Goal: Task Accomplishment & Management: Manage account settings

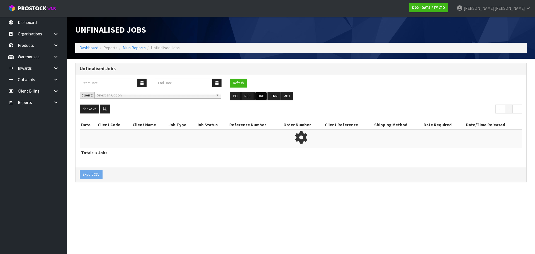
click at [265, 94] on button "ORD" at bounding box center [260, 96] width 13 height 9
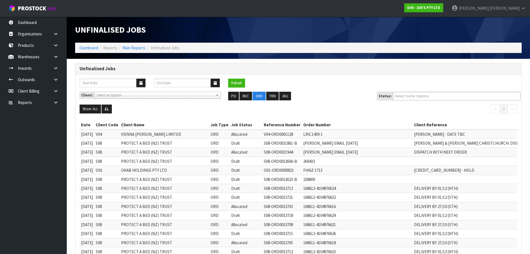
click at [469, 91] on div "Refresh" at bounding box center [298, 85] width 446 height 13
click at [466, 94] on ul at bounding box center [457, 96] width 128 height 9
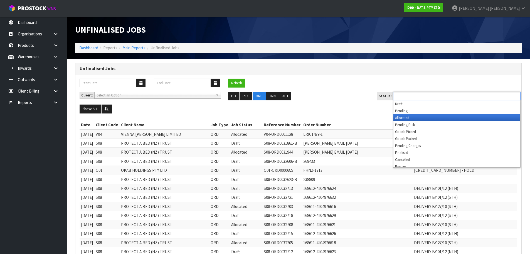
click at [431, 120] on li "Allocated" at bounding box center [457, 117] width 127 height 7
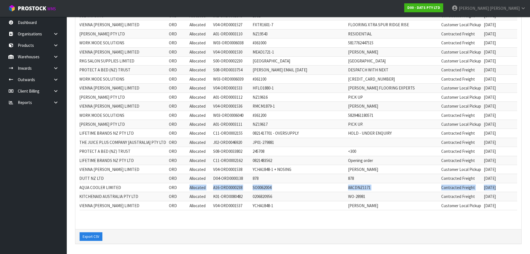
scroll to position [0, 46]
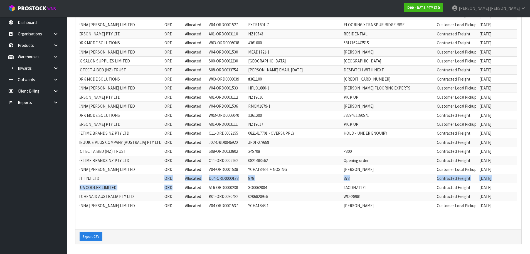
drag, startPoint x: 223, startPoint y: 184, endPoint x: 109, endPoint y: 177, distance: 113.3
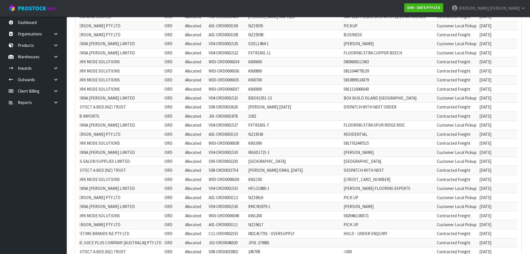
scroll to position [318, 0]
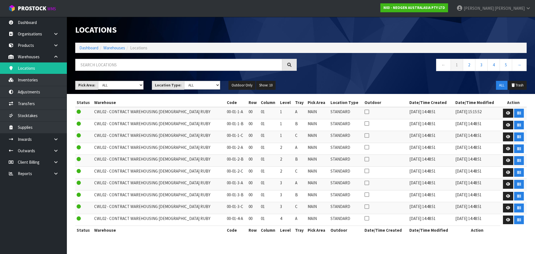
click at [83, 44] on ol "Dashboard Warehouses Locations" at bounding box center [300, 48] width 451 height 10
click at [87, 50] on link "Dashboard" at bounding box center [88, 47] width 19 height 5
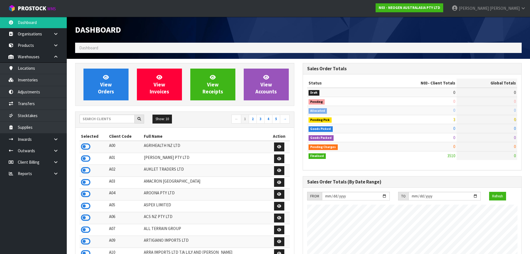
scroll to position [422, 228]
drag, startPoint x: 92, startPoint y: 114, endPoint x: 97, endPoint y: 122, distance: 9.4
click at [96, 119] on div "Show: 10 5 10 25 50 ← 1 2 3 4 5 →" at bounding box center [184, 120] width 219 height 16
click at [98, 124] on div "Show: 10 5 10 25 50 ← 1 2 3 4 5 →" at bounding box center [184, 119] width 219 height 10
click at [96, 117] on input "text" at bounding box center [107, 118] width 55 height 9
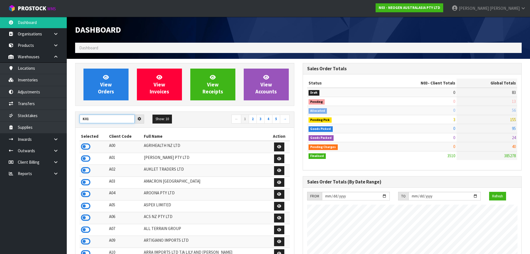
type input "K01"
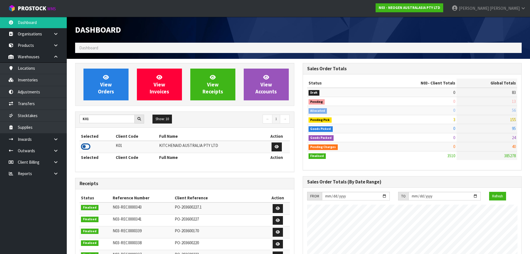
click at [89, 147] on icon at bounding box center [85, 146] width 9 height 8
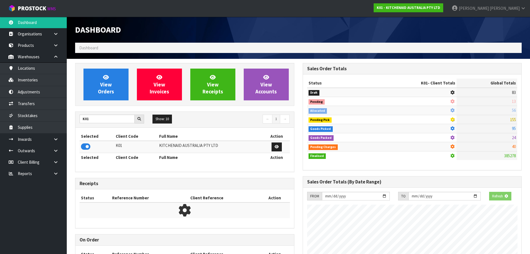
scroll to position [278129, 278249]
click at [94, 102] on div "View Orders View Invoices View Receipts View Accounts" at bounding box center [184, 84] width 219 height 43
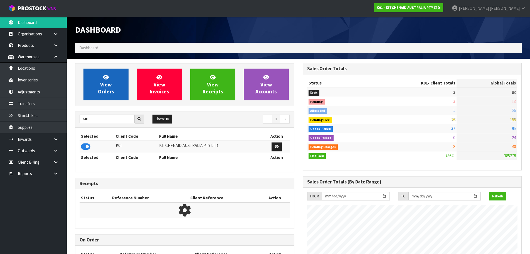
scroll to position [422, 228]
click at [103, 80] on link "View Orders" at bounding box center [106, 85] width 45 height 32
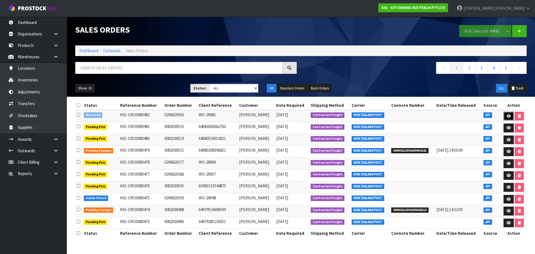
click at [508, 114] on icon at bounding box center [508, 116] width 4 height 4
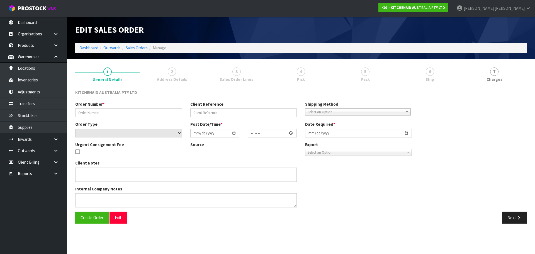
type input "0206820956"
type input "WO-28981"
select select "number:0"
type input "2025-10-10"
type input "14:41:14.000"
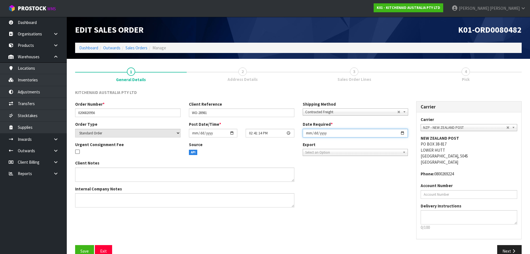
click at [307, 133] on input "2025-10-10" at bounding box center [356, 133] width 106 height 9
type input "2025-10-11"
click at [75, 245] on button "Save" at bounding box center [84, 251] width 19 height 12
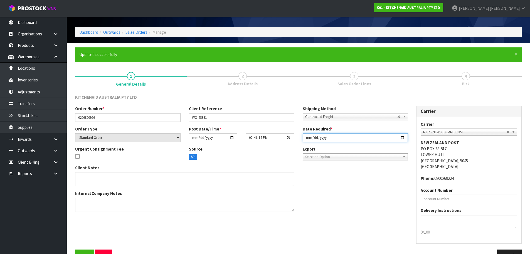
scroll to position [32, 0]
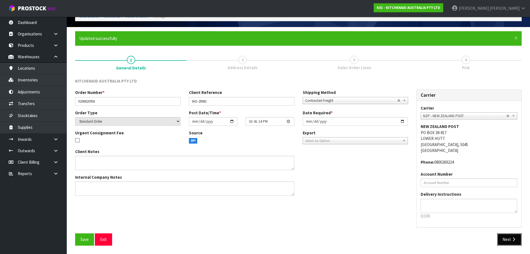
click at [515, 239] on icon "button" at bounding box center [514, 239] width 5 height 4
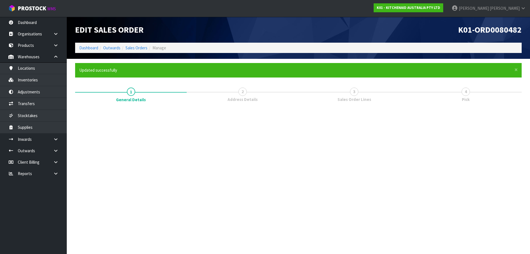
scroll to position [0, 0]
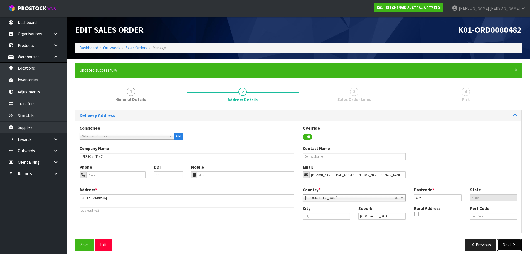
click at [512, 246] on icon "button" at bounding box center [514, 244] width 5 height 4
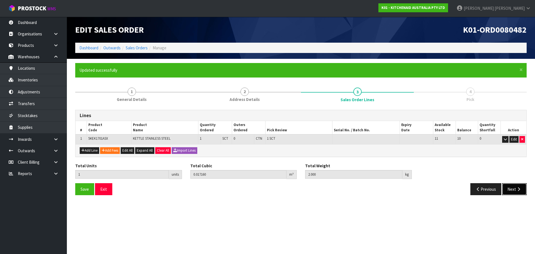
click at [508, 190] on button "Next" at bounding box center [514, 189] width 25 height 12
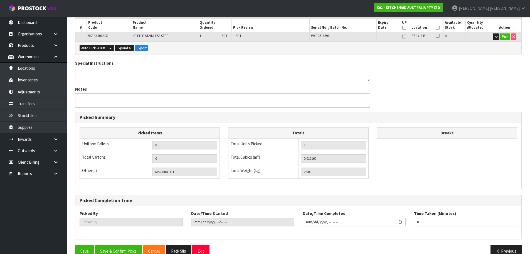
scroll to position [134, 0]
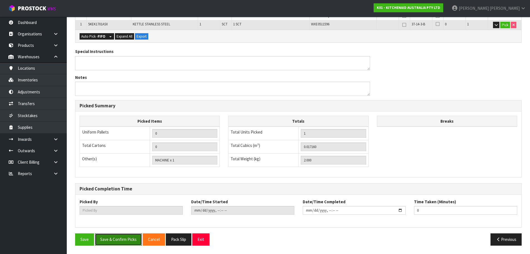
click at [122, 240] on button "Save & Confirm Picks" at bounding box center [118, 239] width 47 height 12
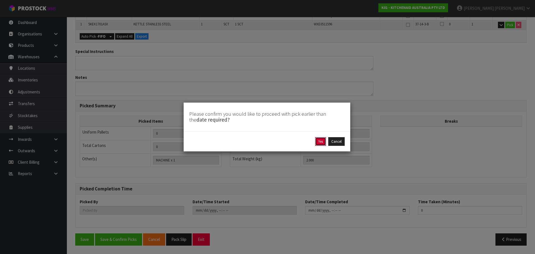
click at [318, 144] on button "Yes" at bounding box center [320, 141] width 11 height 9
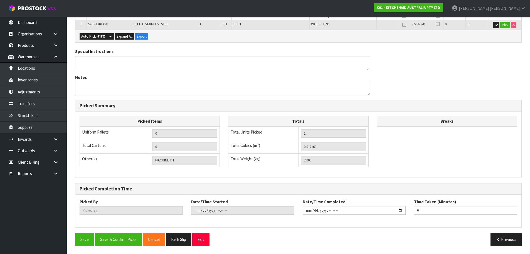
type input "[PERSON_NAME]"
type input "2025-10-10T15:03:57"
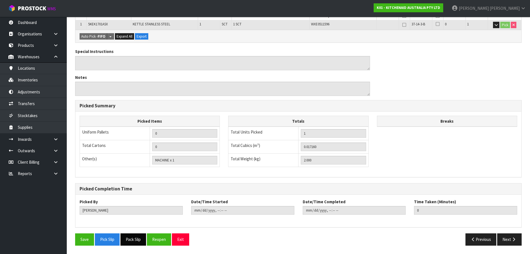
click at [137, 239] on button "Pack Slip" at bounding box center [134, 239] width 26 height 12
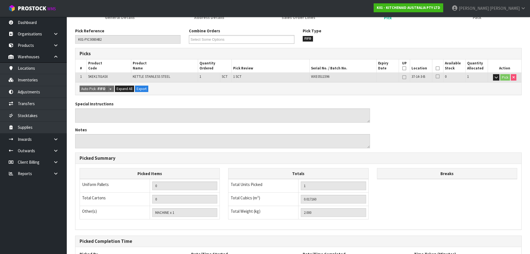
scroll to position [0, 0]
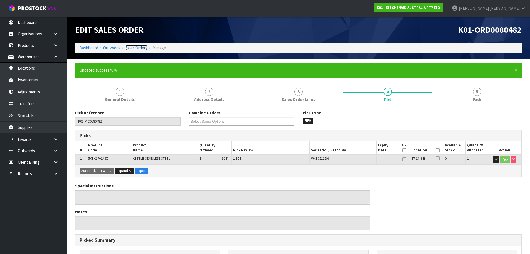
click at [136, 47] on link "Sales Orders" at bounding box center [137, 47] width 22 height 5
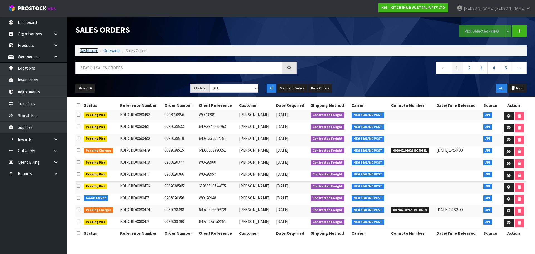
click at [88, 50] on link "Dashboard" at bounding box center [88, 50] width 19 height 5
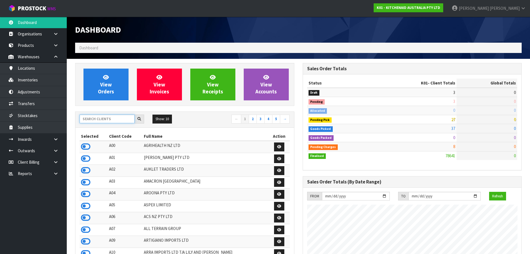
scroll to position [422, 228]
click at [87, 119] on input "text" at bounding box center [107, 118] width 55 height 9
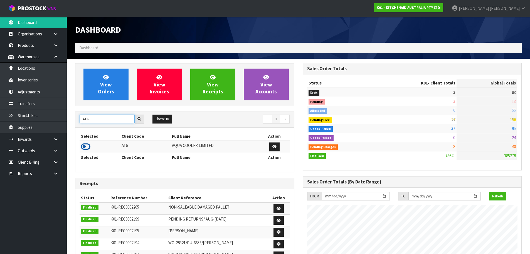
type input "A16"
click at [90, 148] on icon at bounding box center [85, 146] width 9 height 8
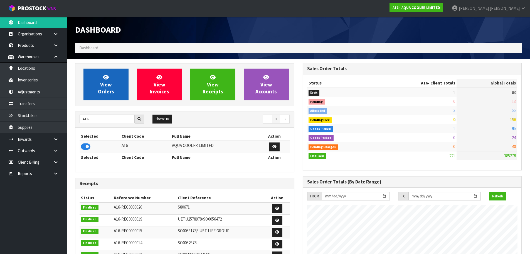
scroll to position [388, 228]
click at [98, 88] on link "View Orders" at bounding box center [106, 85] width 45 height 32
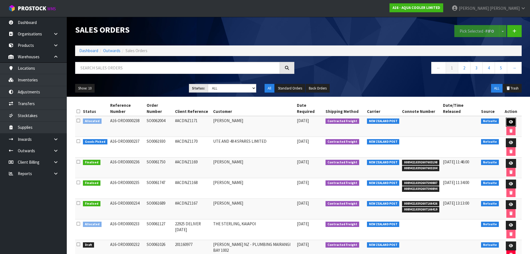
click at [508, 118] on link at bounding box center [511, 122] width 10 height 9
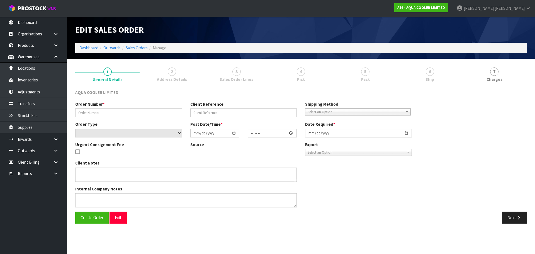
type input "SO0062004"
type input "#ACDNZ1171"
select select "number:0"
type input "2025-10-10"
type input "15:00:11.000"
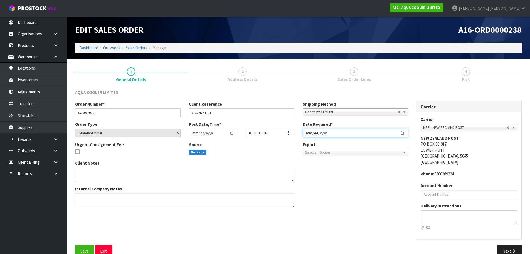
click at [308, 134] on input "2025-10-11" at bounding box center [356, 133] width 106 height 9
type input "2025-10-13"
click at [75, 245] on button "Save" at bounding box center [84, 251] width 19 height 12
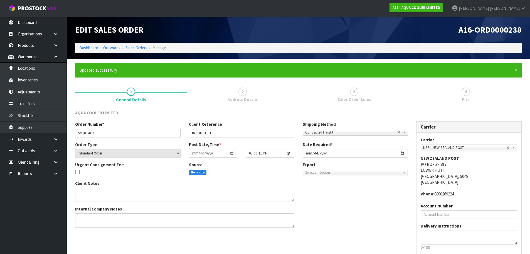
scroll to position [32, 0]
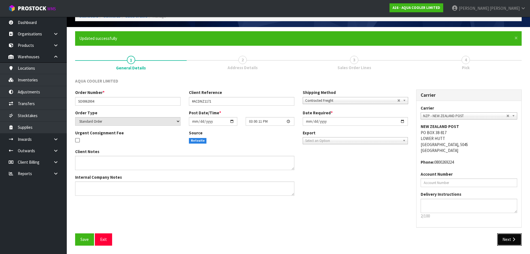
click at [511, 234] on button "Next" at bounding box center [510, 239] width 25 height 12
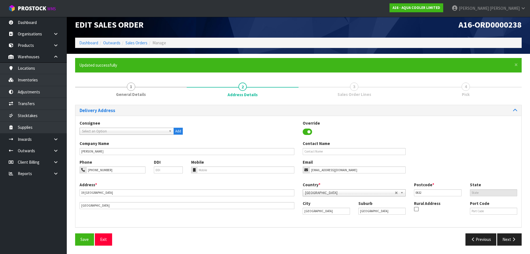
scroll to position [0, 0]
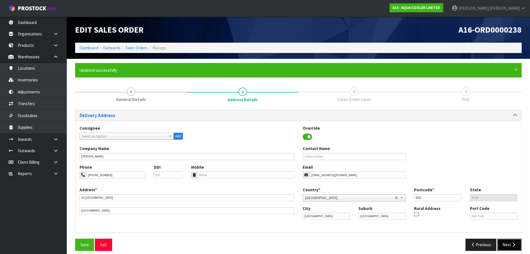
click at [506, 240] on button "Next" at bounding box center [510, 244] width 25 height 12
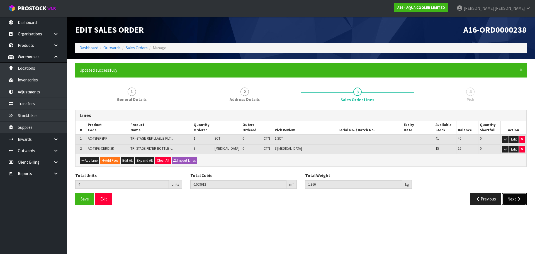
click at [515, 196] on button "Next" at bounding box center [514, 199] width 25 height 12
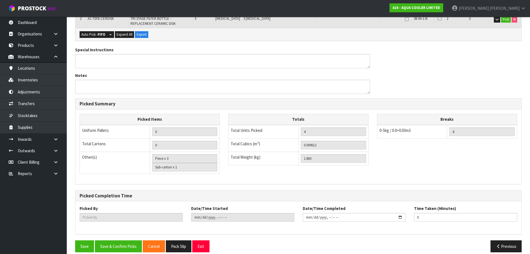
scroll to position [160, 0]
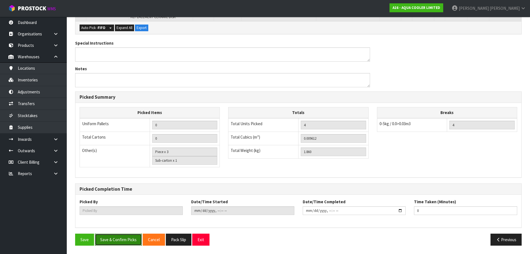
click at [121, 240] on button "Save & Confirm Picks" at bounding box center [118, 239] width 47 height 12
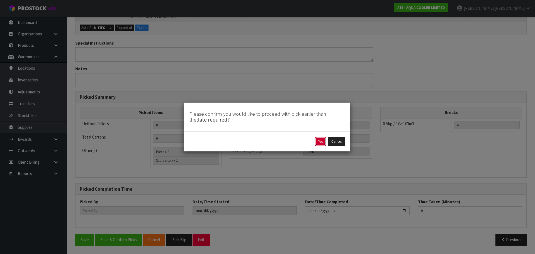
click at [323, 138] on button "Yes" at bounding box center [320, 141] width 11 height 9
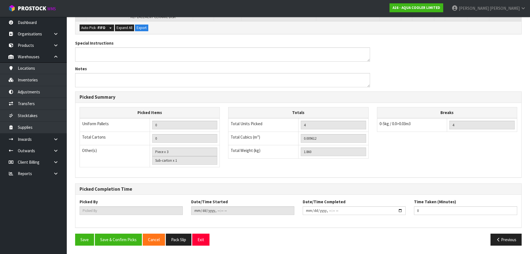
scroll to position [0, 0]
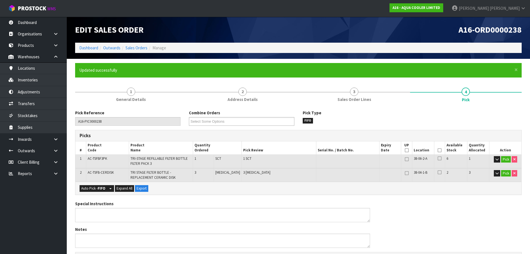
type input "[PERSON_NAME]"
type input "2025-10-10T15:04:45"
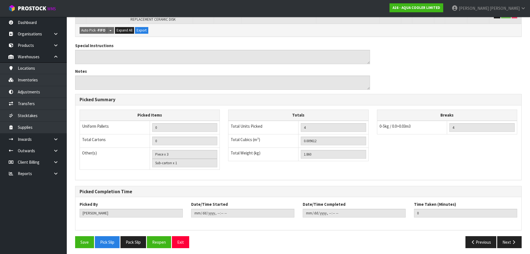
scroll to position [160, 0]
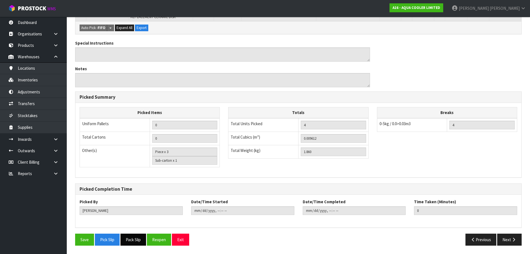
click at [135, 242] on button "Pack Slip" at bounding box center [134, 239] width 26 height 12
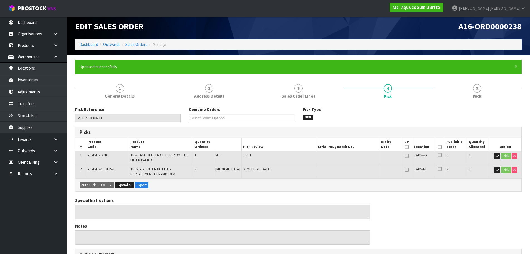
scroll to position [0, 0]
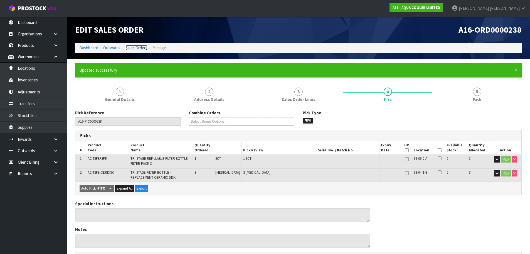
click at [140, 48] on link "Sales Orders" at bounding box center [137, 47] width 22 height 5
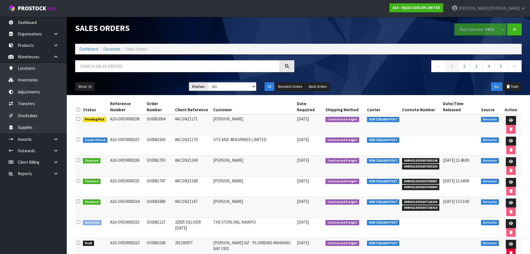
scroll to position [12, 0]
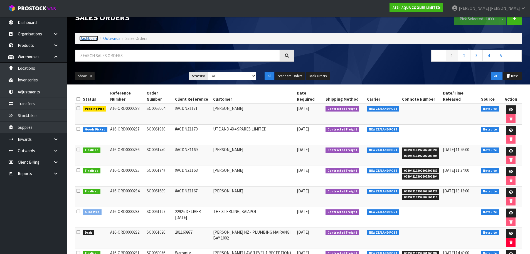
click at [86, 39] on link "Dashboard" at bounding box center [88, 38] width 19 height 5
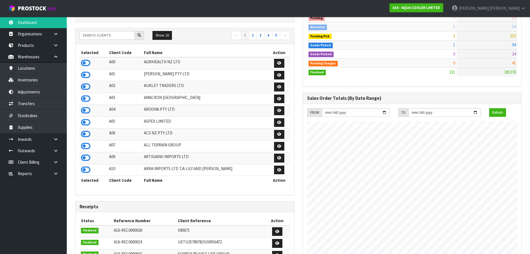
scroll to position [77, 0]
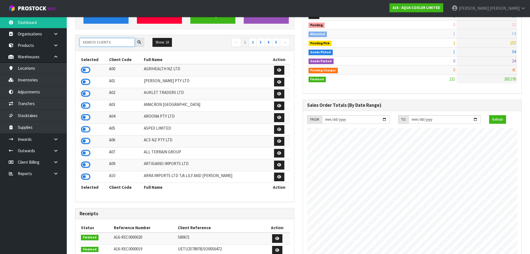
click at [104, 45] on input "text" at bounding box center [107, 42] width 55 height 9
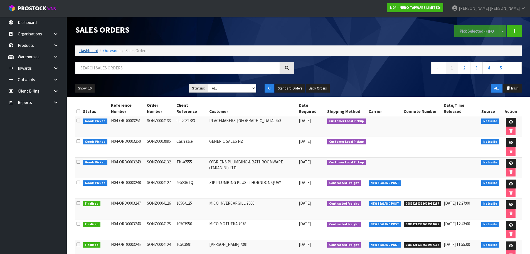
click at [87, 52] on link "Dashboard" at bounding box center [88, 50] width 19 height 5
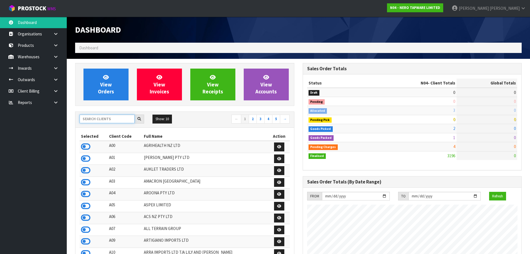
click at [93, 119] on input "text" at bounding box center [107, 118] width 55 height 9
type input "J01"
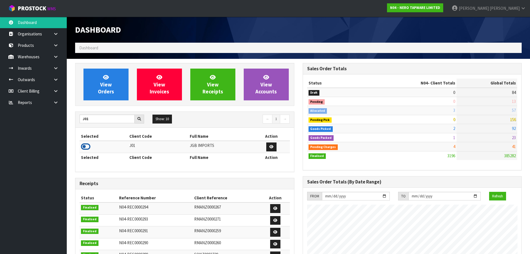
click at [87, 148] on icon at bounding box center [85, 146] width 9 height 8
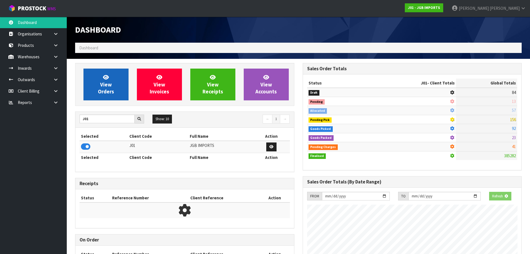
scroll to position [278129, 278249]
click at [108, 91] on span "View Orders" at bounding box center [106, 84] width 16 height 21
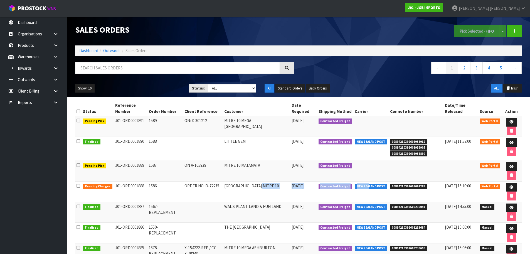
drag, startPoint x: 362, startPoint y: 192, endPoint x: 408, endPoint y: 183, distance: 47.2
click at [390, 189] on tr "Pending Charges J01-ORD0001888 1586 ORDER NO: B-72275 MORRINSVILLE MITRE 10 10/…" at bounding box center [298, 191] width 447 height 21
click at [513, 187] on icon at bounding box center [512, 187] width 4 height 4
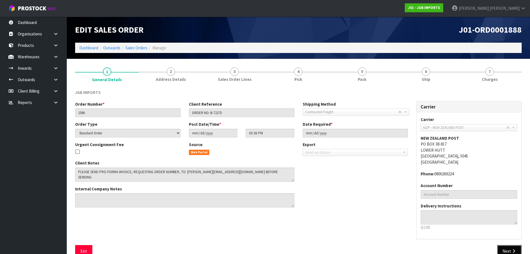
click at [511, 250] on button "Next" at bounding box center [510, 251] width 25 height 12
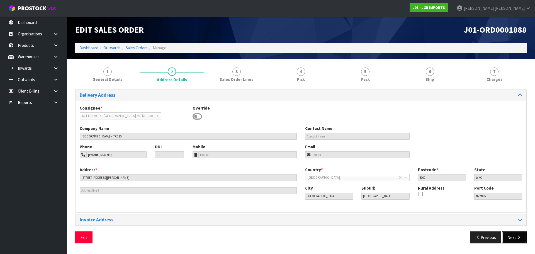
click at [519, 237] on icon "button" at bounding box center [518, 237] width 5 height 4
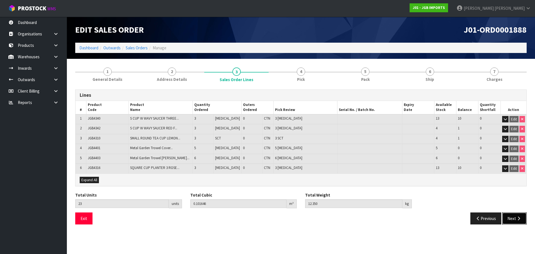
click at [512, 216] on button "Next" at bounding box center [514, 218] width 25 height 12
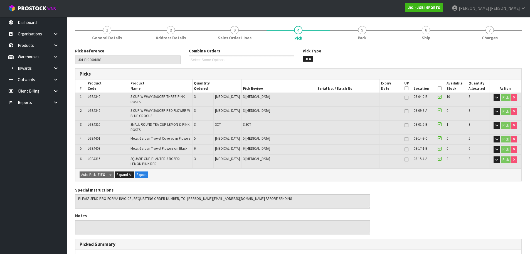
scroll to position [28, 0]
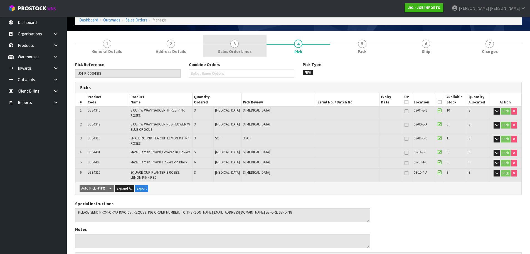
click at [255, 44] on link "3 Sales Order Lines" at bounding box center [235, 46] width 64 height 22
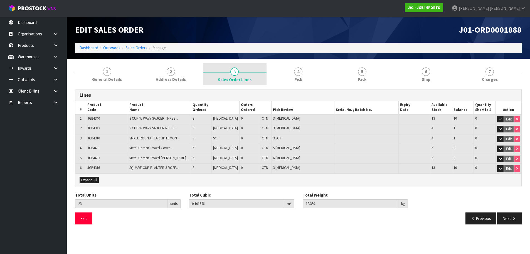
scroll to position [0, 0]
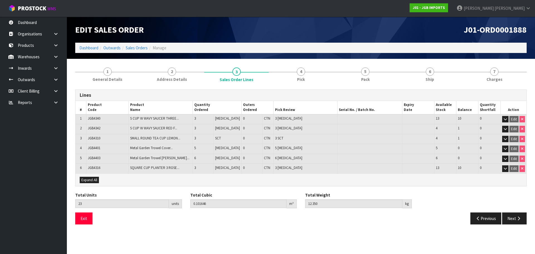
click at [279, 44] on ol "Dashboard Outwards Sales Orders Manage" at bounding box center [300, 48] width 451 height 10
click at [305, 74] on link "4 Pick" at bounding box center [300, 74] width 64 height 22
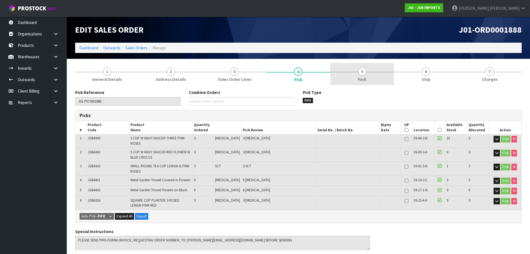
click at [367, 84] on link "5 Pack" at bounding box center [363, 74] width 64 height 22
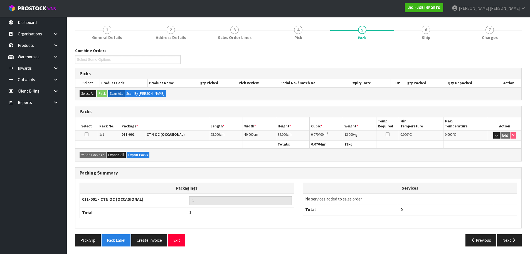
scroll to position [43, 0]
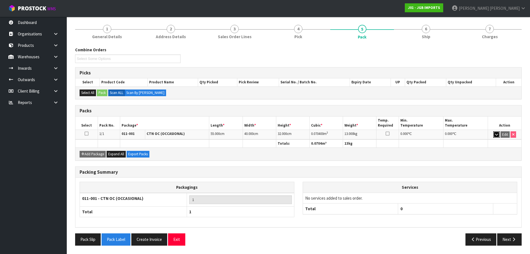
click at [494, 137] on button "button" at bounding box center [497, 134] width 6 height 7
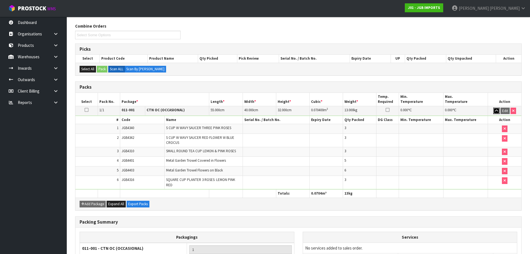
scroll to position [116, 0]
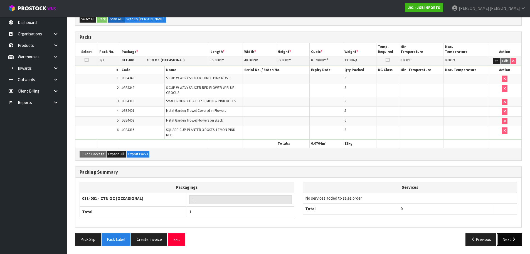
click at [507, 238] on button "Next" at bounding box center [510, 239] width 25 height 12
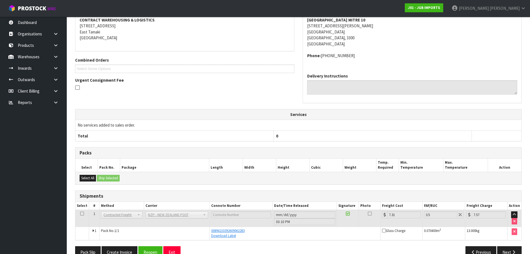
scroll to position [101, 0]
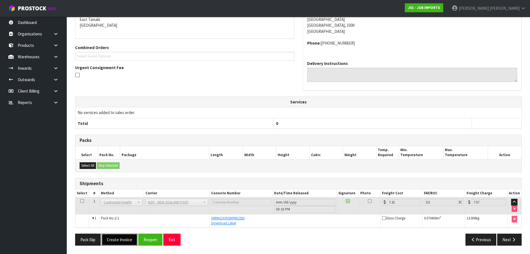
click at [121, 239] on button "Create Invoice" at bounding box center [120, 239] width 36 height 12
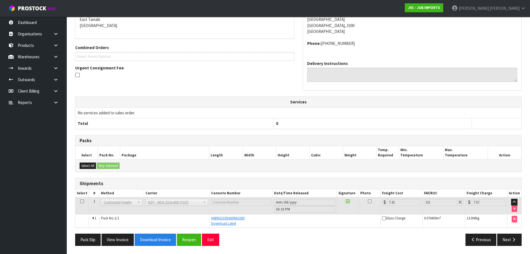
scroll to position [121, 0]
click at [122, 237] on button "View Invoice" at bounding box center [118, 239] width 32 height 12
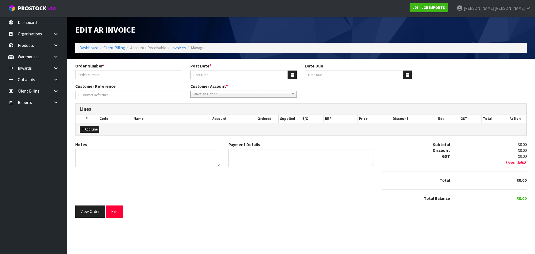
type input "1586"
type input "10/10/2025"
type input "20/11/2025"
type input "ORDER NO: B-72275"
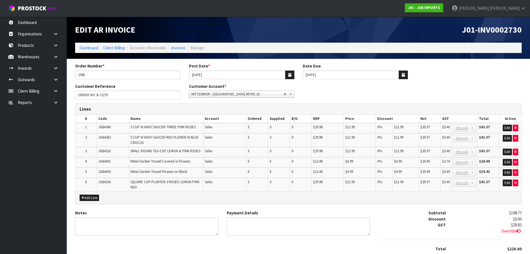
scroll to position [40, 0]
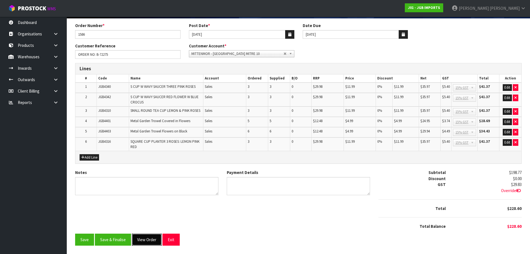
click at [148, 237] on button "View Order" at bounding box center [147, 239] width 30 height 12
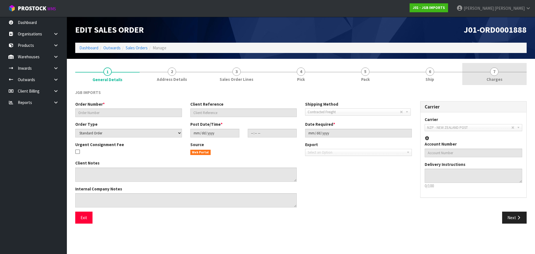
type input "1586"
type input "ORDER NO: B-72275"
select select "number:0"
type input "2025-10-09"
type input "15:56:00.000"
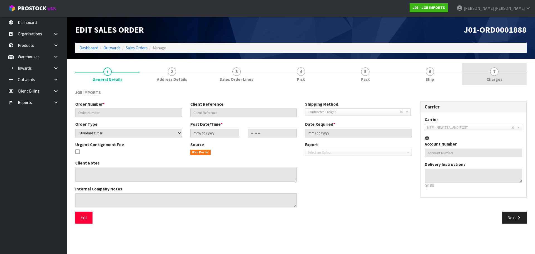
type input "2025-10-10"
type textarea "PLEASE SEND PRO-FORMA INVOICE, REQUESTING ORDER NUMBER, TO: KIM.BURN@MITRE10.CO…"
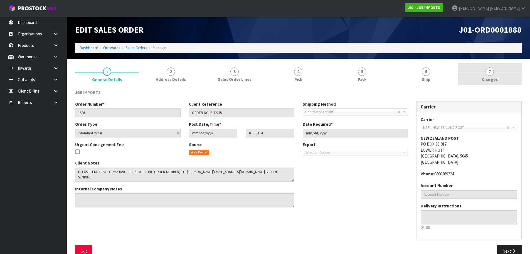
click at [509, 72] on link "7 Charges" at bounding box center [490, 74] width 64 height 22
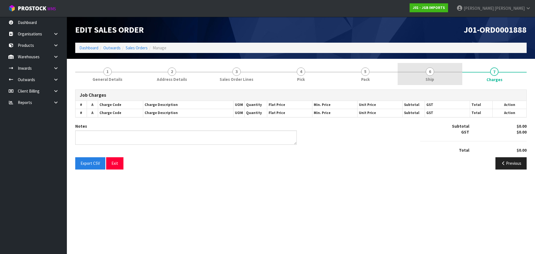
click at [426, 73] on link "6 Ship" at bounding box center [429, 74] width 64 height 22
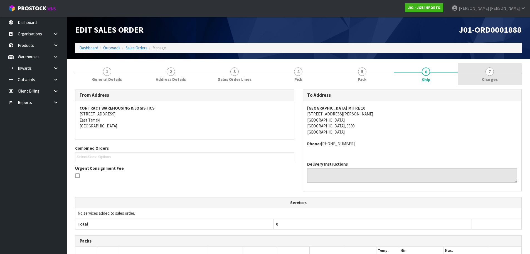
click at [494, 77] on span "Charges" at bounding box center [490, 79] width 16 height 6
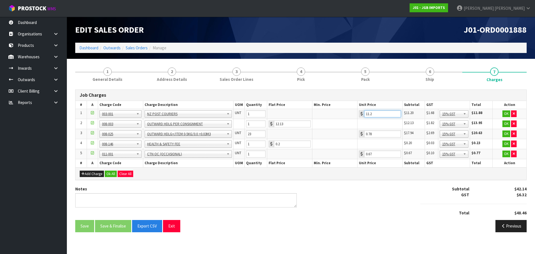
drag, startPoint x: 373, startPoint y: 114, endPoint x: 354, endPoint y: 114, distance: 19.5
click at [354, 114] on tr "1 001-001 001-002 001-003 001-004 001-005 001-006 001-007 001-008 001-009 001-0…" at bounding box center [300, 114] width 451 height 10
click at [513, 225] on button "Previous" at bounding box center [510, 226] width 31 height 12
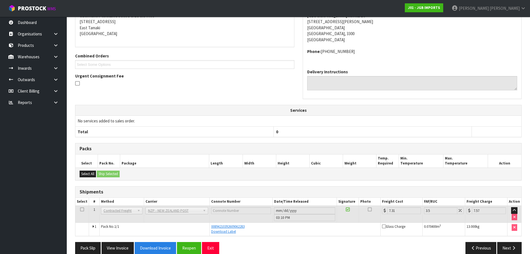
scroll to position [101, 0]
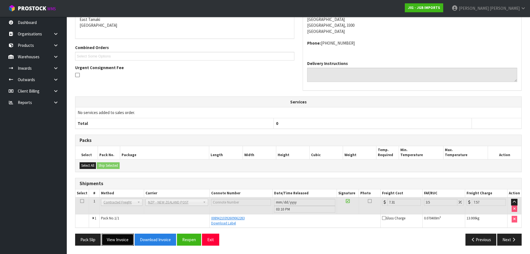
drag, startPoint x: 123, startPoint y: 241, endPoint x: 126, endPoint y: 236, distance: 6.8
click at [122, 241] on button "View Invoice" at bounding box center [118, 239] width 32 height 12
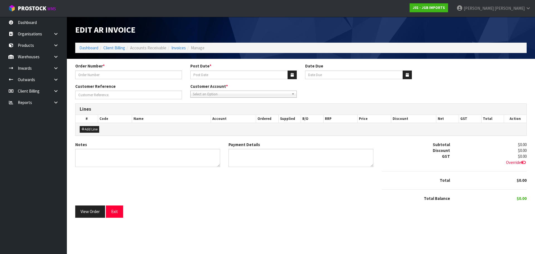
type input "1586"
type input "10/10/2025"
type input "20/11/2025"
type input "ORDER NO: B-72275"
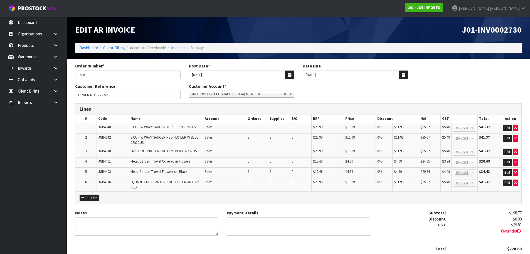
click at [86, 201] on div "Add Line" at bounding box center [298, 197] width 446 height 13
click at [88, 198] on button "Add Line" at bounding box center [89, 197] width 19 height 7
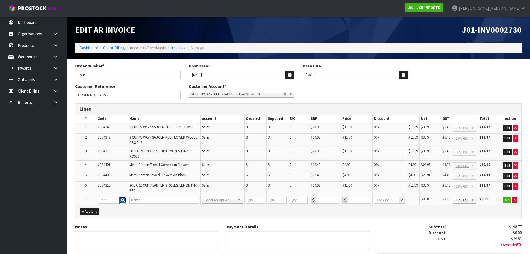
click at [122, 198] on icon "button" at bounding box center [123, 200] width 4 height 4
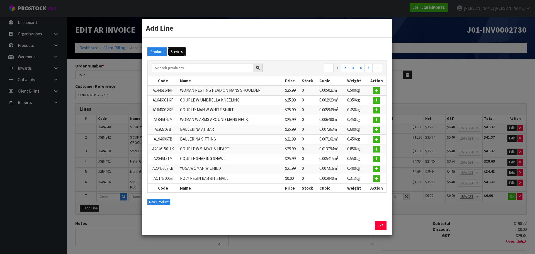
click at [181, 52] on button "Services" at bounding box center [177, 51] width 18 height 9
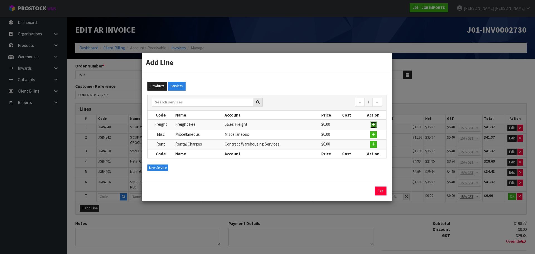
click at [375, 124] on button "button" at bounding box center [373, 124] width 7 height 7
type input "Freight"
type input "Freight Fee"
type input "1"
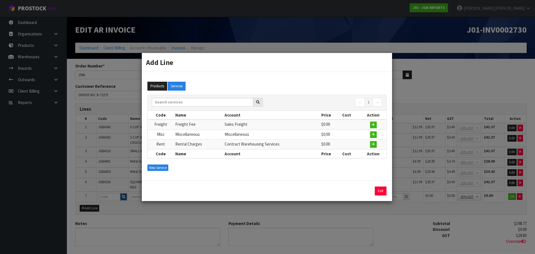
type input "0"
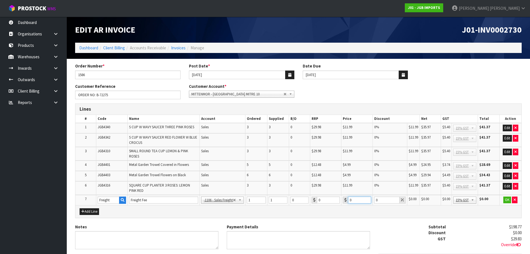
drag, startPoint x: 355, startPoint y: 201, endPoint x: 330, endPoint y: 201, distance: 25.1
click at [332, 201] on tr "7 Freight Freight Fee -1100 - Sales - Admin -1105 - Sales -1106 - Sales Freight…" at bounding box center [298, 200] width 446 height 10
paste input "11.2"
type input "11.2"
click at [508, 202] on button "OK" at bounding box center [508, 199] width 8 height 7
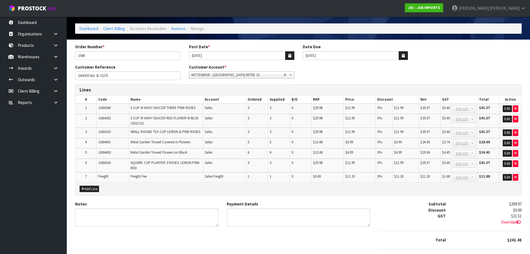
scroll to position [51, 0]
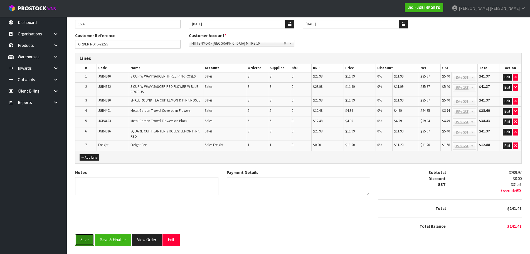
click at [87, 238] on button "Save" at bounding box center [84, 239] width 19 height 12
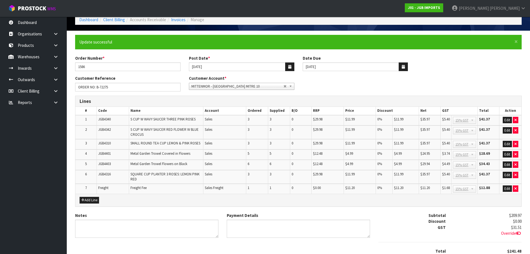
scroll to position [71, 0]
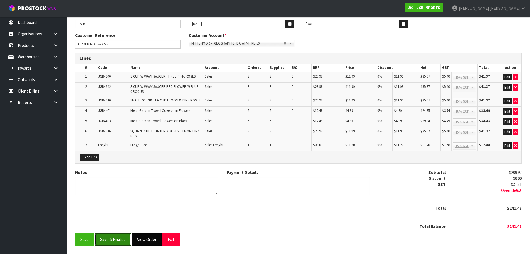
drag, startPoint x: 115, startPoint y: 238, endPoint x: 160, endPoint y: 235, distance: 45.8
click at [153, 234] on div "Save Save & Finalise View Order Exit" at bounding box center [298, 239] width 447 height 12
click at [157, 237] on button "View Order" at bounding box center [147, 239] width 30 height 12
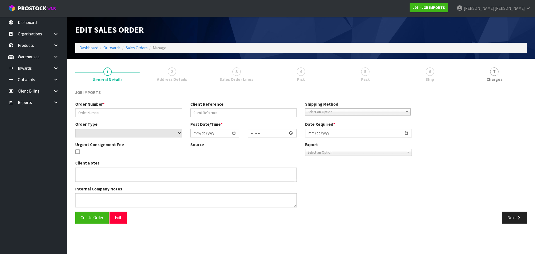
type input "1586"
type input "ORDER NO: B-72275"
select select "number:0"
type input "2025-10-09"
type input "15:56:00.000"
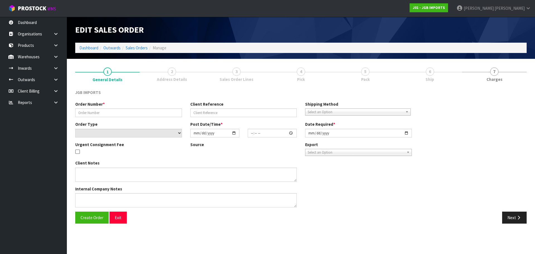
type input "2025-10-10"
type textarea "PLEASE SEND PRO-FORMA INVOICE, REQUESTING ORDER NUMBER, TO: KIM.BURN@MITRE10.CO…"
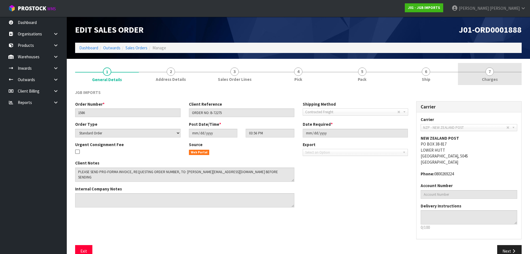
click at [505, 72] on div at bounding box center [490, 72] width 64 height 0
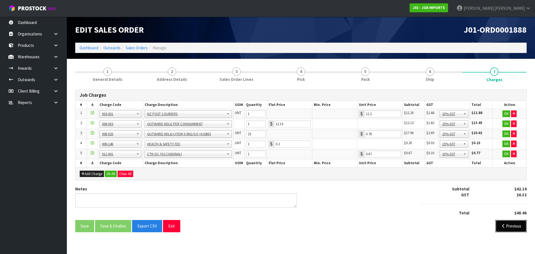
click at [517, 224] on button "Previous" at bounding box center [510, 226] width 31 height 12
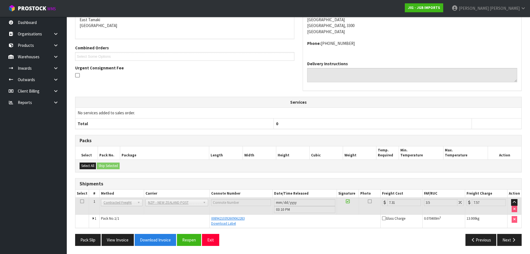
scroll to position [101, 0]
click at [116, 240] on button "View Invoice" at bounding box center [118, 239] width 32 height 12
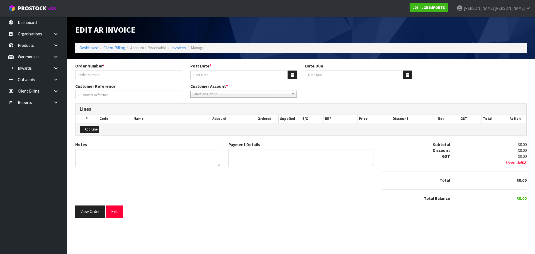
type input "1586"
type input "[DATE]"
type input "ORDER NO: B-72275"
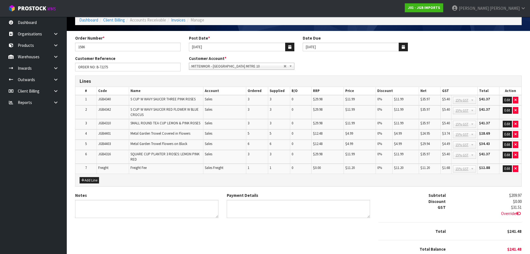
scroll to position [51, 0]
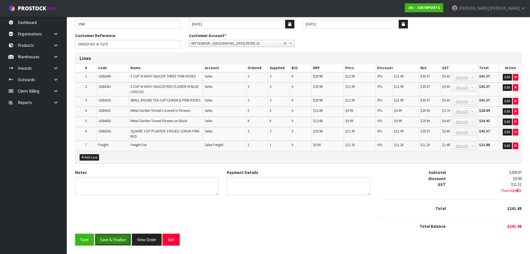
drag, startPoint x: 116, startPoint y: 240, endPoint x: 277, endPoint y: 197, distance: 166.8
click at [278, 186] on form "Order Number * 1586 Post Date * 10/10/2025 Date Due 20/11/2025 Customer Referen…" at bounding box center [298, 128] width 447 height 233
click at [116, 239] on button "Save & Finalise" at bounding box center [113, 239] width 36 height 12
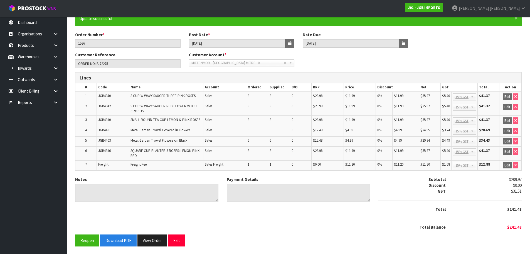
scroll to position [52, 0]
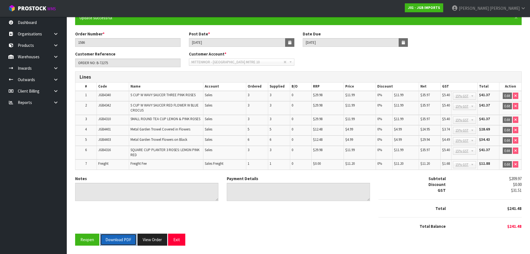
click at [111, 237] on button "Download PDF" at bounding box center [118, 239] width 36 height 12
click at [151, 237] on button "View Order" at bounding box center [153, 239] width 30 height 12
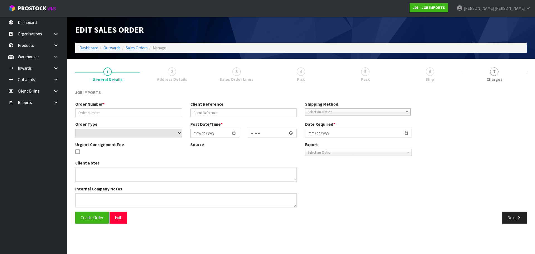
type input "1586"
type input "ORDER NO: B-72275"
select select "number:0"
type input "2025-10-09"
type input "15:56:00.000"
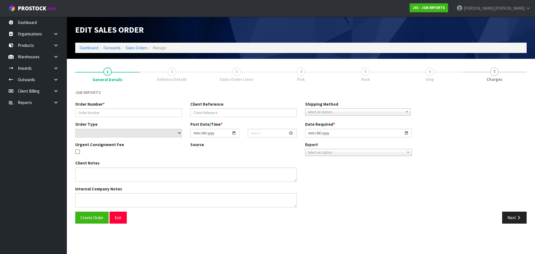
type input "[DATE]"
type textarea "PLEASE SEND PRO-FORMA INVOICE, REQUESTING ORDER NUMBER, TO: KIM.BURN@MITRE10.CO…"
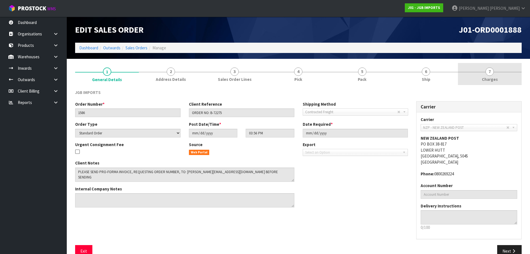
click at [488, 75] on span "7" at bounding box center [490, 71] width 8 height 8
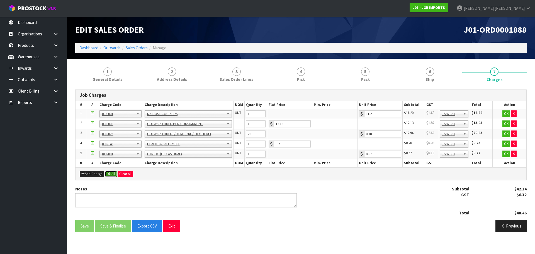
click at [110, 174] on button "Ok All" at bounding box center [111, 173] width 12 height 7
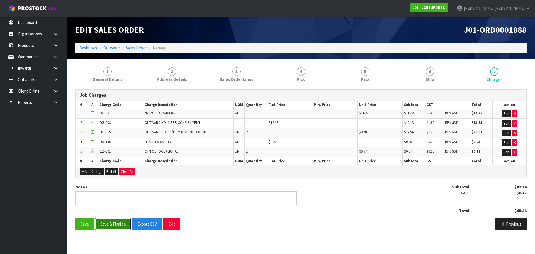
click at [116, 225] on button "Save & Finalise" at bounding box center [113, 224] width 36 height 12
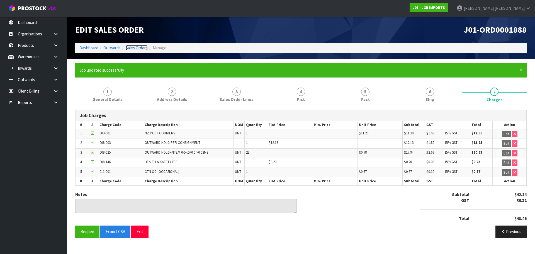
click at [141, 49] on link "Sales Orders" at bounding box center [137, 47] width 22 height 5
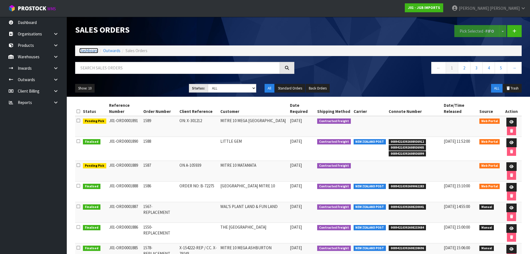
click at [86, 51] on link "Dashboard" at bounding box center [88, 50] width 19 height 5
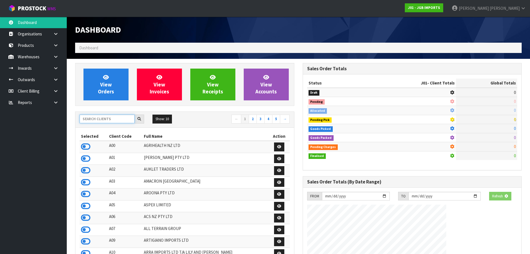
click at [101, 123] on input "text" at bounding box center [107, 118] width 55 height 9
type input "N03"
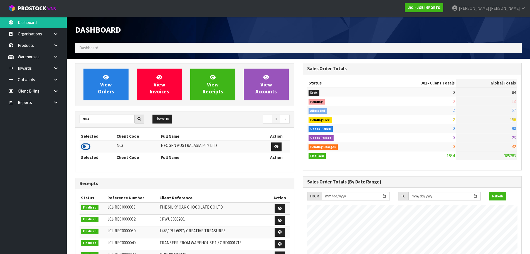
click at [86, 147] on icon at bounding box center [85, 146] width 9 height 8
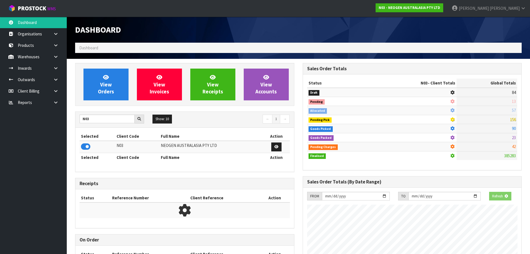
click at [99, 101] on div "View Orders View Invoices View Receipts View Accounts" at bounding box center [184, 84] width 219 height 43
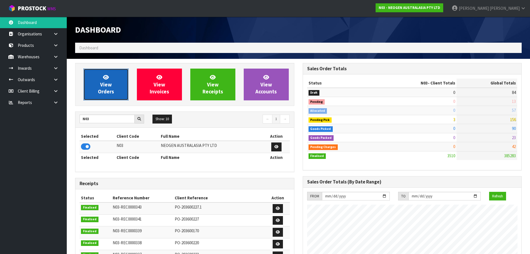
click at [97, 94] on link "View Orders" at bounding box center [106, 85] width 45 height 32
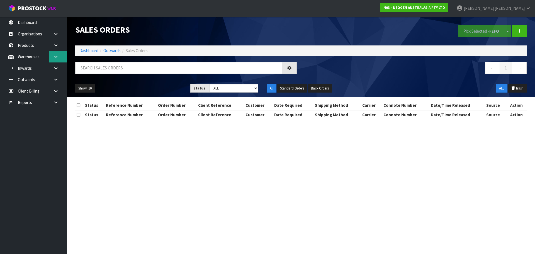
click at [52, 61] on link at bounding box center [58, 56] width 18 height 11
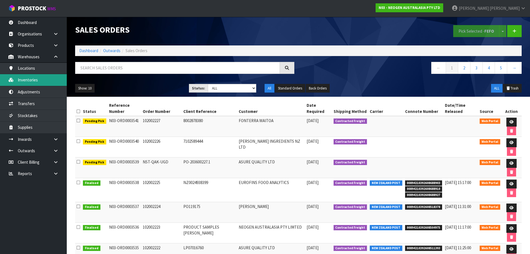
click at [41, 79] on link "Inventories" at bounding box center [33, 79] width 67 height 11
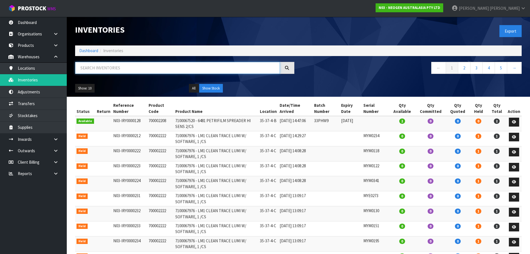
paste input "700002157"
click at [110, 69] on input "700002157" at bounding box center [177, 68] width 205 height 12
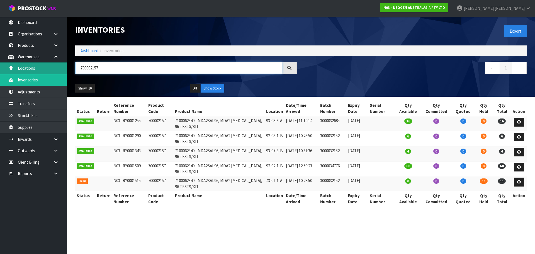
drag, startPoint x: 241, startPoint y: 69, endPoint x: 66, endPoint y: 72, distance: 175.5
click at [66, 72] on body "Toggle navigation ProStock WMS N03 - NEOGEN AUSTRALASIA PTY LTD Rocio Lopez Log…" at bounding box center [267, 127] width 535 height 254
paste input "3000032152"
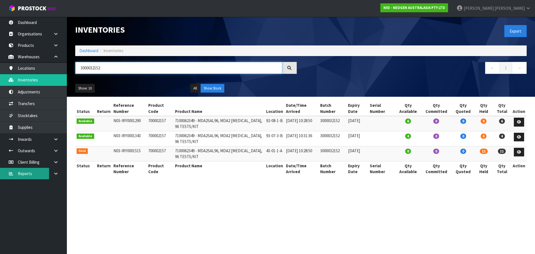
type input "3000032152"
click at [87, 52] on link "Dashboard" at bounding box center [88, 50] width 19 height 5
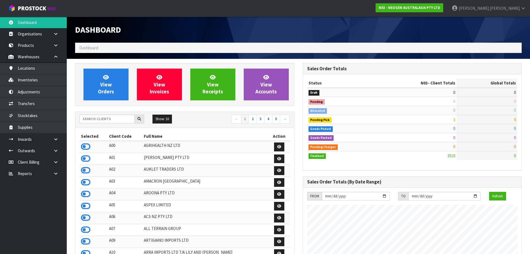
scroll to position [422, 228]
click at [92, 119] on input "text" at bounding box center [107, 118] width 55 height 9
type input "A13"
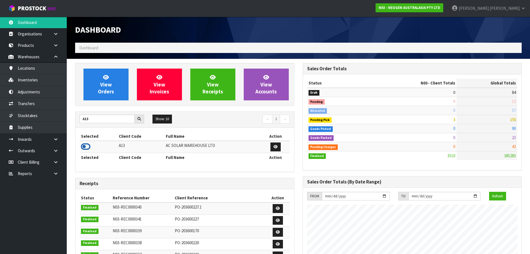
click at [85, 150] on icon at bounding box center [85, 146] width 9 height 8
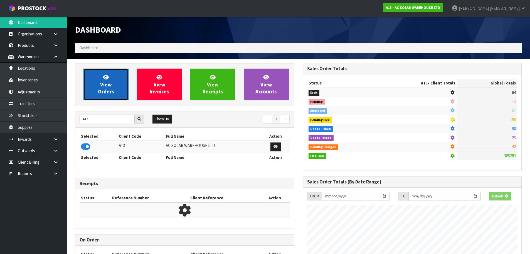
click at [105, 97] on link "View Orders" at bounding box center [106, 85] width 45 height 32
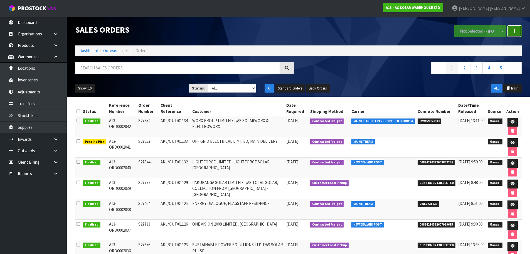
click at [517, 29] on link at bounding box center [515, 31] width 14 height 12
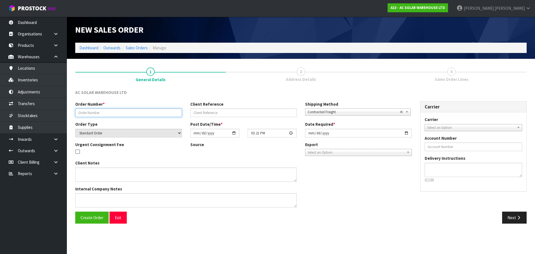
click at [143, 110] on input "text" at bounding box center [128, 112] width 107 height 9
paste input "S27864"
type input "S27864"
click at [309, 133] on input "[DATE]" at bounding box center [358, 133] width 107 height 9
type input "2025-10-13"
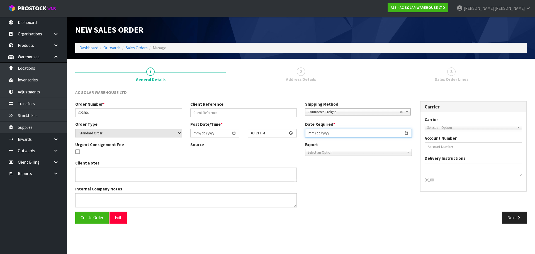
click at [75, 211] on button "Create Order" at bounding box center [91, 217] width 33 height 12
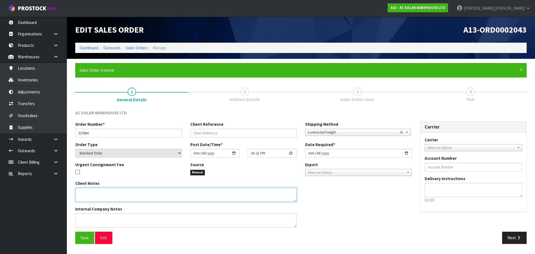
click at [144, 194] on textarea at bounding box center [185, 194] width 221 height 14
paste textarea "SEND WITH MAINSTREAM -> PLEASE MAKE SURE PANELS LEAVE CWL ON MONDAY 13TH OCTOBER"
type textarea "SEND WITH MAINSTREAM -> PLEASE MAKE SURE PANELS LEAVE CWL ON MONDAY 13TH OCTOBER"
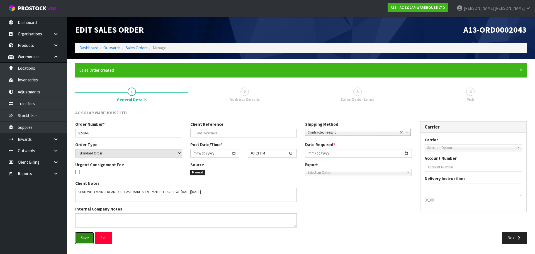
click at [83, 239] on span "Save" at bounding box center [84, 237] width 8 height 5
click at [220, 131] on input "text" at bounding box center [243, 133] width 107 height 9
paste input "AKL/OUT/01135"
type input "AKL/OUT/01135"
click at [75, 231] on button "Save" at bounding box center [84, 237] width 19 height 12
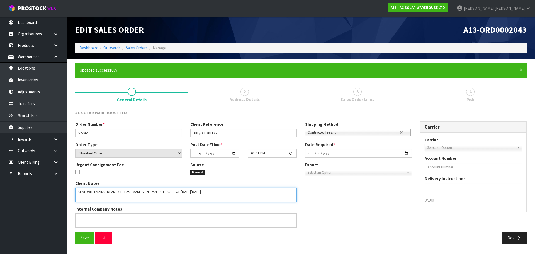
click at [110, 192] on textarea at bounding box center [185, 194] width 221 height 14
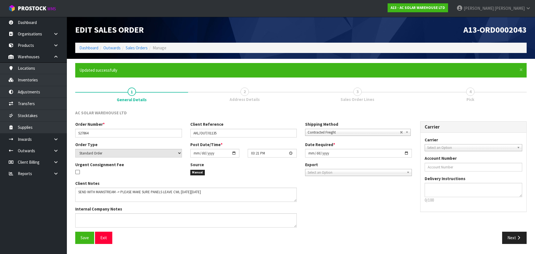
click at [463, 152] on div "Carrier ANGEL - ANGEL TRANSPORT CONROY - CONROY REMOVALS DEAEXPAKL - DEADLINE E…" at bounding box center [473, 172] width 106 height 79
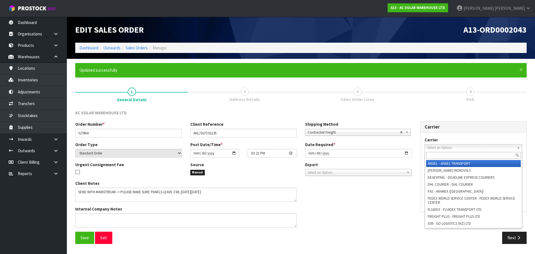
click at [460, 149] on span "Select an Option" at bounding box center [471, 147] width 88 height 7
click at [456, 157] on input "text" at bounding box center [473, 155] width 95 height 7
paste input "MAINSTREAM"
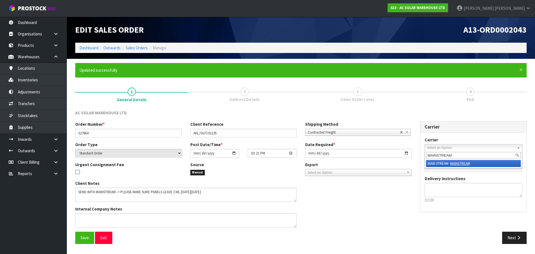
type input "MAINSTREAM"
click at [453, 164] on em "MAINSTREAM" at bounding box center [460, 163] width 20 height 5
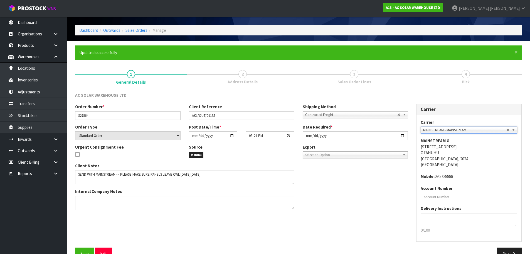
scroll to position [32, 0]
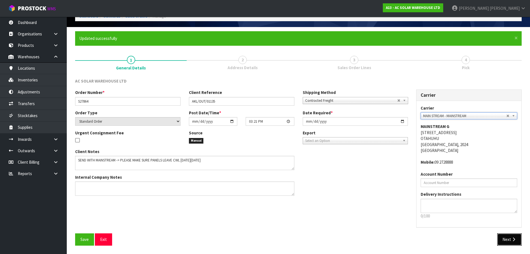
click at [502, 239] on button "Next" at bounding box center [510, 239] width 25 height 12
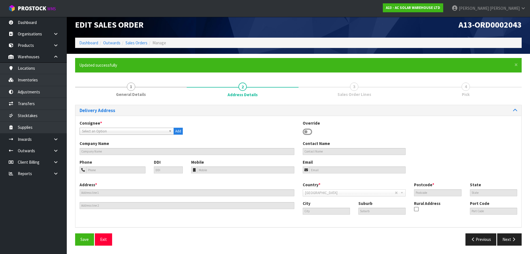
scroll to position [0, 0]
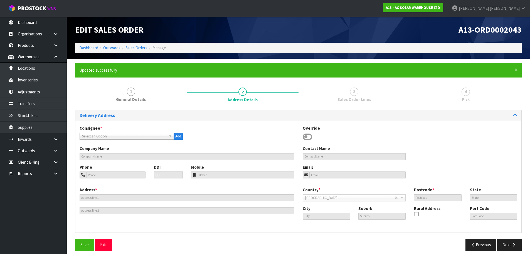
click at [309, 134] on icon at bounding box center [307, 137] width 9 height 8
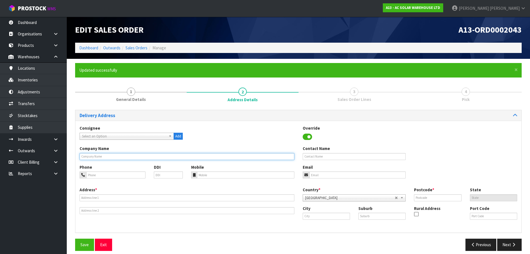
click at [262, 155] on input "text" at bounding box center [187, 156] width 215 height 7
paste input "RENEWABLE SOLUTIONS LTD,"
type input "RENEWABLE SOLUTIONS LTD,"
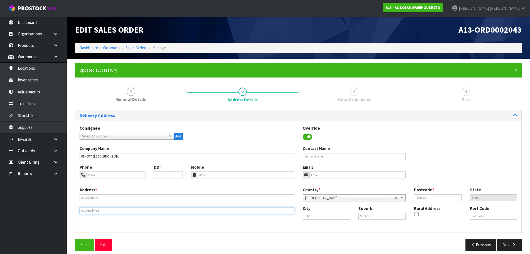
click at [110, 210] on input "text" at bounding box center [187, 210] width 215 height 7
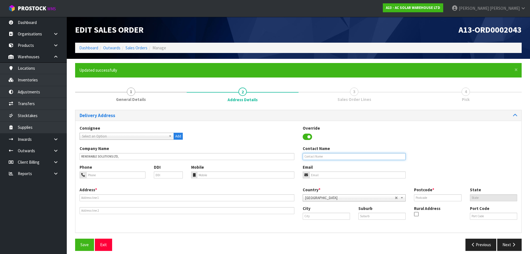
click at [337, 158] on input "text" at bounding box center [354, 156] width 103 height 7
paste input "MAINSTREAM DEPOT"
click at [348, 158] on input "MAINSTREAM DEPOT" at bounding box center [354, 156] width 103 height 7
paste input "CHRISTCHURCH"
type input "MAINSTREAM DEPOT CHRISTCHURCH"
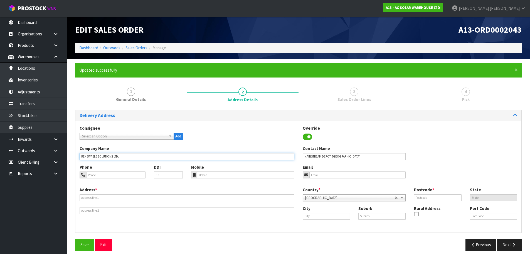
click at [144, 155] on input "RENEWABLE SOLUTIONS LTD," at bounding box center [187, 156] width 215 height 7
type input "RENEWABLE SOLUTIONS LTD"
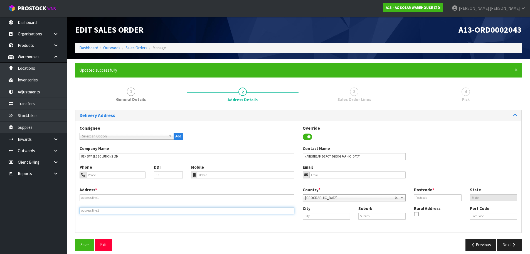
click at [105, 208] on input "text" at bounding box center [187, 210] width 215 height 7
paste input "C/O RENEWABLE SOLUTIONS LTD"
type input "C/O RENEWABLE SOLUTIONS LTD"
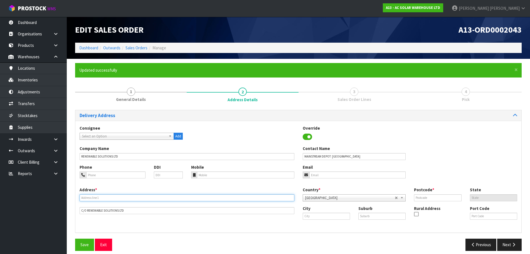
click at [96, 198] on input "text" at bounding box center [187, 197] width 215 height 7
paste input "8 JIPCHO ROAD, WIGRAM PARK 8842 8042 NEW ZEALAND"
click at [142, 198] on input "8 JIPCHO ROAD, WIGRAM PARK 8842 8042 NEW ZEALAND" at bounding box center [187, 197] width 215 height 7
click at [131, 196] on input "8 JIPCHO ROAD, WIGRAM PARK 8842 8042 NEW ZEALAND" at bounding box center [187, 197] width 215 height 7
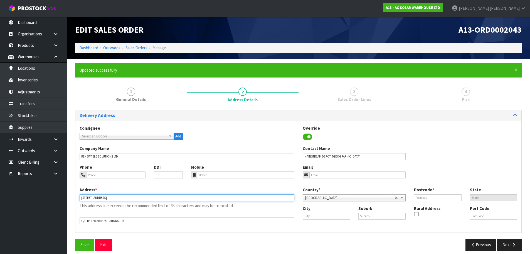
type input "8 JIPCHO ROAD, WIGRAM PARK 8842 NEW ZEALAND"
click at [438, 196] on input "text" at bounding box center [437, 197] width 47 height 7
paste input "8042"
type input "8042"
drag, startPoint x: 122, startPoint y: 198, endPoint x: 104, endPoint y: 193, distance: 19.1
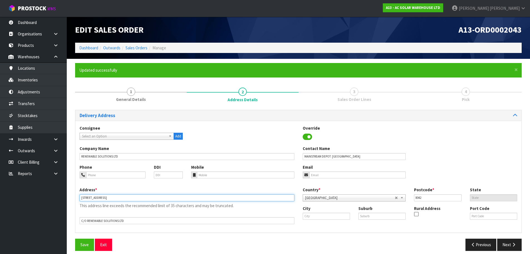
click at [104, 193] on div "Address * 8 JIPCHO ROAD, WIGRAM PARK 8842 NEW ZEALAND This address line exceeds…" at bounding box center [186, 205] width 223 height 37
type input "8 JIPCHO ROAD, 8842 NEW ZEALAND"
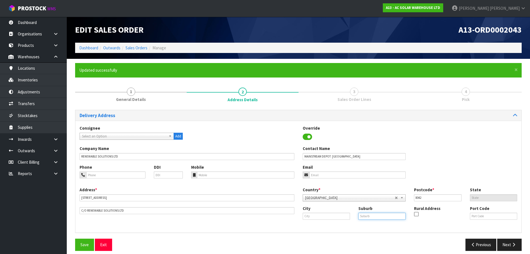
click at [382, 213] on input "text" at bounding box center [382, 215] width 47 height 7
paste input "WIGRAM PARK"
type input "WIGRAM PARK"
click at [342, 162] on div "Company Name RENEWABLE SOLUTIONS LTD Contact Name MAINSTREAM DEPOT CHRISTCHURCH" at bounding box center [298, 154] width 446 height 18
click at [342, 158] on input "MAINSTREAM DEPOT CHRISTCHURCH" at bounding box center [354, 156] width 103 height 7
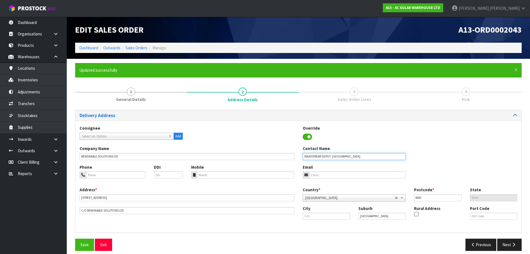
click at [342, 158] on input "MAINSTREAM DEPOT CHRISTCHURCH" at bounding box center [354, 156] width 103 height 7
paste input "CHRISTCHURCH"
click at [340, 215] on input "text" at bounding box center [326, 215] width 47 height 7
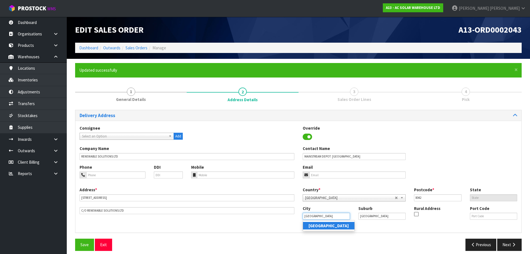
type input "CHRISTCHURCH"
drag, startPoint x: 157, startPoint y: 196, endPoint x: 118, endPoint y: 200, distance: 38.7
click at [119, 200] on input "8 JIPCHO ROAD, 8842 NEW ZEALAND" at bounding box center [187, 197] width 215 height 7
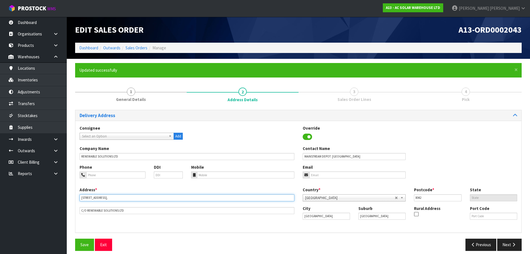
type input "8 JIPCHO ROAD,"
click at [75, 247] on div "Save Exit" at bounding box center [185, 244] width 228 height 12
click at [82, 245] on span "Save" at bounding box center [84, 244] width 8 height 5
click at [233, 182] on div "Phone DDI Mobile Email" at bounding box center [298, 175] width 446 height 23
click at [229, 174] on input "tel" at bounding box center [245, 174] width 97 height 7
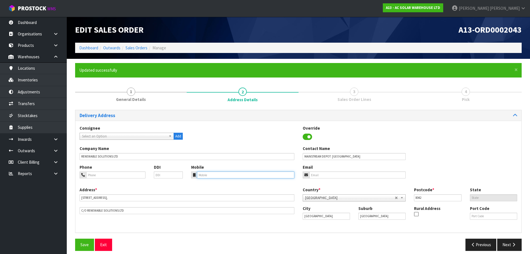
paste input "027 3522603"
type input "027 3522603"
drag, startPoint x: 88, startPoint y: 242, endPoint x: 136, endPoint y: 231, distance: 49.3
click at [88, 242] on span "Save" at bounding box center [84, 244] width 8 height 5
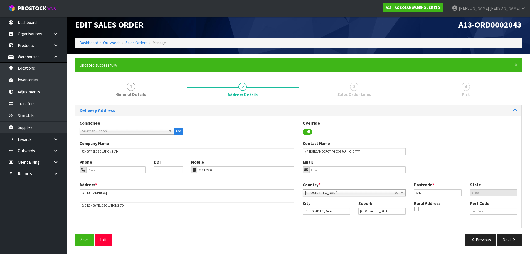
scroll to position [5, 0]
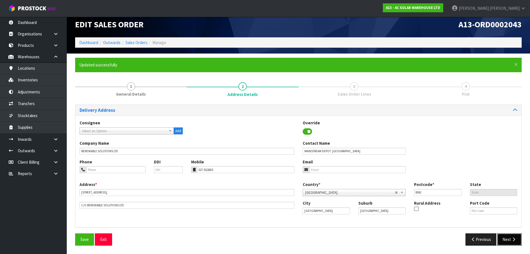
click at [508, 238] on button "Next" at bounding box center [510, 239] width 25 height 12
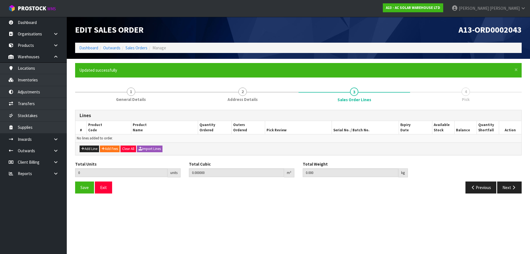
scroll to position [0, 0]
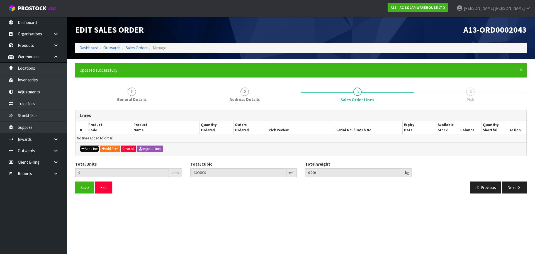
click at [89, 148] on button "Add Line" at bounding box center [89, 148] width 19 height 7
type input "0"
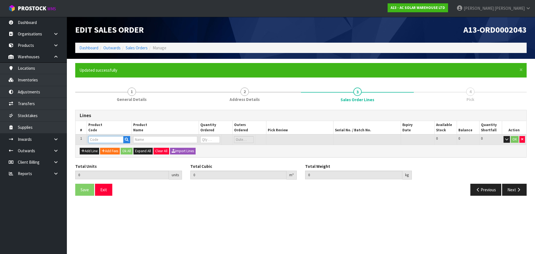
click at [101, 139] on input "text" at bounding box center [105, 139] width 35 height 7
paste input "3934"
type input "3934"
type input "0.000000"
type input "0.000"
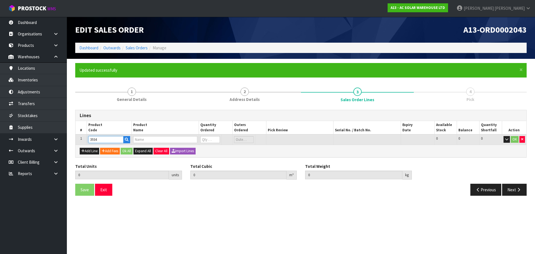
type input "HYUNDAI 440W N-TYPE HJT ALL BLACK HIT-H440LE-FB"
type input "0"
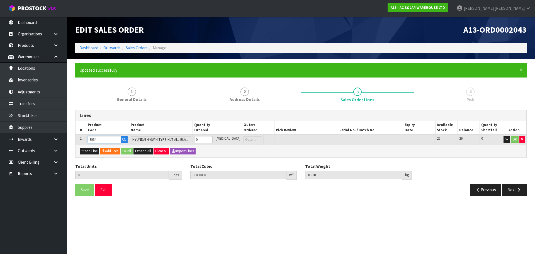
type input "3934"
type input "2"
type input "0.139524"
type input "44.278"
type input "2"
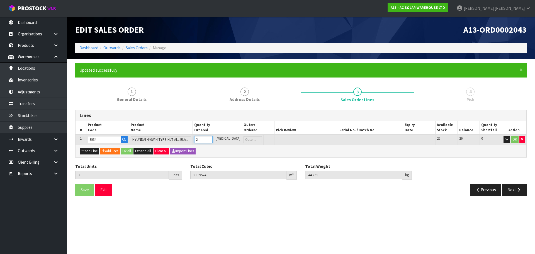
type input "26"
type input "1.813812"
type input "575.614"
type input "26"
click at [133, 152] on button "Ok All" at bounding box center [127, 151] width 12 height 7
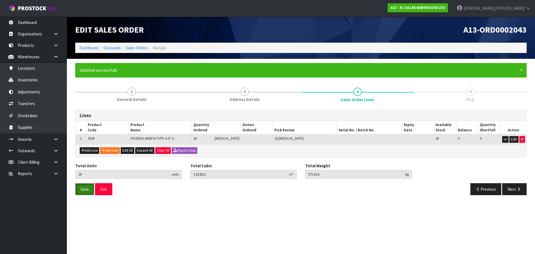
click at [86, 190] on span "Save" at bounding box center [84, 188] width 8 height 5
click at [518, 182] on div "Total Units 26 units Total Cubic 1.813812 m³ Total Weight 575.614 kg" at bounding box center [300, 173] width 459 height 20
click at [516, 188] on icon "button" at bounding box center [518, 189] width 5 height 4
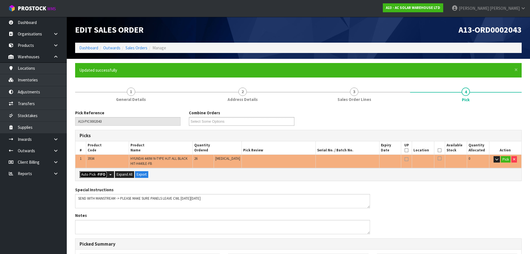
click at [82, 177] on button "Auto Pick - FIFO" at bounding box center [94, 174] width 28 height 7
type input "Piece x 26"
type input "26"
type input "1.813812"
type input "575.614"
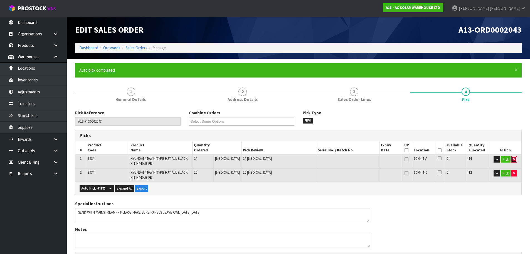
click at [514, 160] on icon "button" at bounding box center [515, 159] width 2 height 4
type input "12"
type input "0.837144"
type input "265.668"
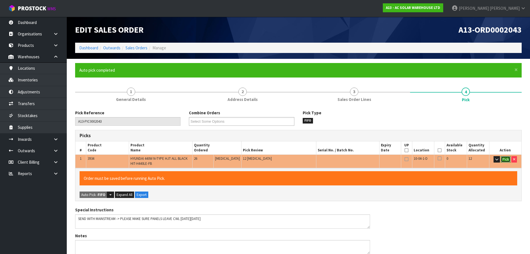
click at [509, 160] on button "Pick" at bounding box center [506, 159] width 10 height 7
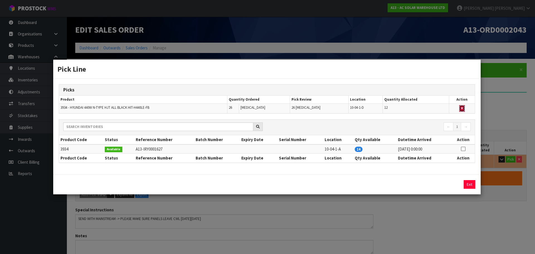
click at [461, 111] on button "button" at bounding box center [462, 108] width 6 height 7
type input "Piece x 14"
type input "0"
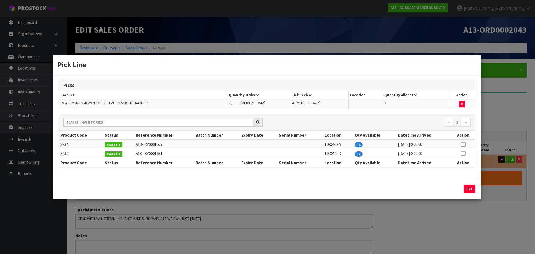
click at [464, 145] on icon at bounding box center [463, 144] width 4 height 0
click at [459, 186] on button "Assign Pick" at bounding box center [450, 188] width 23 height 9
type input "Piece x 28"
type input "14"
type input "0.976668"
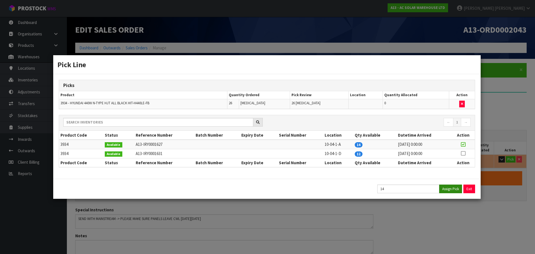
type input "309.946"
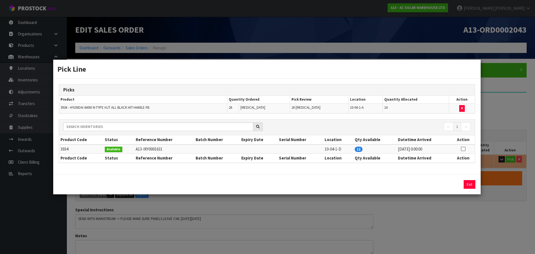
click at [462, 149] on icon at bounding box center [463, 149] width 4 height 0
drag, startPoint x: 464, startPoint y: 184, endPoint x: 459, endPoint y: 182, distance: 6.2
click at [459, 182] on div "Assign Pick Exit" at bounding box center [457, 184] width 36 height 9
click at [459, 182] on button "Assign Pick" at bounding box center [450, 184] width 23 height 9
type input "26"
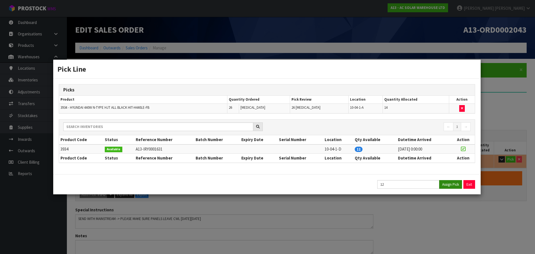
type input "1.813812"
type input "575.614"
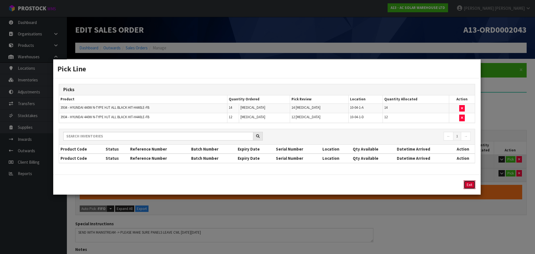
click at [466, 185] on button "Exit" at bounding box center [469, 184] width 12 height 9
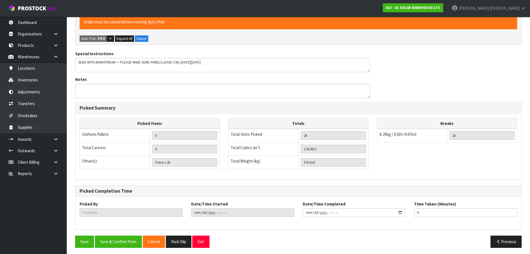
scroll to position [172, 0]
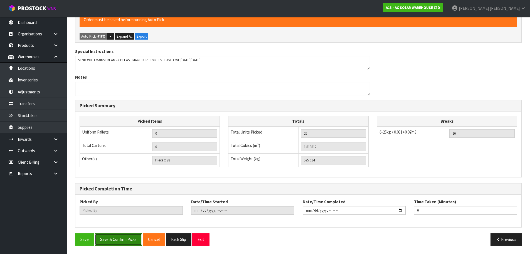
click at [131, 239] on button "Save & Confirm Picks" at bounding box center [118, 239] width 47 height 12
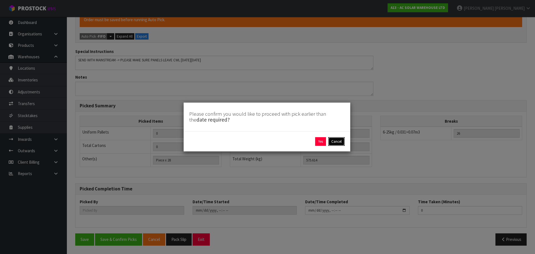
click at [333, 143] on button "Cancel" at bounding box center [336, 141] width 16 height 9
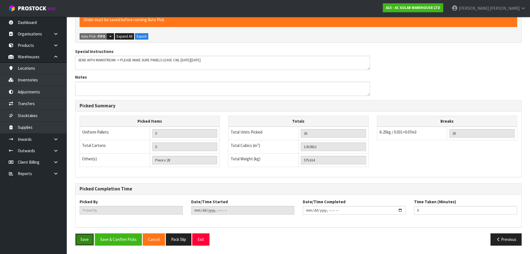
click at [89, 236] on button "Save" at bounding box center [84, 239] width 19 height 12
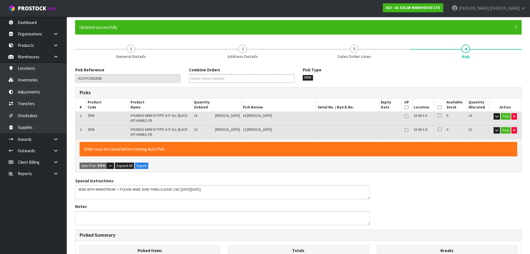
type input "Piece x 26"
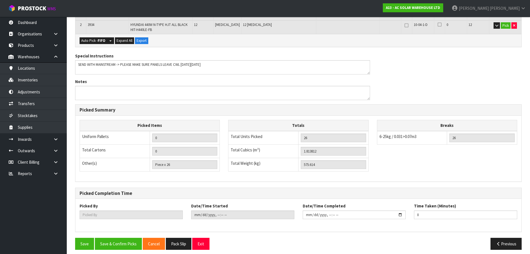
scroll to position [152, 0]
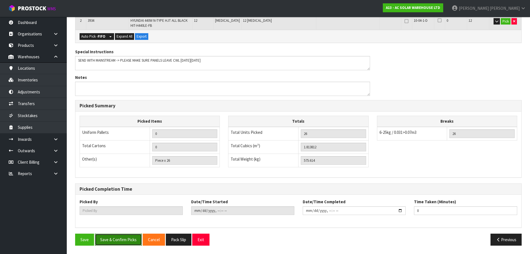
click at [123, 242] on button "Save & Confirm Picks" at bounding box center [118, 239] width 47 height 12
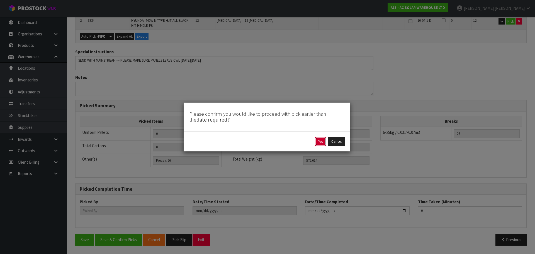
click at [320, 141] on button "Yes" at bounding box center [320, 141] width 11 height 9
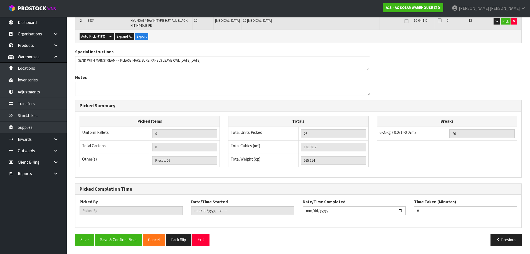
scroll to position [0, 0]
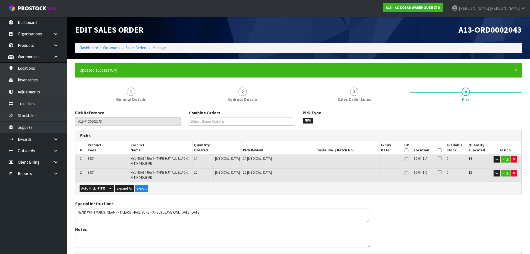
type input "[PERSON_NAME]"
type input "2025-10-10T15:24:36"
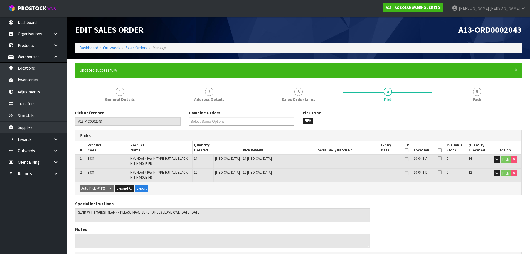
click at [135, 52] on ol "Dashboard Outwards Sales Orders Manage" at bounding box center [298, 48] width 447 height 10
click at [135, 50] on link "Sales Orders" at bounding box center [137, 47] width 22 height 5
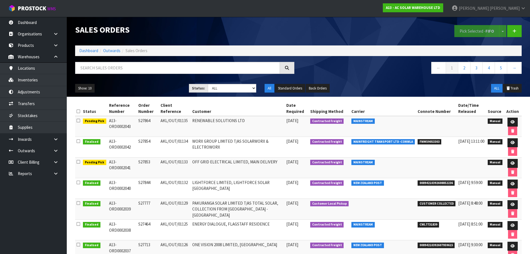
click at [88, 53] on li "Dashboard" at bounding box center [88, 51] width 19 height 6
click at [87, 51] on link "Dashboard" at bounding box center [88, 50] width 19 height 5
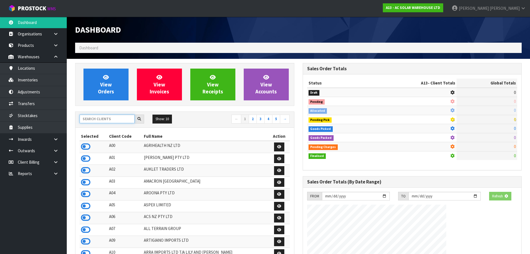
click at [105, 119] on input "text" at bounding box center [107, 118] width 55 height 9
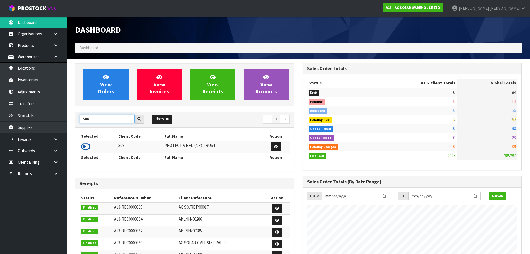
type input "S08"
click at [86, 145] on icon at bounding box center [85, 146] width 9 height 8
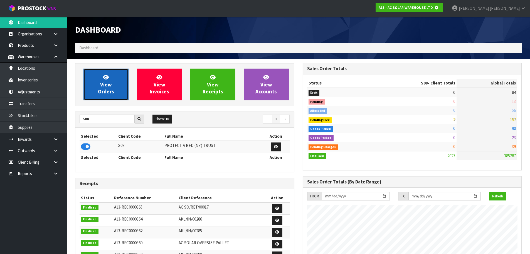
scroll to position [278129, 278249]
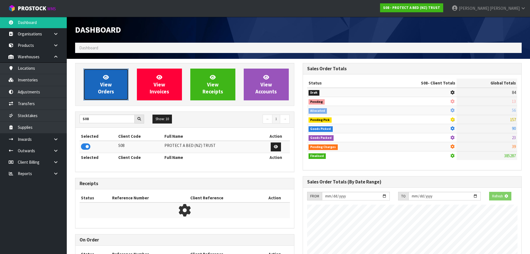
click at [97, 86] on link "View Orders" at bounding box center [106, 85] width 45 height 32
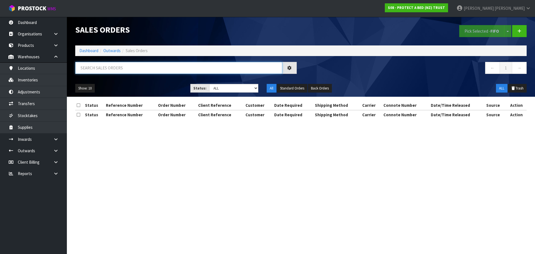
click at [117, 69] on input "text" at bounding box center [178, 68] width 207 height 12
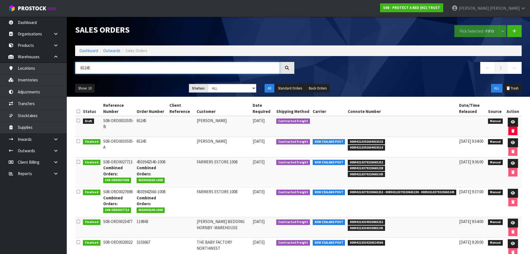
type input "65245"
click at [144, 121] on td "65245" at bounding box center [151, 126] width 33 height 21
copy td "65245"
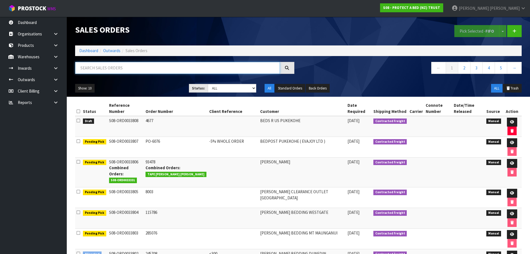
paste input "65245"
type input "65245"
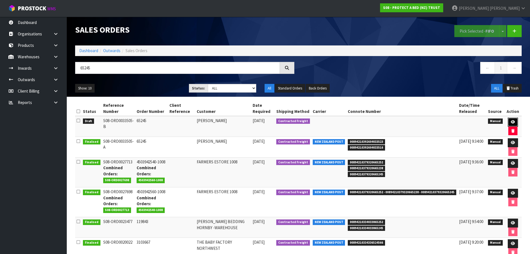
click at [510, 121] on link at bounding box center [513, 122] width 10 height 9
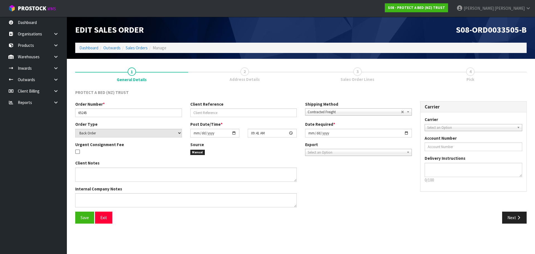
click at [528, 219] on div "Next" at bounding box center [416, 217] width 230 height 12
click at [520, 219] on icon "button" at bounding box center [518, 217] width 5 height 4
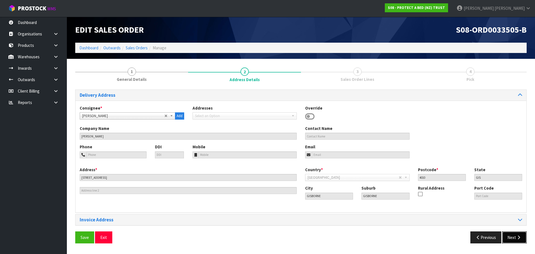
click at [516, 237] on icon "button" at bounding box center [518, 237] width 5 height 4
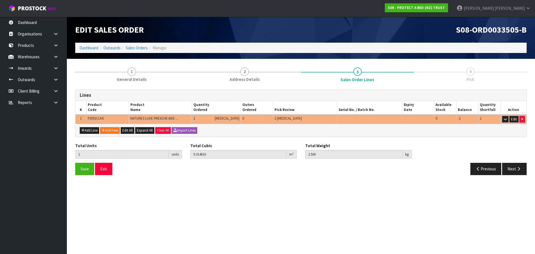
click at [96, 119] on span "F0591CLK0" at bounding box center [96, 118] width 16 height 5
copy span "F0591CLK0"
click at [52, 57] on link at bounding box center [58, 56] width 18 height 11
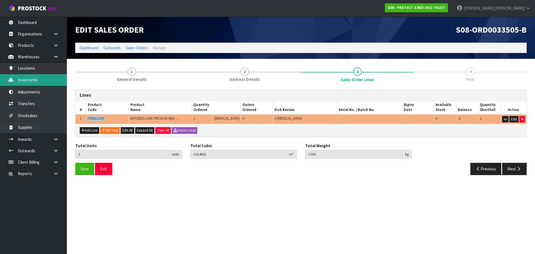
click at [40, 78] on link "Inventories" at bounding box center [33, 79] width 67 height 11
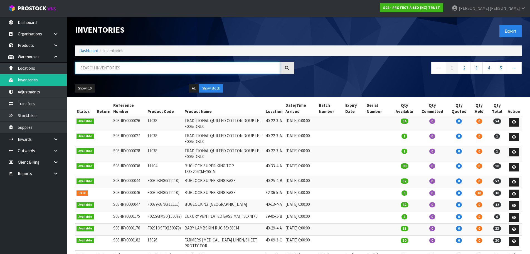
drag, startPoint x: 114, startPoint y: 69, endPoint x: 110, endPoint y: 67, distance: 4.3
click at [110, 67] on input "text" at bounding box center [177, 68] width 205 height 12
paste input "F0591CLK0"
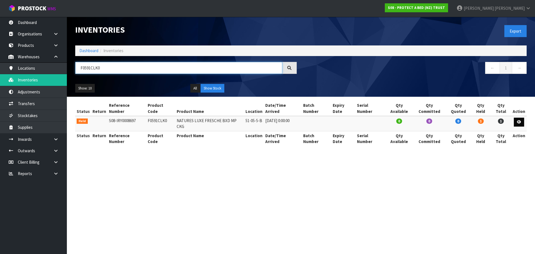
type input "F0591CLK0"
click at [520, 118] on link at bounding box center [519, 122] width 10 height 9
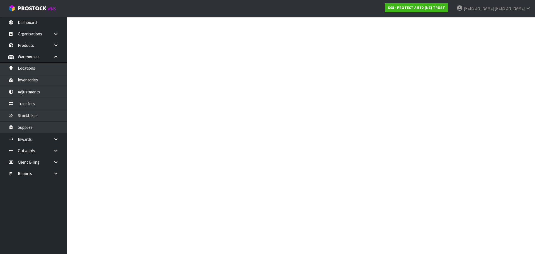
type input "F0591CLK0"
type input "NATURES LUXE FRESCHE BXD MP CKG"
type input "51-05-5-B"
type input "S08-IRY0008697"
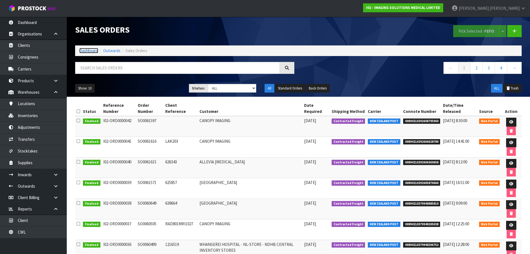
click at [82, 49] on link "Dashboard" at bounding box center [88, 50] width 19 height 5
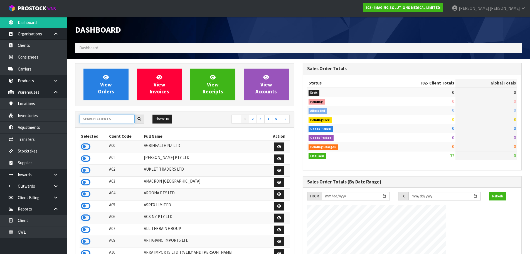
click at [91, 121] on input "text" at bounding box center [107, 118] width 55 height 9
type input "J01"
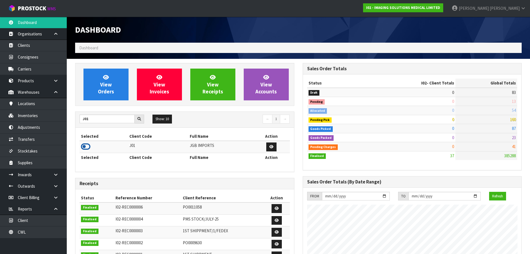
click at [87, 146] on icon at bounding box center [85, 146] width 9 height 8
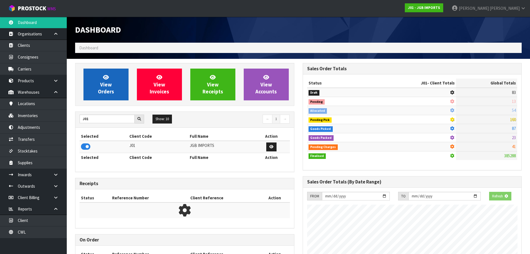
scroll to position [278129, 278249]
click at [109, 86] on span "View Orders" at bounding box center [106, 84] width 16 height 21
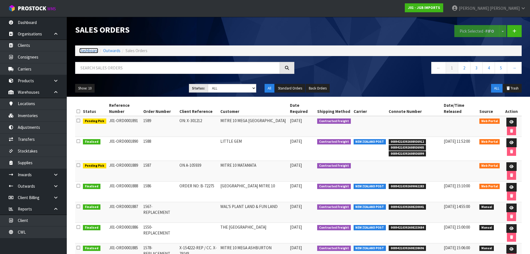
click at [89, 49] on link "Dashboard" at bounding box center [88, 50] width 19 height 5
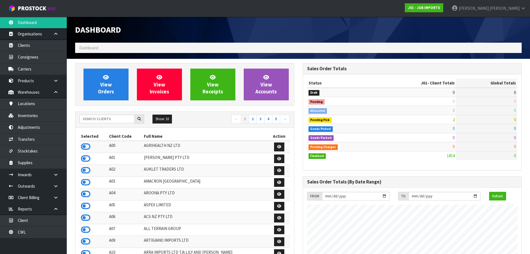
scroll to position [422, 228]
click at [90, 118] on input "text" at bounding box center [107, 118] width 55 height 9
type input "N03"
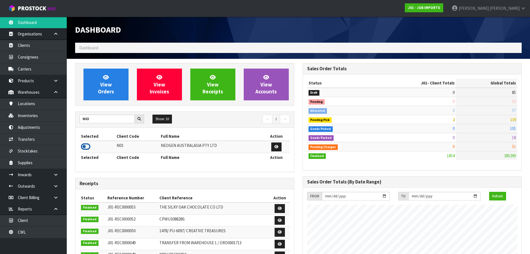
click at [86, 150] on icon at bounding box center [85, 146] width 9 height 8
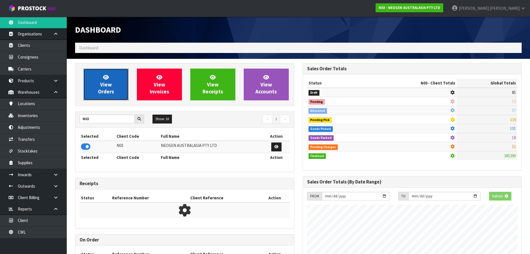
scroll to position [278129, 278249]
click at [109, 85] on span "View Orders" at bounding box center [106, 84] width 16 height 21
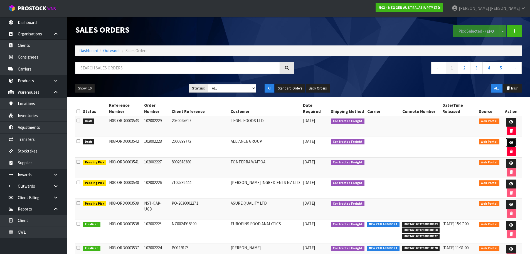
click at [507, 138] on link at bounding box center [512, 142] width 10 height 9
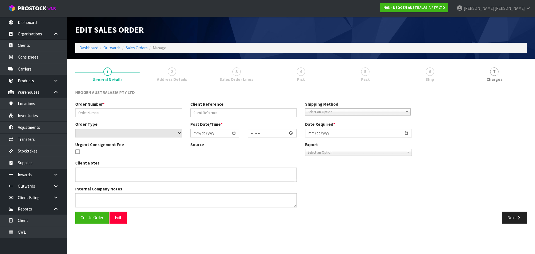
type input "102002228"
type input "2000299772"
select select "number:0"
type input "2025-10-10"
type input "15:42:00.000"
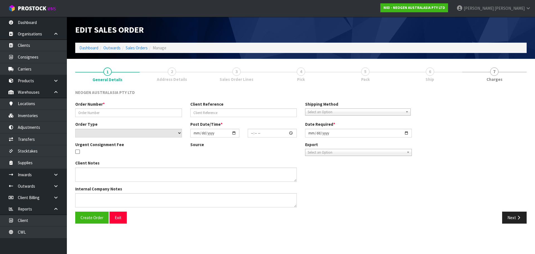
type input "2025-10-13"
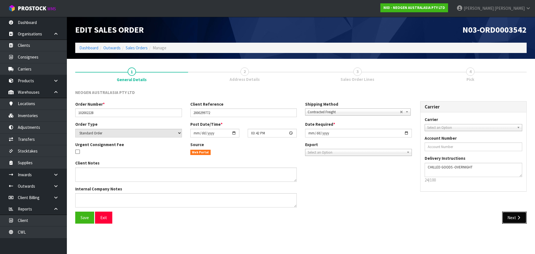
click at [508, 213] on button "Next" at bounding box center [514, 217] width 25 height 12
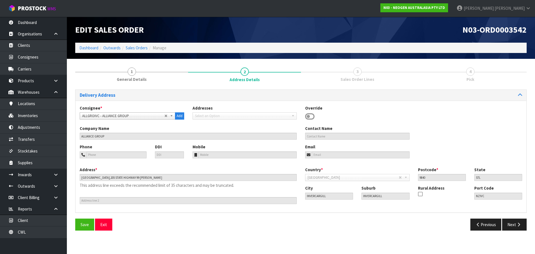
click at [523, 233] on div "Save Exit Previous Next" at bounding box center [300, 226] width 459 height 16
click at [514, 221] on button "Next" at bounding box center [514, 224] width 25 height 12
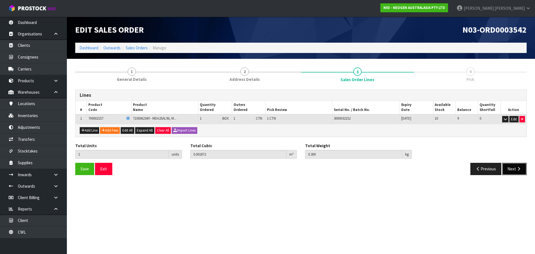
click at [502, 164] on button "Next" at bounding box center [514, 169] width 25 height 12
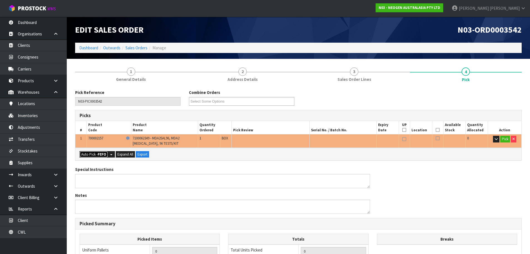
click at [90, 155] on button "Auto Pick - FEFO" at bounding box center [94, 154] width 28 height 7
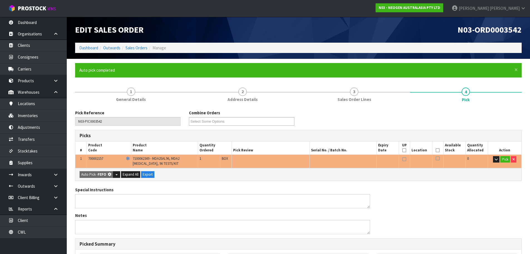
scroll to position [138, 0]
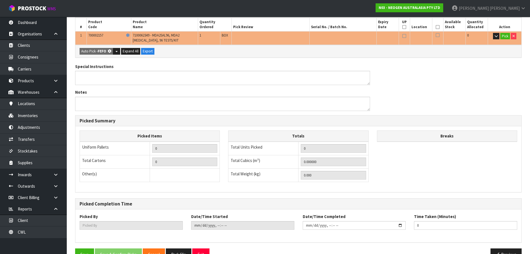
type input "1"
type input "0.001872"
type input "0.300"
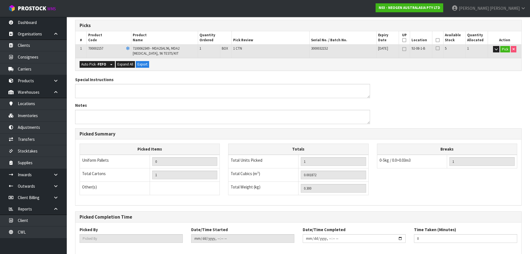
scroll to position [54, 0]
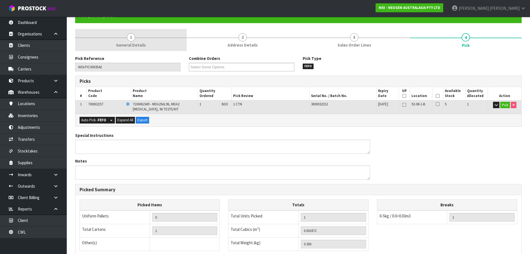
click at [126, 43] on span "General Details" at bounding box center [131, 45] width 30 height 6
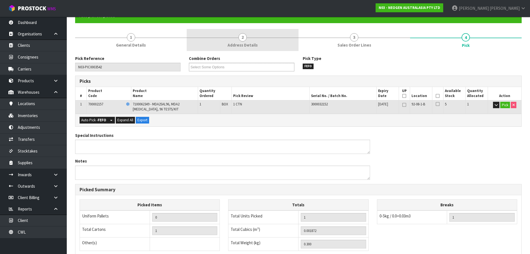
scroll to position [0, 0]
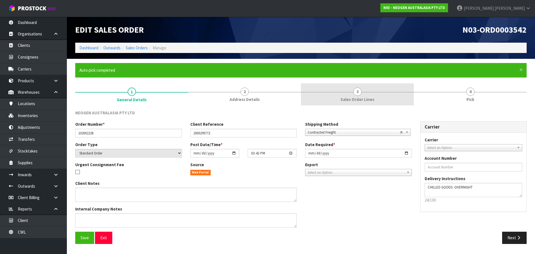
click at [345, 97] on span "Sales Order Lines" at bounding box center [357, 99] width 34 height 6
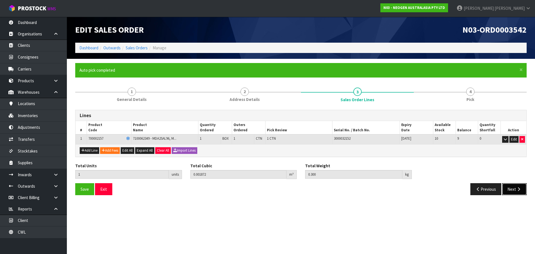
click at [503, 190] on button "Next" at bounding box center [514, 189] width 25 height 12
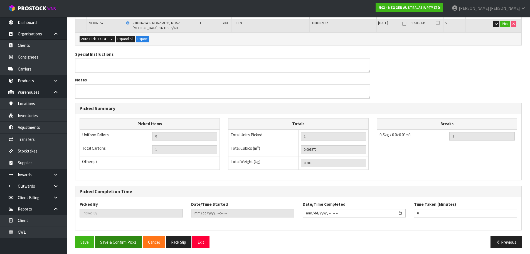
scroll to position [138, 0]
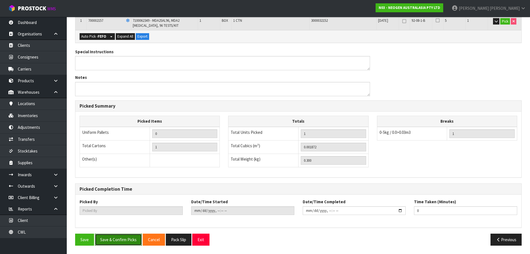
click at [118, 241] on button "Save & Confirm Picks" at bounding box center [118, 239] width 47 height 12
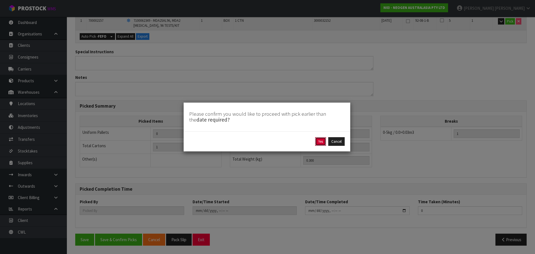
click at [319, 140] on button "Yes" at bounding box center [320, 141] width 11 height 9
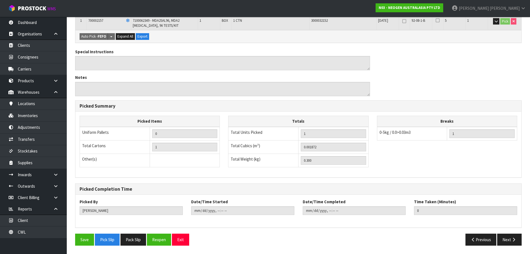
type input "Rocio Lopez"
type input "2025-10-10T16:17:41"
click at [135, 236] on button "Pack Slip" at bounding box center [134, 239] width 26 height 12
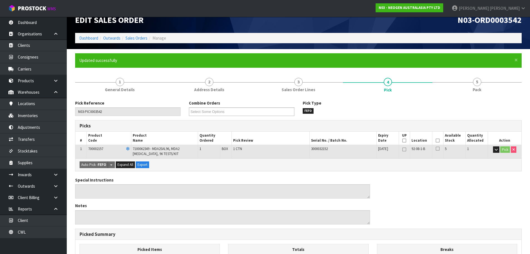
scroll to position [0, 0]
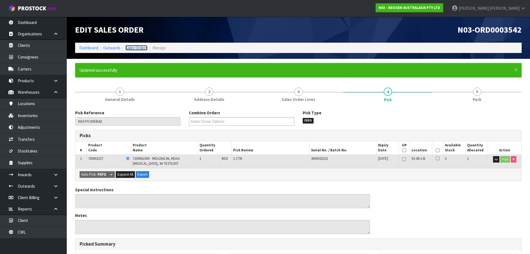
drag, startPoint x: 139, startPoint y: 48, endPoint x: 146, endPoint y: 53, distance: 8.9
click at [139, 48] on link "Sales Orders" at bounding box center [137, 47] width 22 height 5
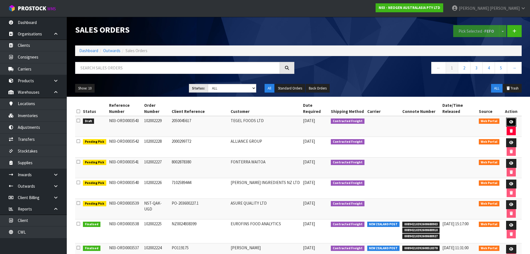
click at [510, 120] on icon at bounding box center [512, 122] width 4 height 4
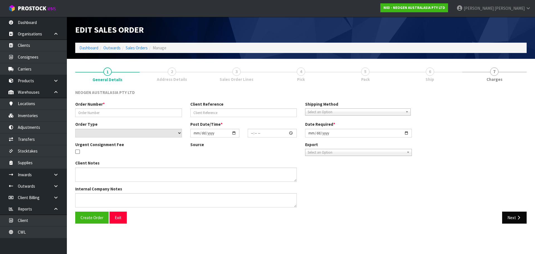
type input "102002229"
type input "2050045617"
select select "number:0"
type input "2025-10-10"
type input "15:52:00.000"
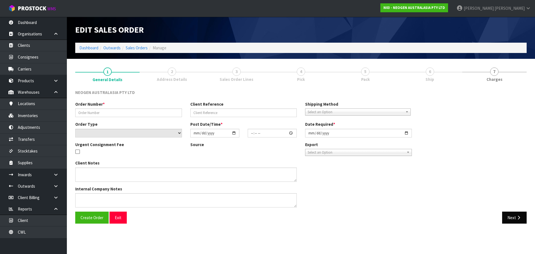
type input "2025-10-13"
type textarea "ATTN: LABORATORY"
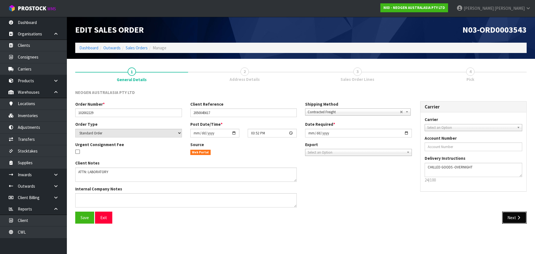
click at [510, 219] on button "Next" at bounding box center [514, 217] width 25 height 12
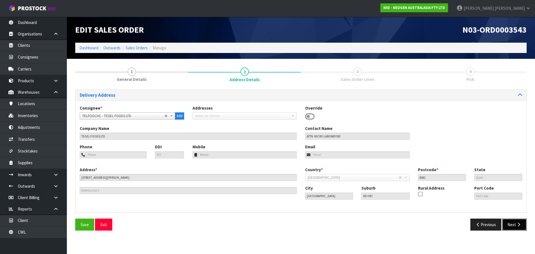
click at [513, 228] on button "Next" at bounding box center [514, 224] width 25 height 12
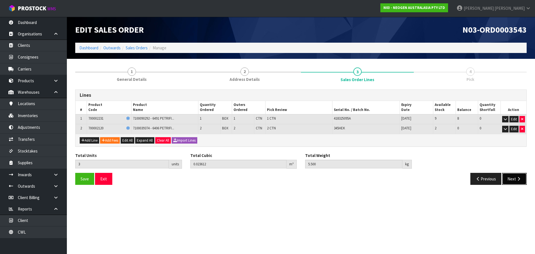
click at [512, 174] on button "Next" at bounding box center [514, 179] width 25 height 12
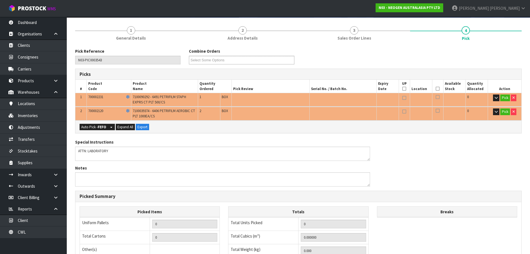
scroll to position [111, 0]
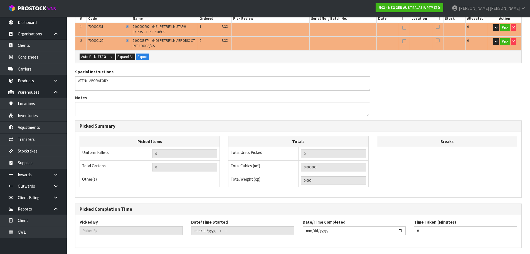
click at [91, 61] on div "Auto Pick - FEFO Split button! FIFO - First In First Out FEFO - First Expired F…" at bounding box center [298, 56] width 446 height 13
click at [96, 55] on button "Auto Pick - FEFO" at bounding box center [94, 56] width 28 height 7
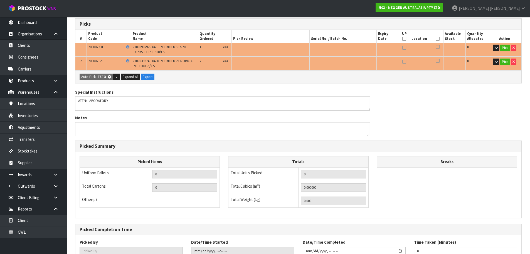
scroll to position [0, 0]
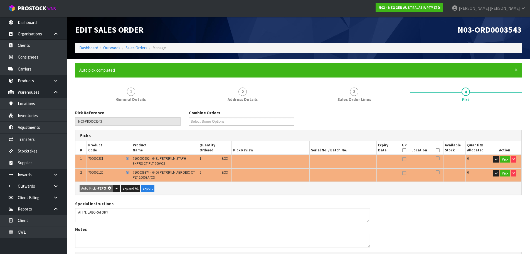
type input "3"
type input "0.023612"
type input "5.500"
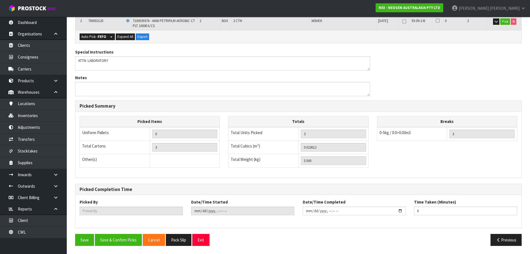
scroll to position [152, 0]
click at [127, 237] on button "Save & Confirm Picks" at bounding box center [118, 239] width 47 height 12
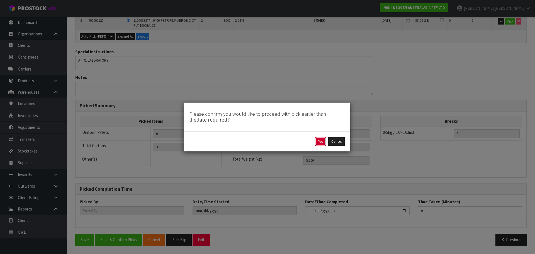
click at [322, 144] on button "Yes" at bounding box center [320, 141] width 11 height 9
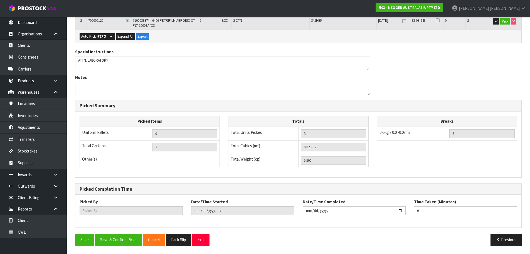
scroll to position [0, 0]
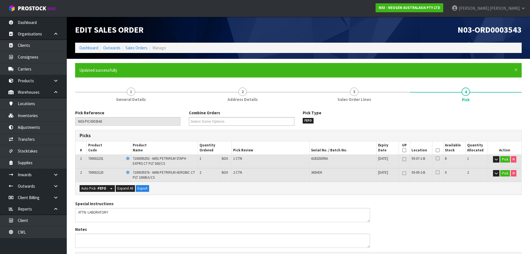
type input "Rocio Lopez"
type input "2025-10-10T16:17:57"
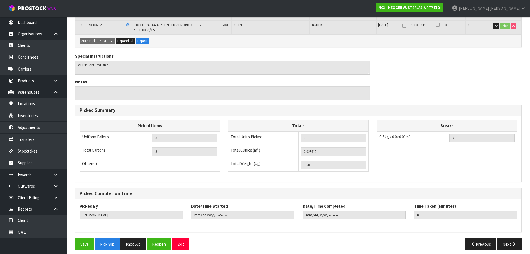
scroll to position [152, 0]
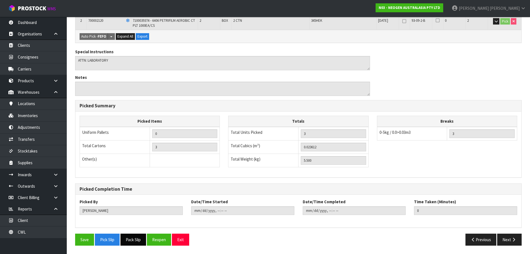
drag, startPoint x: 142, startPoint y: 237, endPoint x: 146, endPoint y: 235, distance: 4.5
click at [142, 237] on button "Pack Slip" at bounding box center [134, 239] width 26 height 12
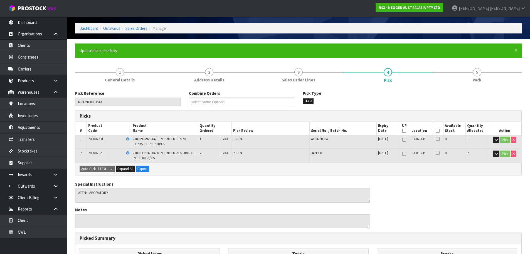
scroll to position [0, 0]
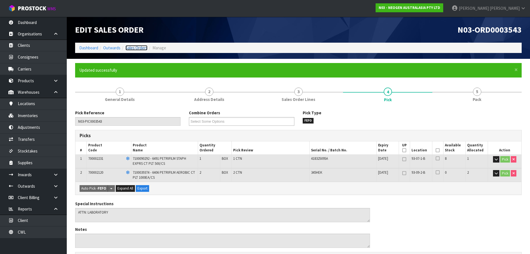
click at [139, 49] on link "Sales Orders" at bounding box center [137, 47] width 22 height 5
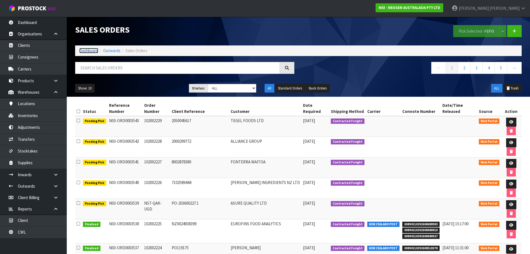
click at [88, 50] on link "Dashboard" at bounding box center [88, 50] width 19 height 5
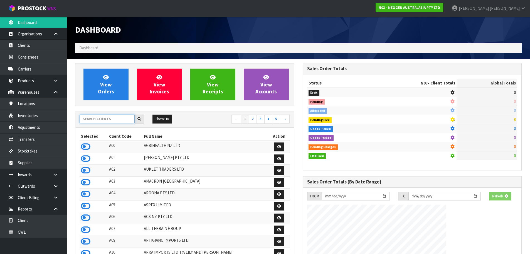
click at [99, 121] on input "text" at bounding box center [107, 118] width 55 height 9
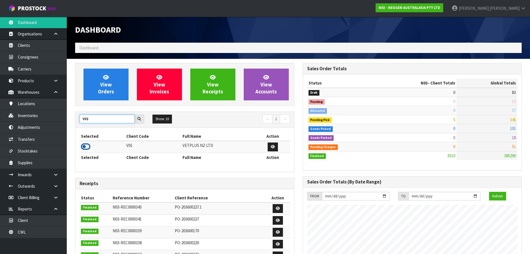
type input "V01"
click at [87, 145] on icon at bounding box center [85, 146] width 9 height 8
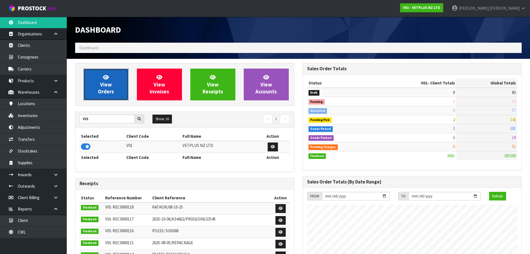
click at [110, 86] on span "View Orders" at bounding box center [106, 84] width 16 height 21
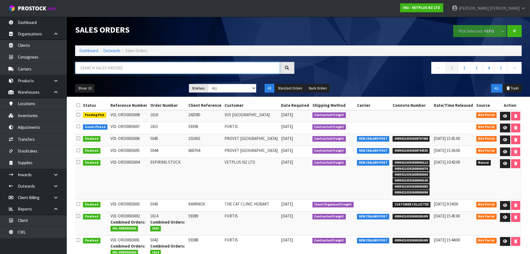
paste input "Cat"
click at [111, 66] on input "Cat" at bounding box center [177, 68] width 205 height 12
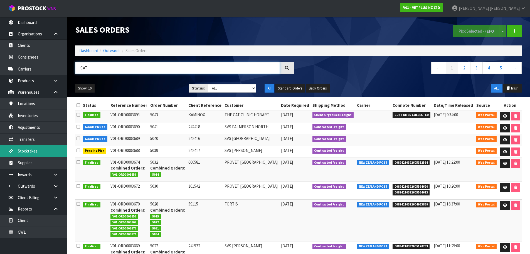
type input "CAT"
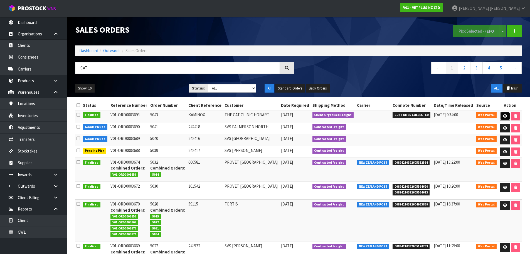
click at [503, 118] on link at bounding box center [505, 116] width 10 height 9
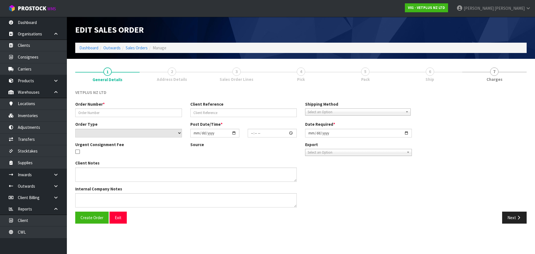
type input "5043"
type input "KAMINOX"
select select "number:0"
type input "[DATE]"
type input "14:51:00.000"
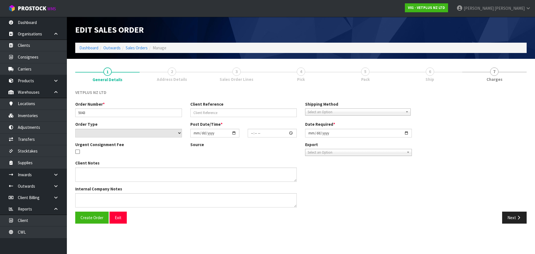
type input "2025-10-08"
type textarea "COULD YOU PLEASE PACK THIS ORDER BUT NOT SEND IT? HOLD FOR NOW AND I WILL ARRAN…"
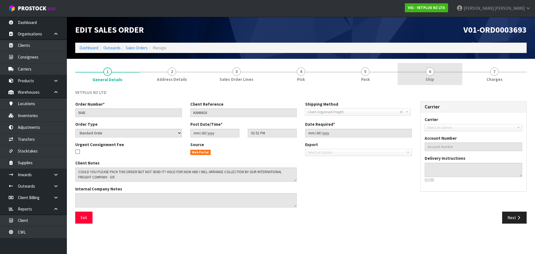
click at [423, 80] on link "6 Ship" at bounding box center [429, 74] width 64 height 22
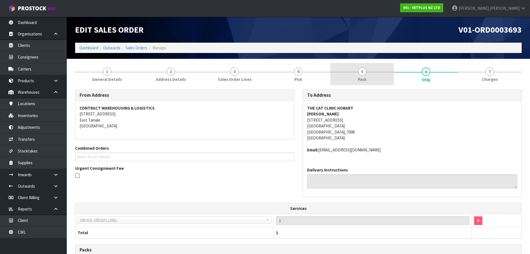
click at [353, 77] on link "5 Pack" at bounding box center [363, 74] width 64 height 22
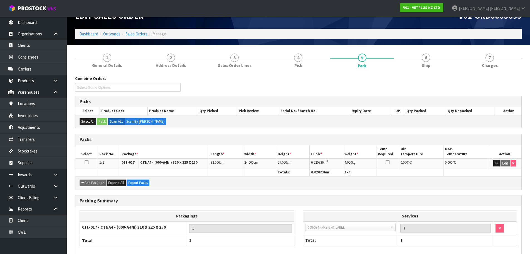
scroll to position [28, 0]
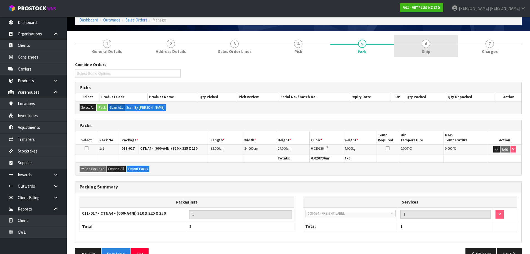
click at [416, 52] on link "6 Ship" at bounding box center [426, 46] width 64 height 22
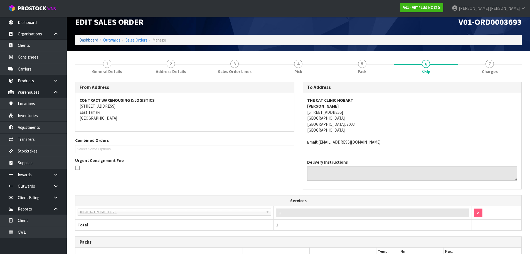
scroll to position [0, 0]
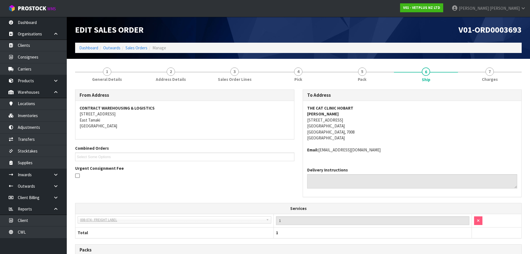
click at [89, 43] on ol "Dashboard Outwards Sales Orders Manage" at bounding box center [298, 48] width 447 height 10
click at [88, 48] on link "Dashboard" at bounding box center [88, 47] width 19 height 5
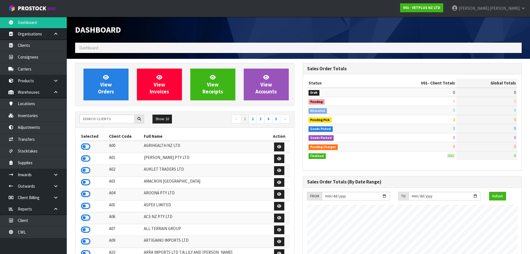
scroll to position [422, 228]
click at [84, 119] on input "text" at bounding box center [107, 118] width 55 height 9
type input "J02"
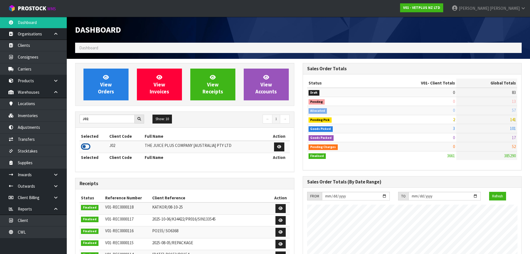
click at [86, 146] on icon at bounding box center [85, 146] width 9 height 8
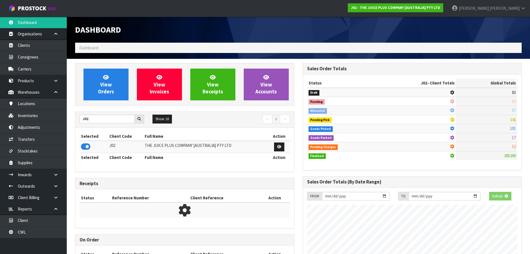
scroll to position [278129, 278249]
click at [115, 102] on div "View Orders View Invoices View Receipts View Accounts" at bounding box center [184, 84] width 219 height 43
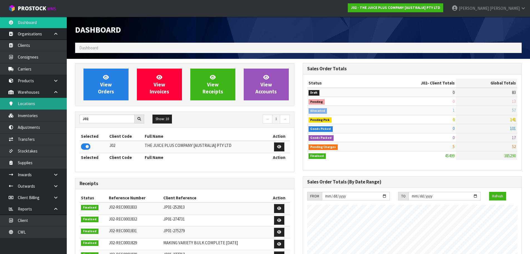
scroll to position [422, 228]
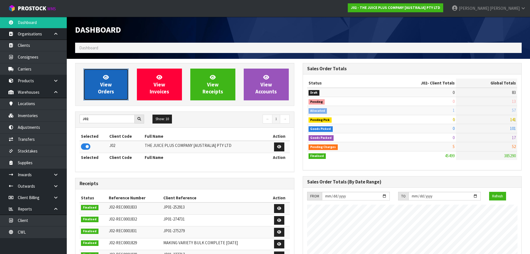
click at [108, 93] on span "View Orders" at bounding box center [106, 84] width 16 height 21
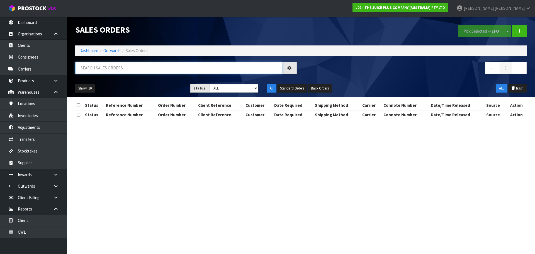
click at [119, 72] on input "text" at bounding box center [178, 68] width 207 height 12
paste input "Lauren Evans"
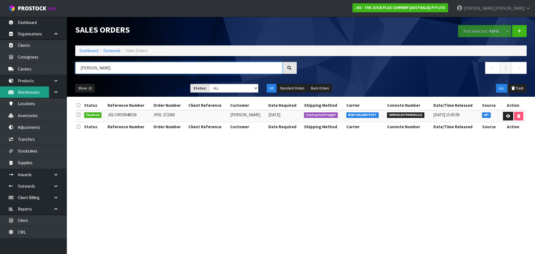
type input "LAUREN EVANS"
click at [89, 47] on ol "Dashboard Outwards Sales Orders" at bounding box center [300, 50] width 451 height 10
click at [92, 48] on link "Dashboard" at bounding box center [88, 50] width 19 height 5
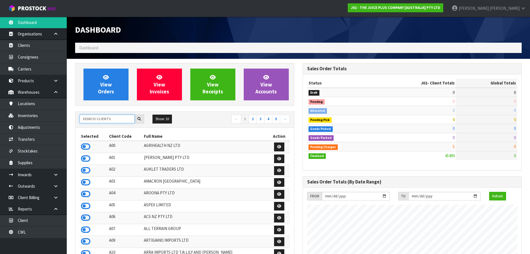
click at [103, 119] on input "text" at bounding box center [107, 118] width 55 height 9
type input "C09"
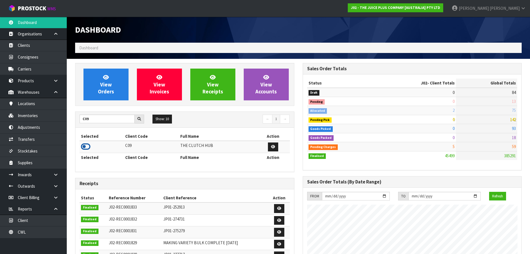
click at [88, 148] on icon at bounding box center [85, 146] width 9 height 8
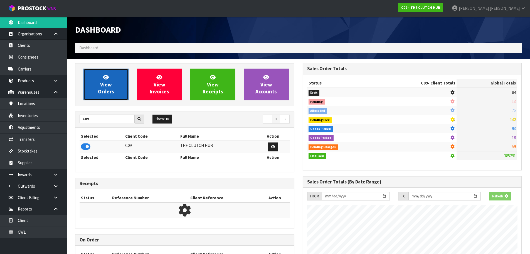
scroll to position [278129, 278249]
click at [95, 83] on link "View Orders" at bounding box center [106, 85] width 45 height 32
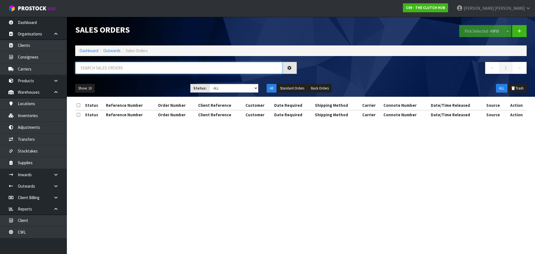
click at [115, 69] on input "text" at bounding box center [178, 68] width 207 height 12
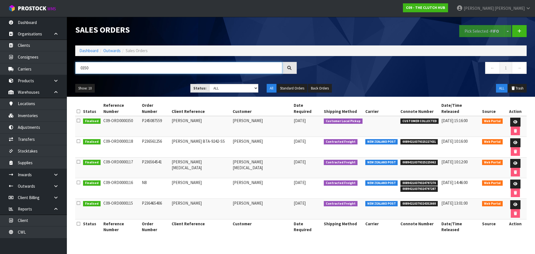
type input "0350"
click at [77, 47] on ol "Dashboard Outwards Sales Orders" at bounding box center [300, 50] width 451 height 10
click at [84, 50] on link "Dashboard" at bounding box center [88, 50] width 19 height 5
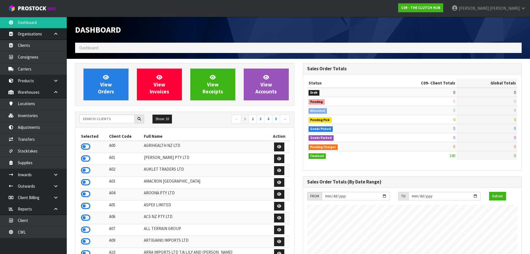
scroll to position [377, 228]
click at [96, 115] on input "text" at bounding box center [107, 118] width 55 height 9
type input "A04"
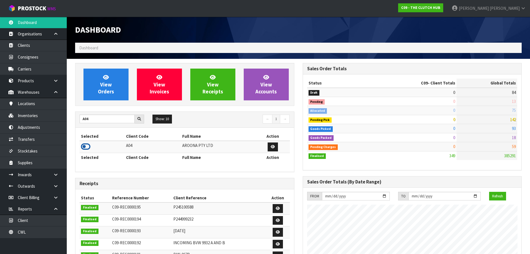
click at [88, 148] on icon at bounding box center [85, 146] width 9 height 8
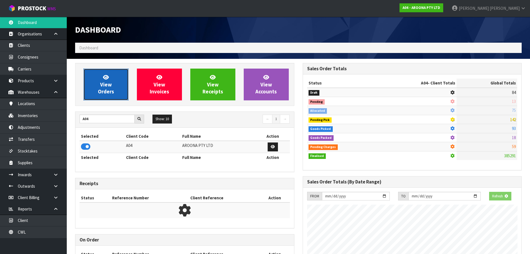
click at [101, 92] on span "View Orders" at bounding box center [106, 84] width 16 height 21
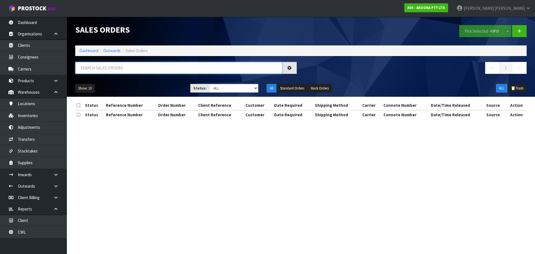
click at [124, 69] on input "text" at bounding box center [178, 68] width 207 height 12
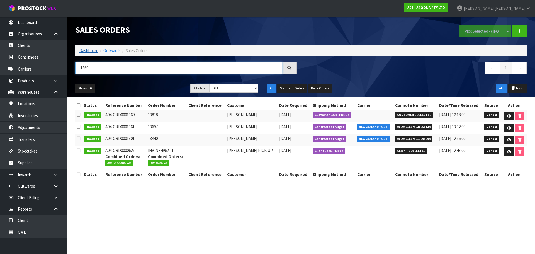
type input "1369"
click at [90, 53] on link "Dashboard" at bounding box center [88, 50] width 19 height 5
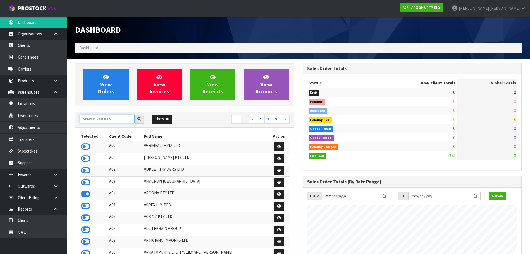
click at [96, 121] on input "text" at bounding box center [107, 118] width 55 height 9
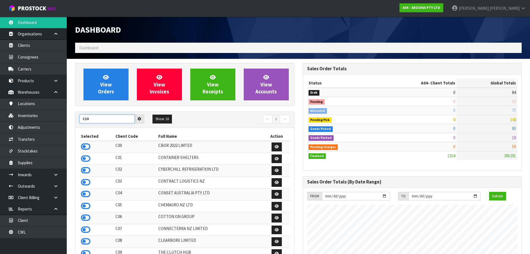
type input "C10"
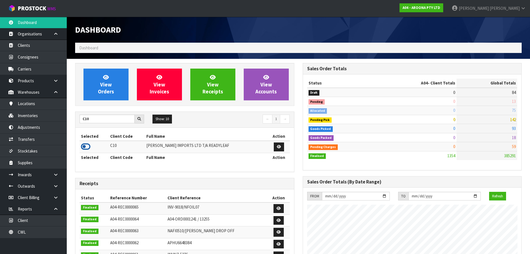
click at [88, 143] on icon at bounding box center [85, 146] width 9 height 8
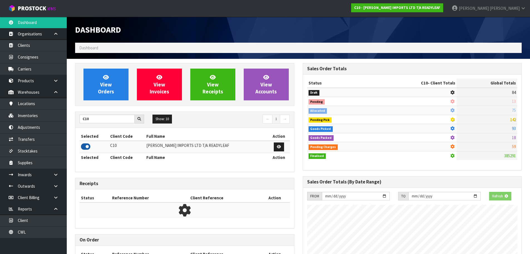
scroll to position [413, 228]
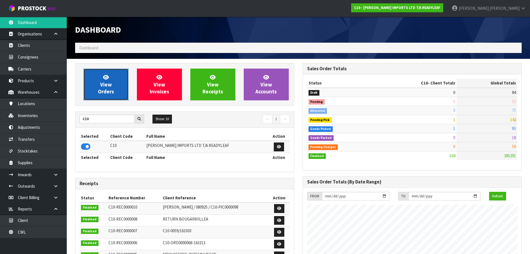
click at [97, 85] on link "View Orders" at bounding box center [106, 85] width 45 height 32
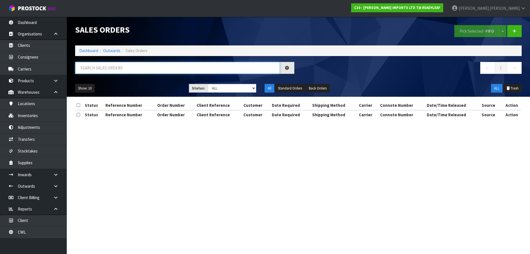
click at [131, 73] on input "text" at bounding box center [177, 68] width 205 height 12
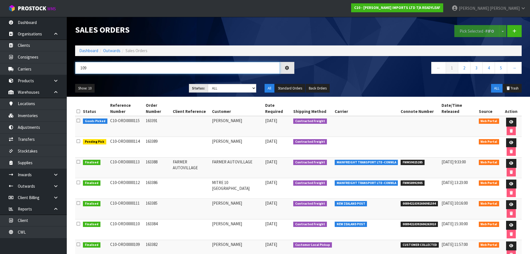
type input "109"
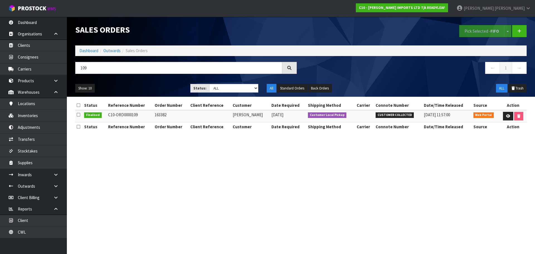
click at [91, 47] on ol "Dashboard Outwards Sales Orders" at bounding box center [300, 50] width 451 height 10
click at [91, 49] on link "Dashboard" at bounding box center [88, 50] width 19 height 5
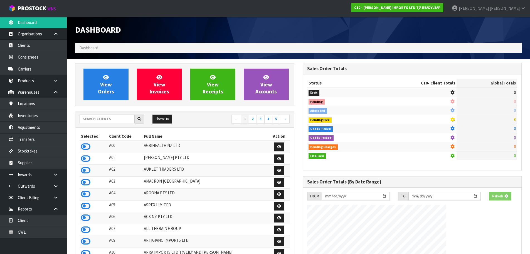
click at [102, 125] on div "Show: 10 5 10 25 50 ← 1 2 3 4 5 →" at bounding box center [184, 120] width 219 height 16
click at [98, 118] on input "text" at bounding box center [107, 118] width 55 height 9
type input "S11"
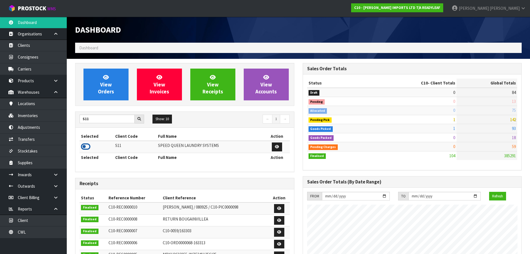
drag, startPoint x: 90, startPoint y: 148, endPoint x: 92, endPoint y: 114, distance: 34.3
click at [90, 148] on icon at bounding box center [85, 146] width 9 height 8
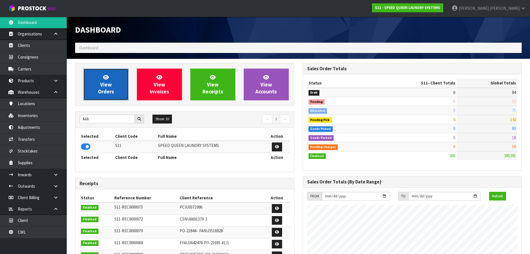
scroll to position [349, 228]
click at [110, 81] on link "View Orders" at bounding box center [106, 85] width 45 height 32
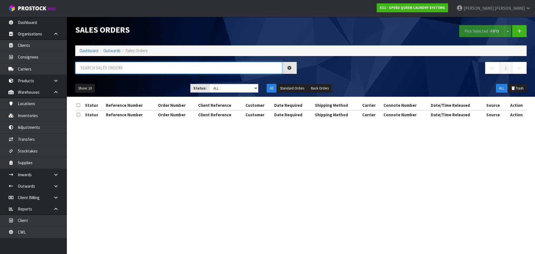
click at [117, 69] on input "text" at bounding box center [178, 68] width 207 height 12
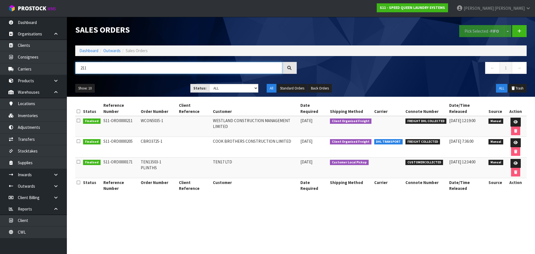
type input "211"
drag, startPoint x: 87, startPoint y: 56, endPoint x: 85, endPoint y: 50, distance: 6.5
click at [87, 56] on div "Sales Orders Pick Selected - FIFO Split button! FIFO - First In First Out FEFO …" at bounding box center [300, 57] width 459 height 80
click at [85, 50] on link "Dashboard" at bounding box center [88, 50] width 19 height 5
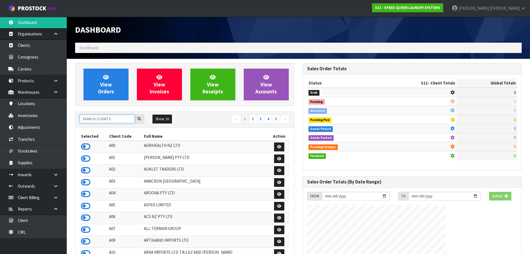
click at [88, 123] on input "text" at bounding box center [107, 118] width 55 height 9
type input "V04"
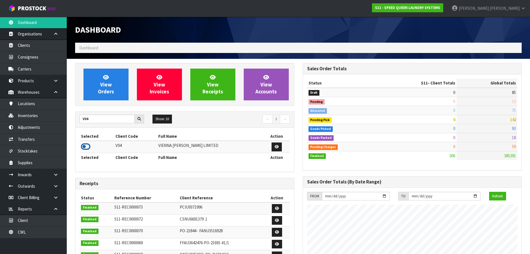
click at [89, 146] on icon at bounding box center [85, 146] width 9 height 8
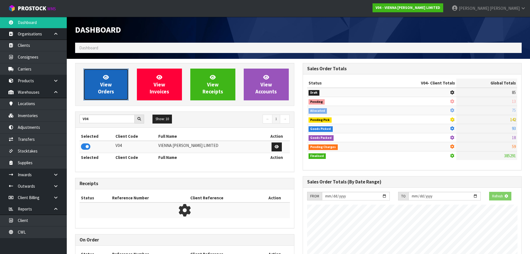
scroll to position [278129, 278249]
click at [114, 80] on link "View Orders" at bounding box center [106, 85] width 45 height 32
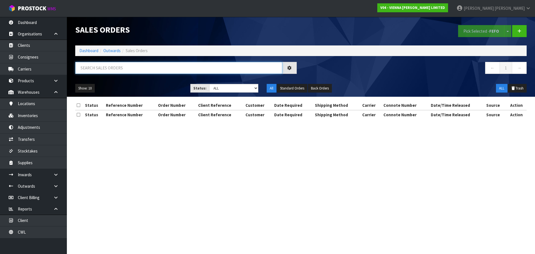
click at [120, 71] on input "text" at bounding box center [178, 68] width 207 height 12
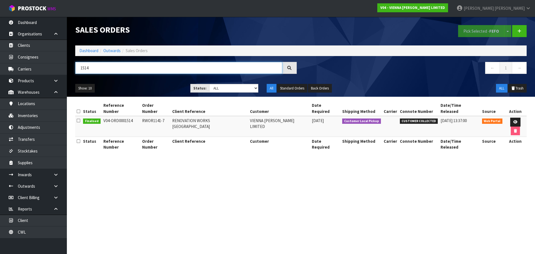
click at [154, 66] on input "1514" at bounding box center [178, 68] width 207 height 12
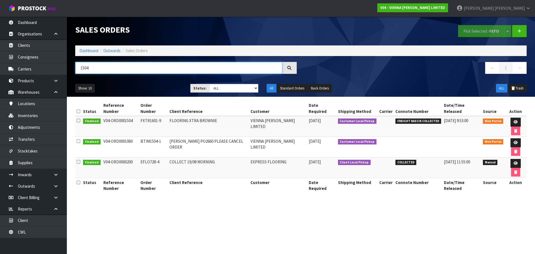
click at [154, 66] on input "1504" at bounding box center [178, 68] width 207 height 12
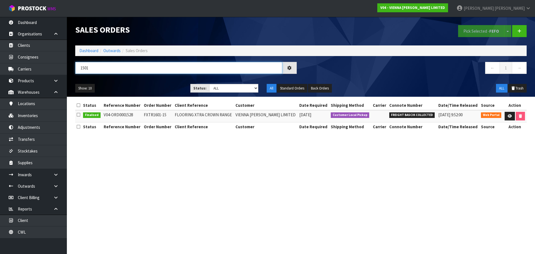
type input "1501"
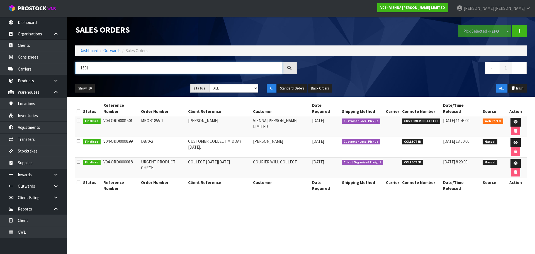
click at [133, 68] on input "1501" at bounding box center [178, 68] width 207 height 12
click at [95, 50] on link "Dashboard" at bounding box center [88, 50] width 19 height 5
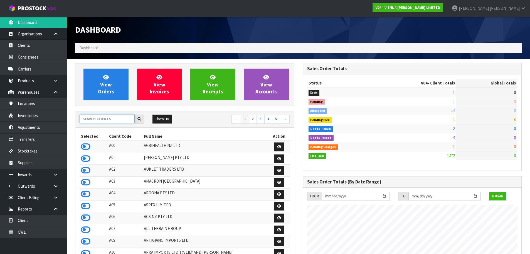
scroll to position [347, 228]
click at [105, 118] on input "text" at bounding box center [107, 118] width 55 height 9
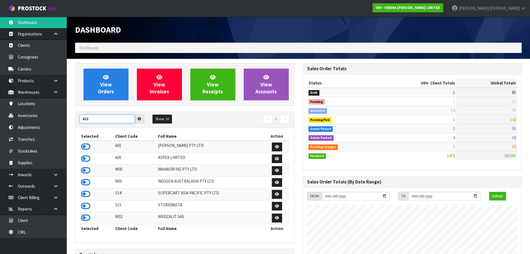
type input "A13"
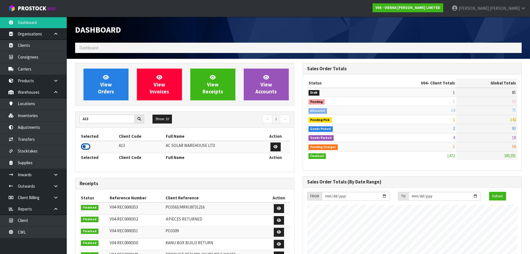
click at [88, 144] on icon at bounding box center [85, 146] width 9 height 8
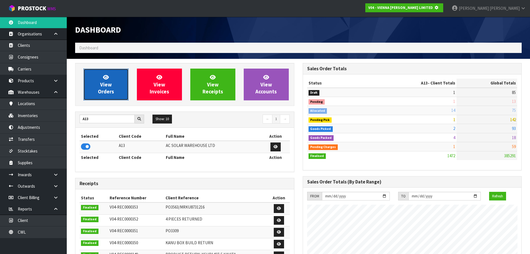
click at [103, 75] on icon at bounding box center [106, 76] width 6 height 5
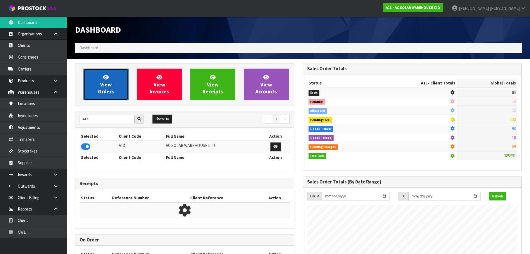
scroll to position [439, 228]
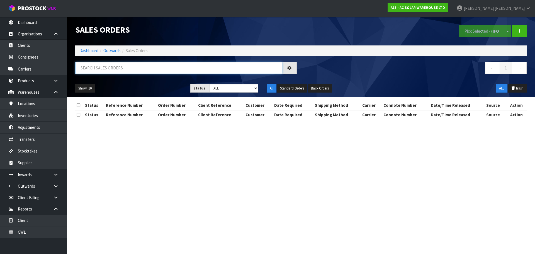
click at [116, 64] on input "text" at bounding box center [178, 68] width 207 height 12
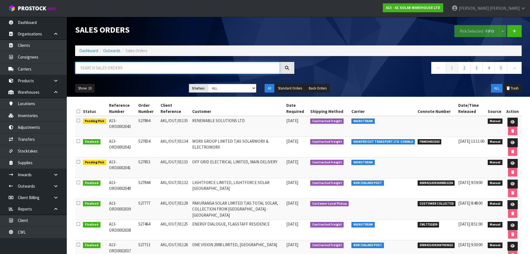
type input "1"
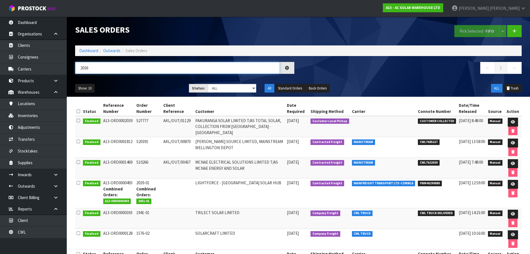
type input "2036"
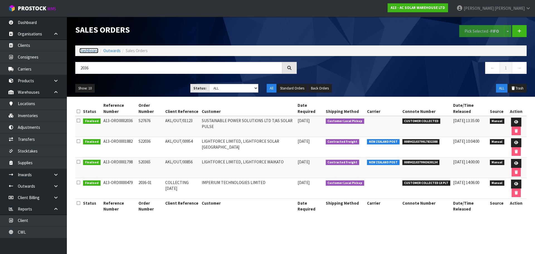
click at [84, 51] on link "Dashboard" at bounding box center [88, 50] width 19 height 5
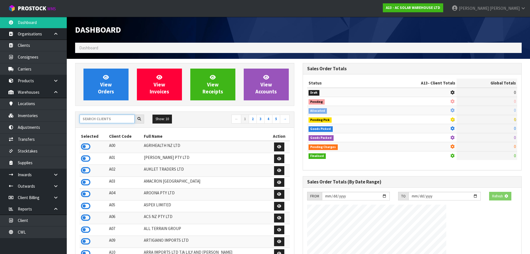
click at [105, 117] on input "text" at bounding box center [107, 118] width 55 height 9
type input "E04"
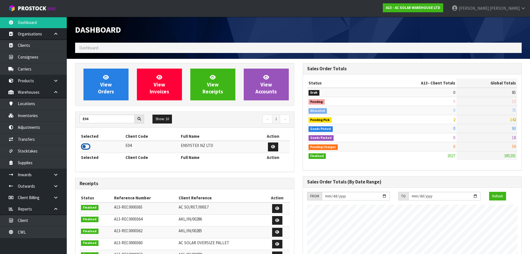
click at [87, 145] on icon at bounding box center [85, 146] width 9 height 8
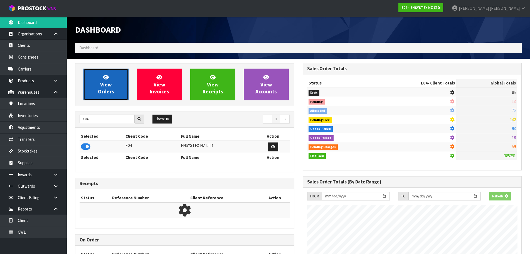
click at [118, 76] on link "View Orders" at bounding box center [106, 85] width 45 height 32
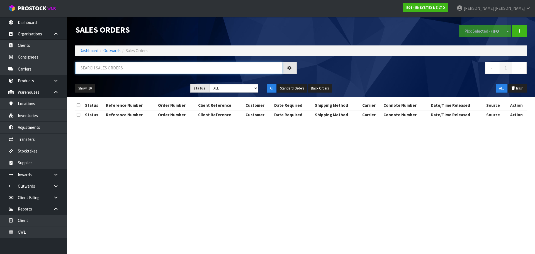
click at [123, 62] on input "text" at bounding box center [178, 68] width 207 height 12
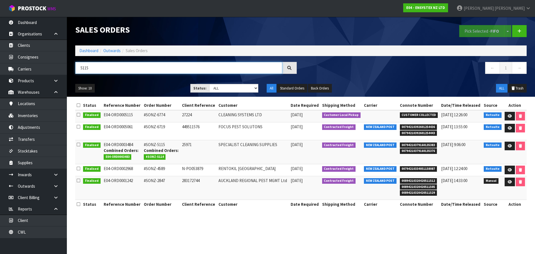
click at [115, 71] on input "5115" at bounding box center [178, 68] width 207 height 12
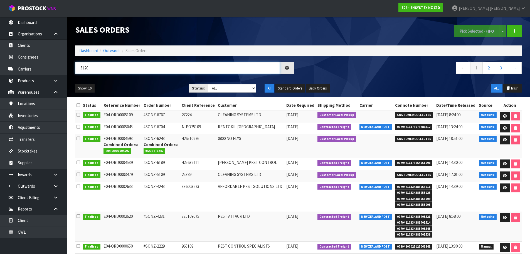
type input "5120"
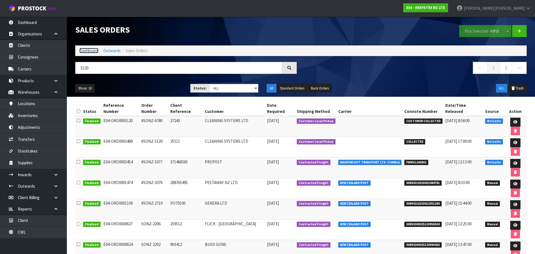
click at [89, 51] on link "Dashboard" at bounding box center [88, 50] width 19 height 5
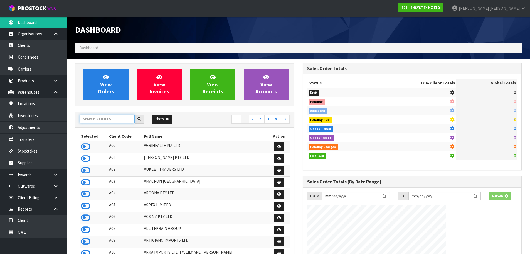
click at [118, 120] on input "text" at bounding box center [107, 118] width 55 height 9
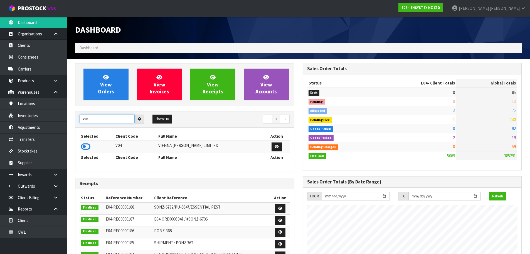
type input "V05"
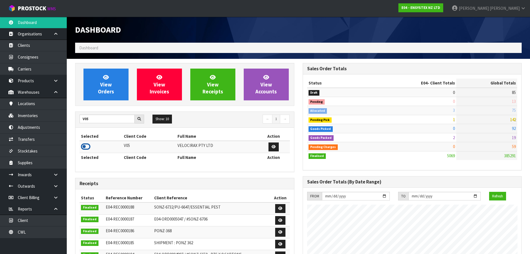
click at [89, 148] on icon at bounding box center [85, 146] width 9 height 8
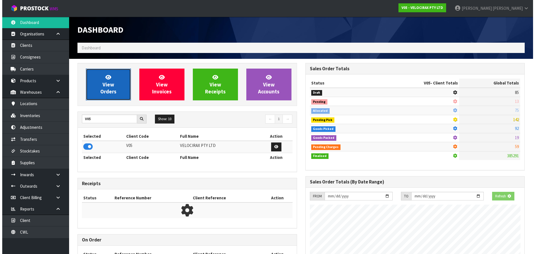
scroll to position [278129, 278249]
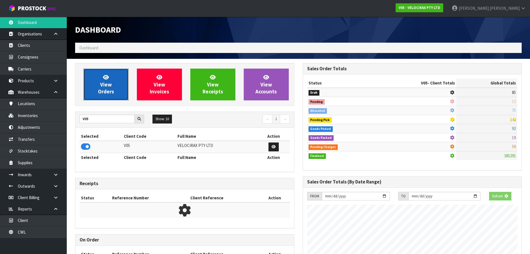
click at [98, 100] on link "View Orders" at bounding box center [106, 85] width 45 height 32
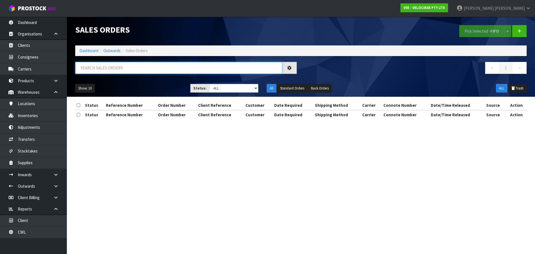
click at [117, 64] on input "text" at bounding box center [178, 68] width 207 height 12
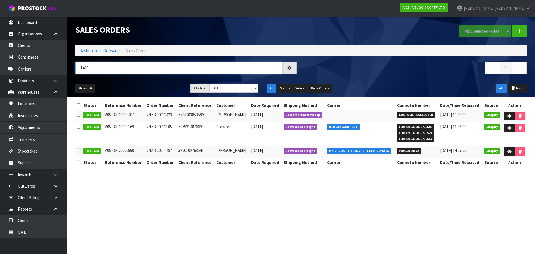
type input "1490"
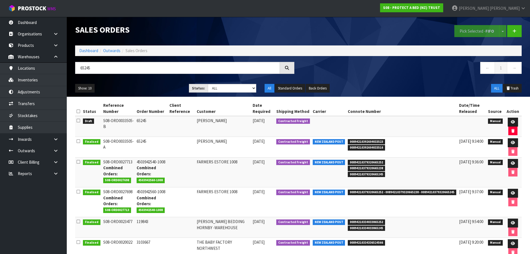
click at [84, 49] on link "Dashboard" at bounding box center [88, 50] width 19 height 5
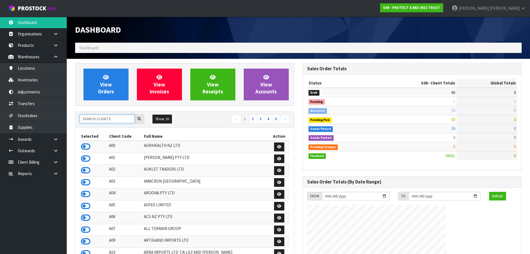
click at [93, 123] on input "text" at bounding box center [107, 118] width 55 height 9
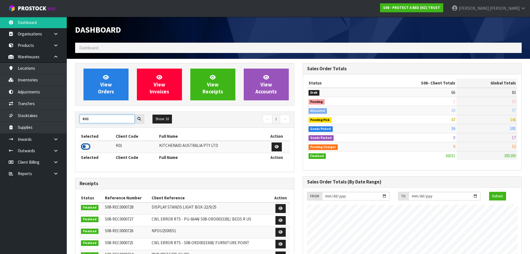
type input "K01"
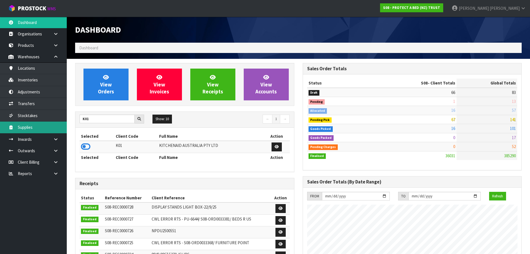
drag, startPoint x: 86, startPoint y: 144, endPoint x: 66, endPoint y: 129, distance: 25.4
click at [86, 144] on icon at bounding box center [85, 146] width 9 height 8
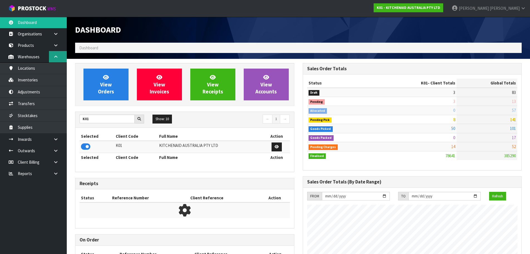
click at [57, 58] on icon at bounding box center [55, 57] width 5 height 4
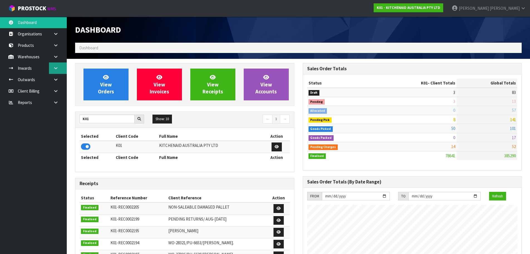
click at [58, 70] on link at bounding box center [58, 67] width 18 height 11
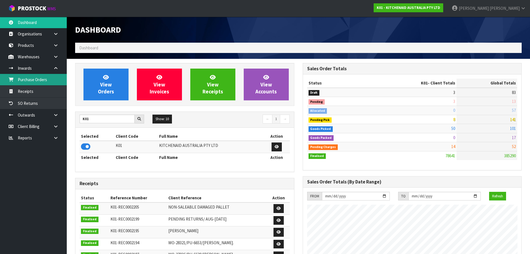
click at [24, 77] on link "Purchase Orders" at bounding box center [33, 79] width 67 height 11
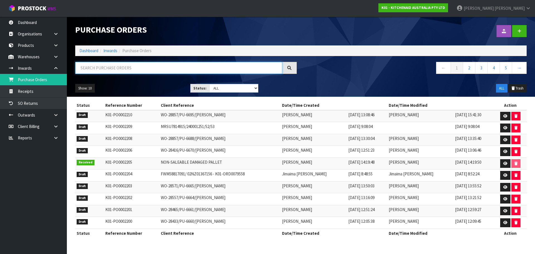
click at [158, 73] on input "text" at bounding box center [178, 68] width 207 height 12
click at [518, 32] on icon at bounding box center [519, 31] width 4 height 4
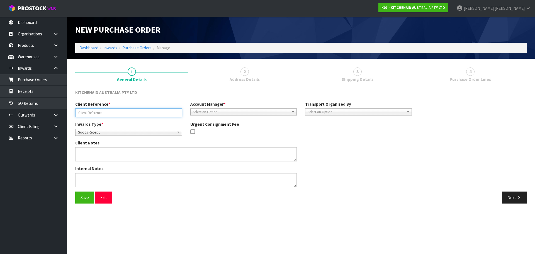
click at [115, 114] on input "text" at bounding box center [128, 112] width 107 height 9
paste input "WO-28978"
click at [75, 191] on button "Save" at bounding box center [84, 197] width 19 height 12
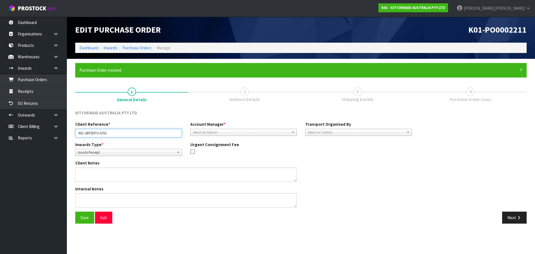
click at [122, 136] on input "WO-28978/PU-6701" at bounding box center [128, 133] width 107 height 9
click at [146, 132] on input "WO-28978/PU-6701/" at bounding box center [128, 133] width 107 height 9
paste input "KAREN CROUDACE"
type input "WO-28978/PU-6701/KAREN CROUDACE"
click at [129, 153] on span "Goods Receipt" at bounding box center [126, 152] width 97 height 7
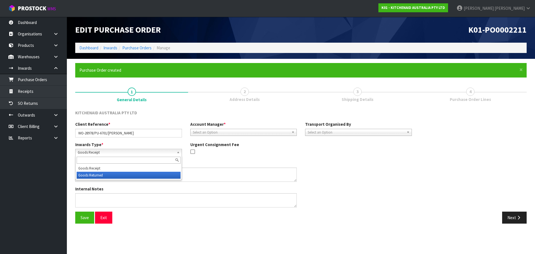
click at [114, 176] on li "Goods Returned" at bounding box center [129, 175] width 104 height 7
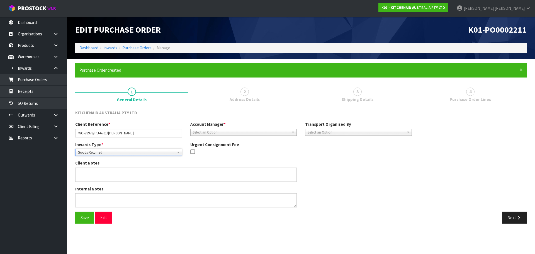
click at [226, 132] on span "Select an Option" at bounding box center [241, 132] width 97 height 7
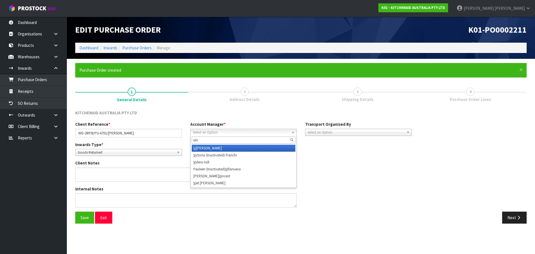
type input "vine"
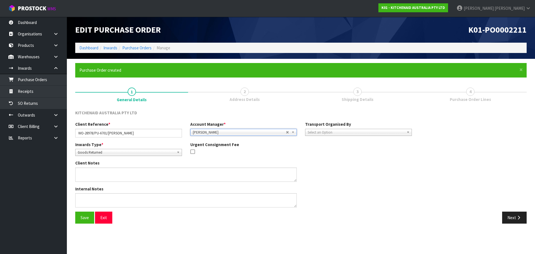
click at [328, 133] on span "Select an Option" at bounding box center [355, 132] width 97 height 7
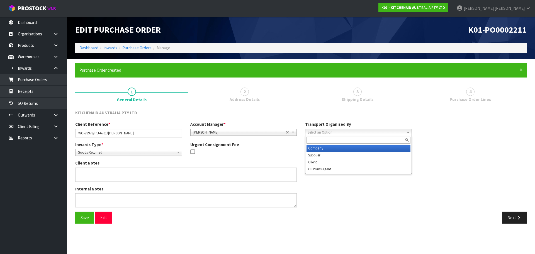
drag, startPoint x: 322, startPoint y: 149, endPoint x: 312, endPoint y: 156, distance: 12.3
click at [321, 149] on li "Company" at bounding box center [358, 148] width 104 height 7
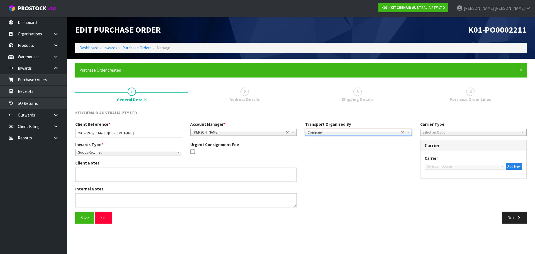
click at [466, 130] on span "Select an Option" at bounding box center [470, 132] width 97 height 7
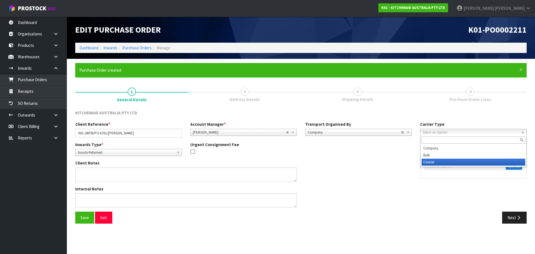
click at [449, 159] on li "Courier" at bounding box center [473, 161] width 104 height 7
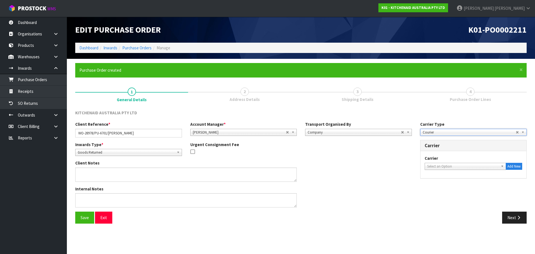
click at [451, 161] on div "Carrier DEAEXPAKL - DEADLINE EXPRESS COURIERS DHL COURIER - DHL COURIER FAS - A…" at bounding box center [473, 162] width 98 height 14
click at [453, 165] on span "Select an Option" at bounding box center [463, 166] width 72 height 7
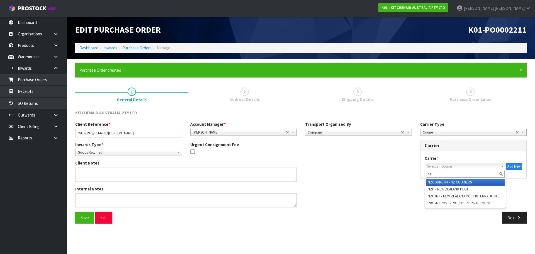
type input "nzp"
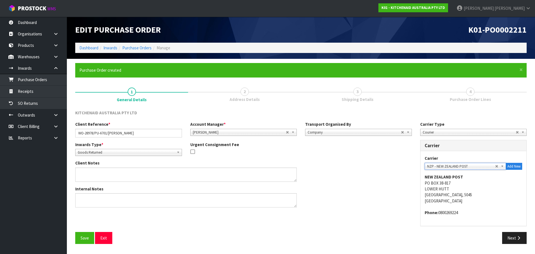
click at [75, 232] on button "Save" at bounding box center [84, 238] width 19 height 12
click at [516, 236] on icon "button" at bounding box center [518, 238] width 5 height 4
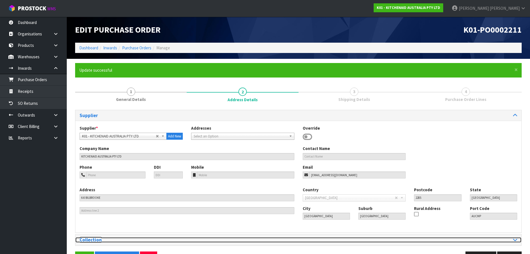
click at [141, 239] on h3 "Collection" at bounding box center [187, 239] width 215 height 5
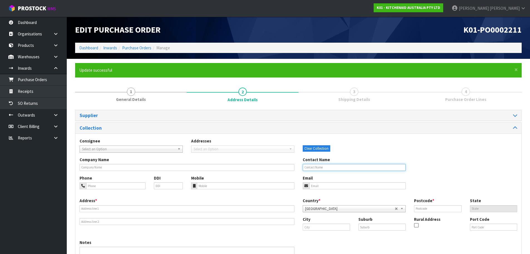
click at [309, 168] on input "text" at bounding box center [354, 167] width 103 height 7
paste input "KAREN CROUDACE"
type input "KAREN CROUDACE"
click at [130, 207] on input "text" at bounding box center [187, 208] width 215 height 7
paste input "126A BLEAKHOUSE ROAD, MELLONS BAY, AUCKLAND, 2014"
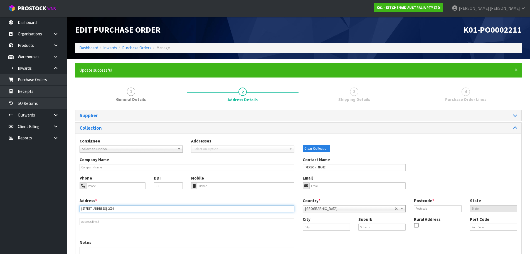
click at [153, 209] on input "126A BLEAKHOUSE ROAD, MELLONS BAY, AUCKLAND, 2014" at bounding box center [187, 208] width 215 height 7
type input "126A BLEAKHOUSE ROAD, MELLONS BAY, AUCKLAND,"
click at [448, 213] on div "Country * Afghanistan Aland Islands Albania Algeria American Samoa Andorra Ango…" at bounding box center [410, 206] width 223 height 18
click at [446, 208] on input "text" at bounding box center [437, 208] width 47 height 7
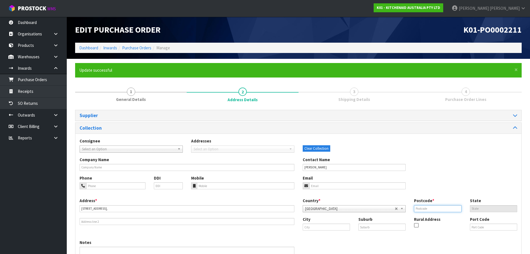
paste input "2014"
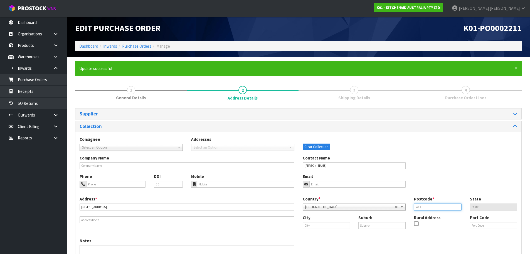
scroll to position [42, 0]
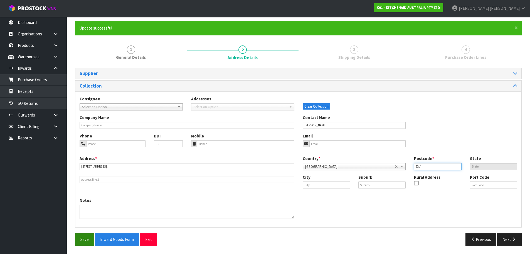
type input "2014"
click at [93, 236] on button "Save" at bounding box center [84, 239] width 19 height 12
click at [511, 243] on button "Next" at bounding box center [510, 239] width 25 height 12
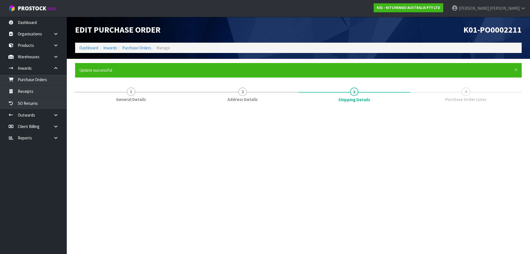
scroll to position [0, 0]
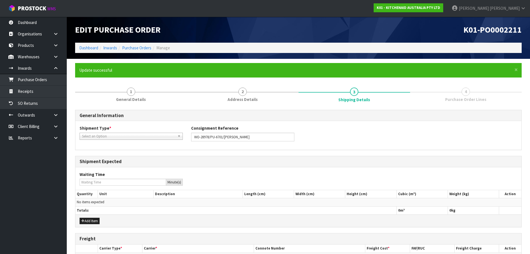
click at [137, 137] on span "Select an Option" at bounding box center [128, 136] width 93 height 7
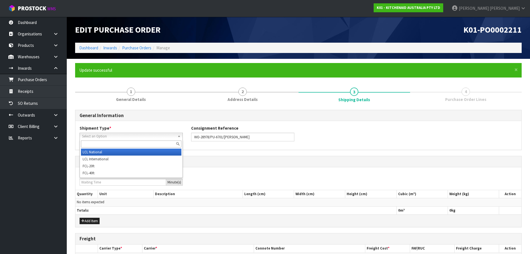
click at [136, 150] on li "LCL National" at bounding box center [131, 151] width 101 height 7
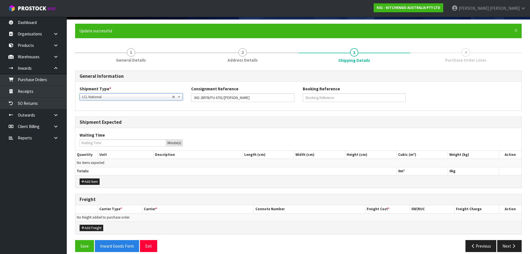
scroll to position [46, 0]
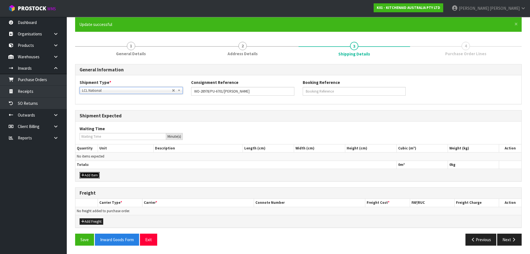
click at [88, 173] on button "Add Item" at bounding box center [90, 175] width 20 height 7
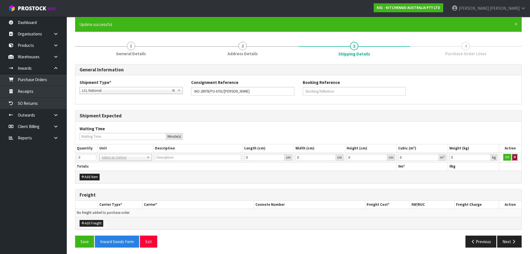
click at [514, 156] on button "button" at bounding box center [515, 157] width 6 height 7
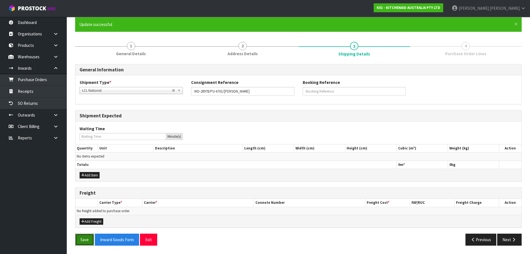
click at [80, 239] on button "Save" at bounding box center [84, 239] width 19 height 12
click at [511, 237] on button "Next" at bounding box center [510, 239] width 25 height 12
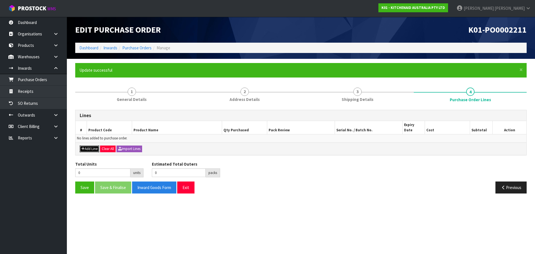
click at [92, 146] on button "Add Line" at bounding box center [89, 148] width 19 height 7
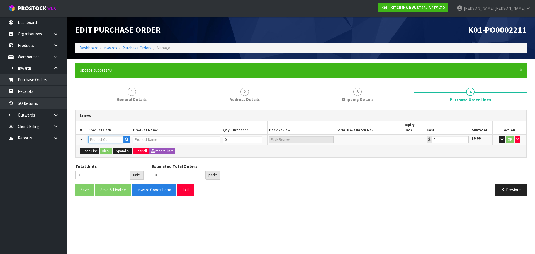
click at [103, 136] on input "text" at bounding box center [105, 139] width 35 height 7
paste input "5KHM926AAC"
type input "5KHM926AAC"
type input "KHM926 ALMOND CREAM H MIXER"
type input "0.00"
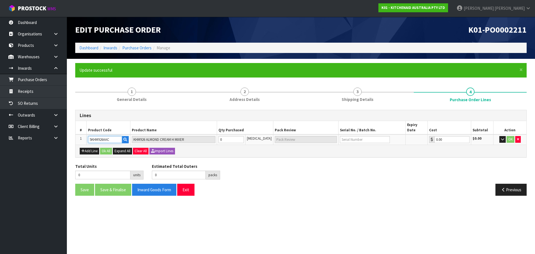
type input "5KHM926AAC"
click at [244, 136] on input "0" at bounding box center [230, 139] width 25 height 7
type input "1"
type input "1 PCE"
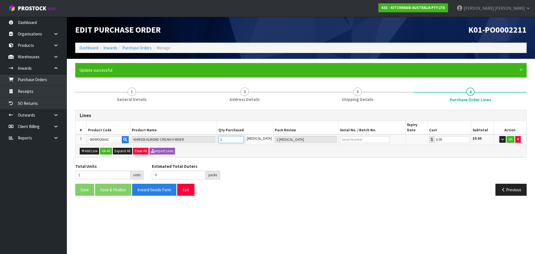
type input "1"
paste input "WE0919530"
click at [356, 136] on input "text" at bounding box center [365, 139] width 50 height 7
type input "WE0919530"
click at [104, 148] on button "Ok All" at bounding box center [106, 151] width 12 height 7
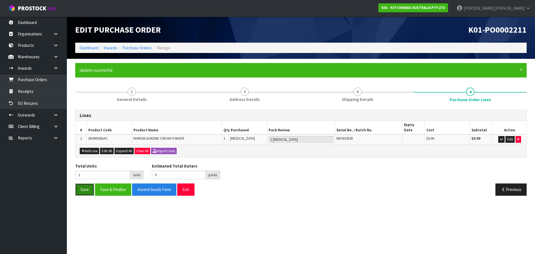
click at [90, 183] on button "Save" at bounding box center [84, 189] width 19 height 12
click at [506, 185] on button "Previous" at bounding box center [510, 189] width 31 height 12
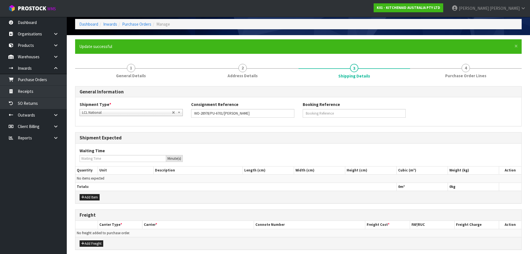
scroll to position [46, 0]
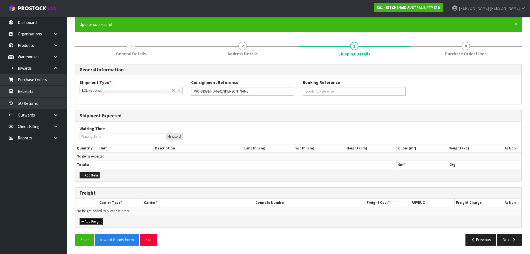
click at [91, 218] on button "Add Freight" at bounding box center [92, 221] width 24 height 7
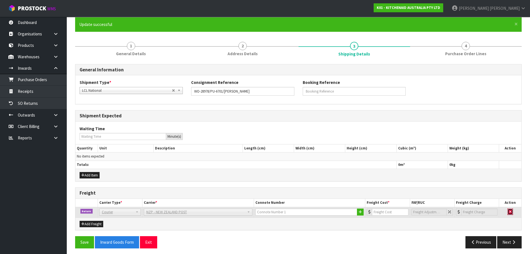
click at [512, 210] on icon "button" at bounding box center [511, 212] width 2 height 4
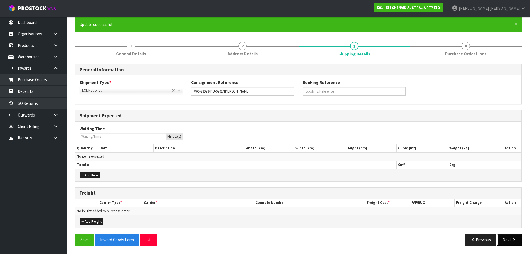
click at [508, 237] on button "Next" at bounding box center [510, 239] width 25 height 12
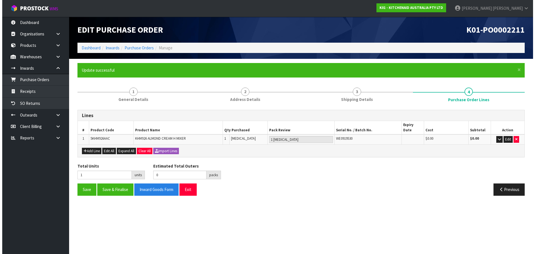
scroll to position [0, 0]
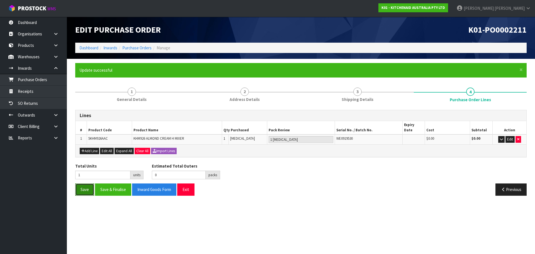
click at [87, 186] on button "Save" at bounding box center [84, 189] width 19 height 12
click at [498, 136] on button "button" at bounding box center [501, 139] width 6 height 7
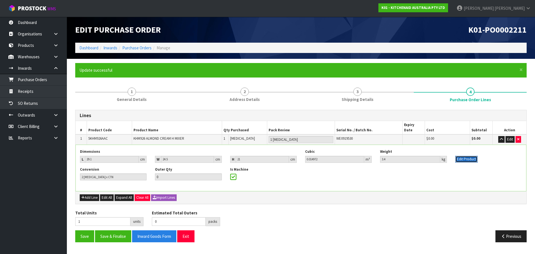
click at [467, 156] on button "Edit Product" at bounding box center [466, 159] width 22 height 7
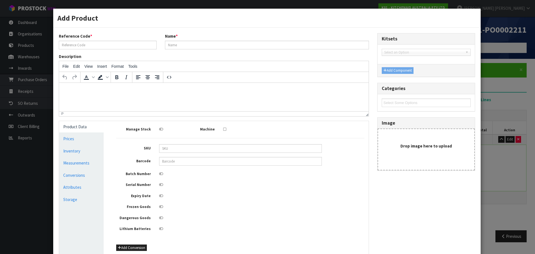
type input "5KHM926AAC"
type input "KHM926 ALMOND CREAM H MIXER"
type input "20883049292629"
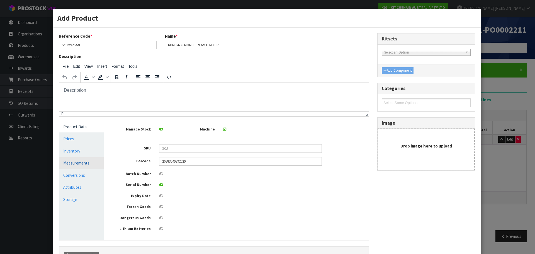
click at [76, 162] on link "Measurements" at bounding box center [81, 162] width 45 height 11
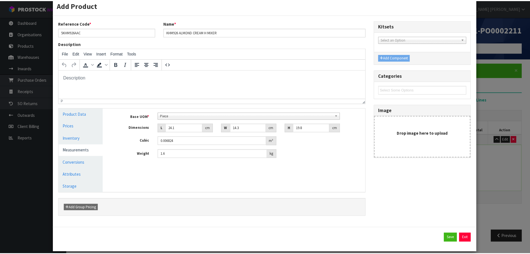
scroll to position [19, 0]
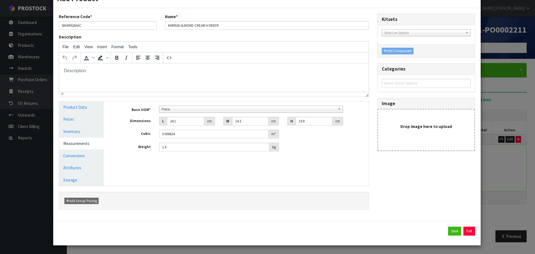
click at [471, 240] on div "Save Exit" at bounding box center [266, 233] width 427 height 25
click at [468, 230] on button "Exit" at bounding box center [469, 230] width 12 height 9
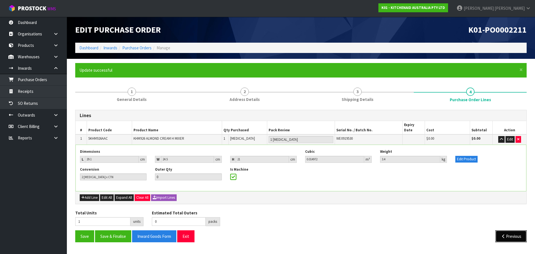
click at [510, 230] on button "Previous" at bounding box center [510, 236] width 31 height 12
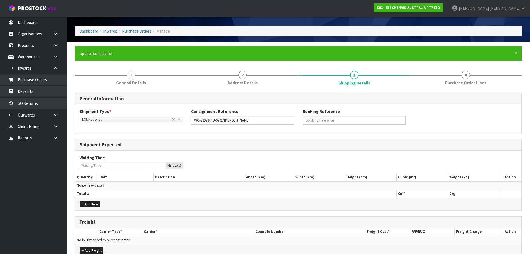
scroll to position [46, 0]
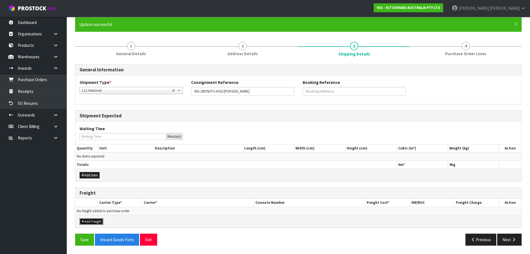
click at [98, 221] on button "Add Freight" at bounding box center [92, 221] width 24 height 7
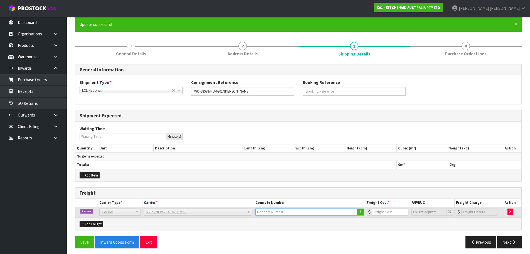
click at [277, 212] on input "text" at bounding box center [307, 211] width 102 height 7
paste input "(00) 89421 03926 09099 340"
type input "(00) 89421 03926 09099 340"
type input "4.33"
click at [87, 244] on button "Save" at bounding box center [84, 242] width 19 height 12
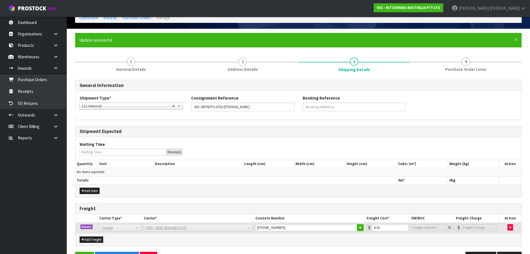
scroll to position [48, 0]
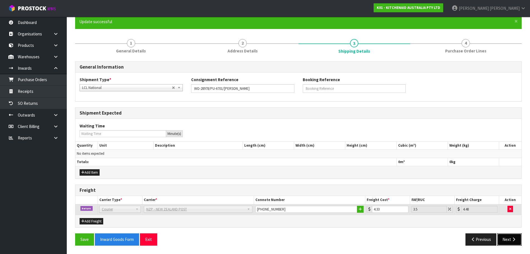
click at [516, 238] on icon "button" at bounding box center [514, 239] width 5 height 4
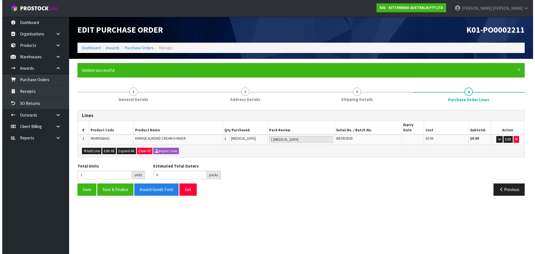
scroll to position [0, 0]
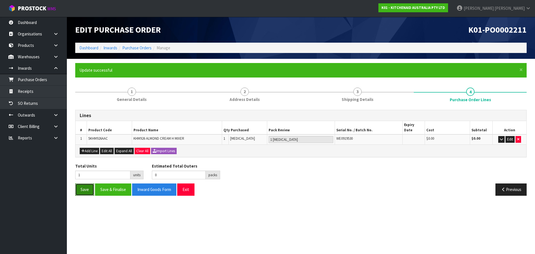
click at [89, 184] on button "Save" at bounding box center [84, 189] width 19 height 12
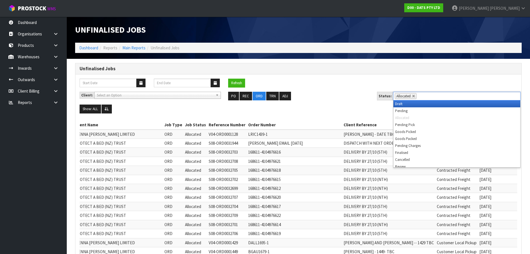
click at [414, 95] on li "Allocated" at bounding box center [406, 96] width 22 height 6
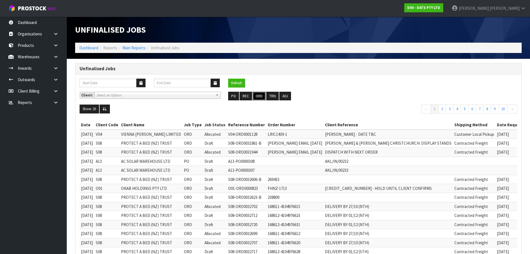
click at [257, 95] on button "ORD" at bounding box center [259, 96] width 13 height 9
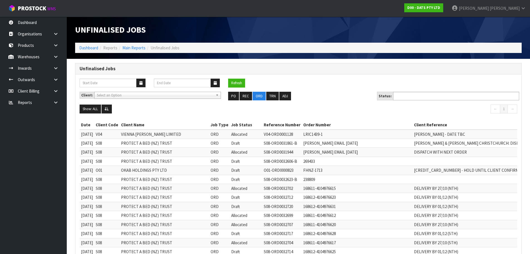
click at [472, 94] on ul at bounding box center [456, 96] width 126 height 9
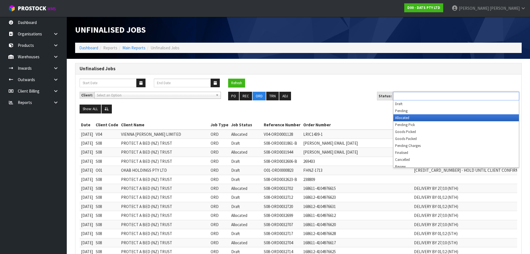
click at [439, 119] on li "Allocated" at bounding box center [457, 117] width 126 height 7
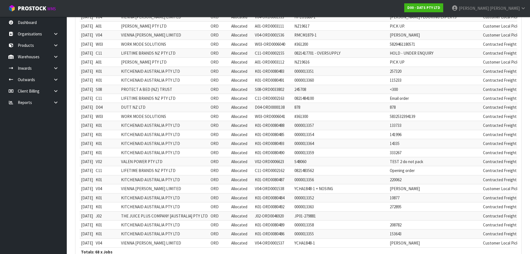
scroll to position [529, 0]
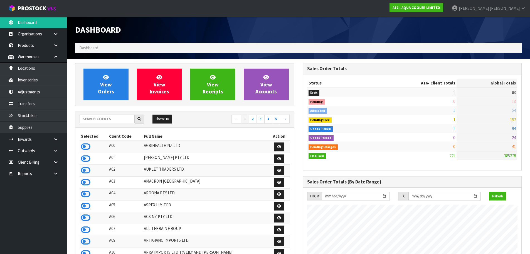
click at [98, 114] on input "text" at bounding box center [107, 118] width 55 height 9
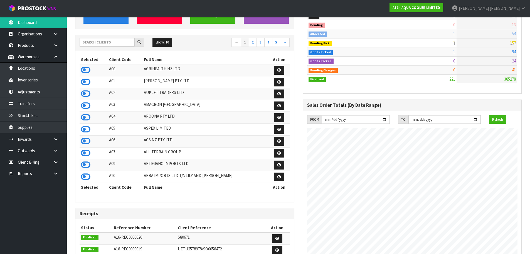
scroll to position [388, 228]
type input "J01"
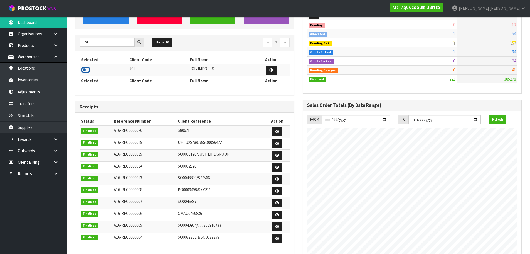
click at [88, 70] on icon at bounding box center [85, 70] width 9 height 8
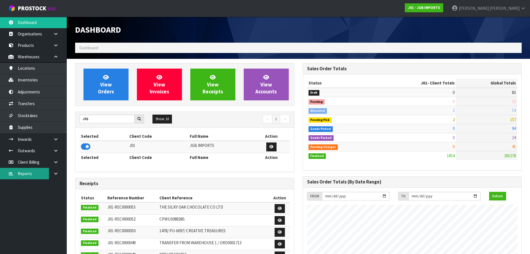
scroll to position [422, 228]
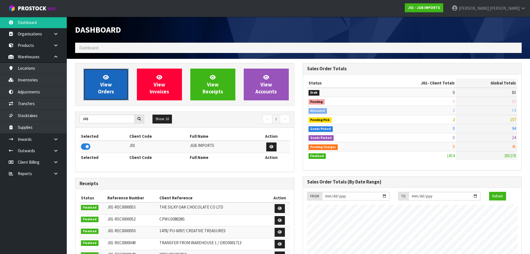
click at [109, 85] on span "View Orders" at bounding box center [106, 84] width 16 height 21
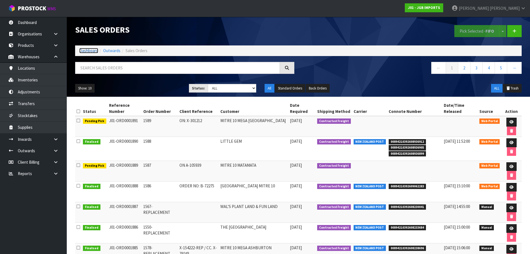
click at [92, 50] on link "Dashboard" at bounding box center [88, 50] width 19 height 5
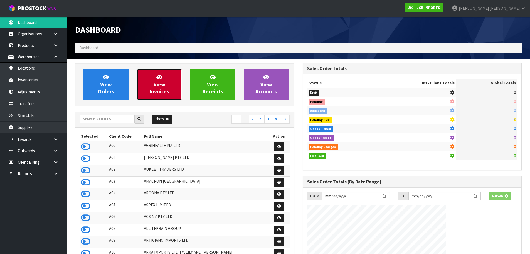
click at [149, 83] on link "View Invoices" at bounding box center [159, 85] width 45 height 32
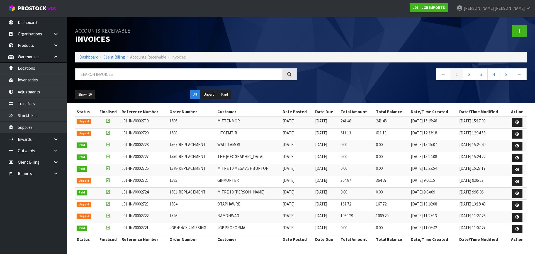
click at [129, 80] on div at bounding box center [186, 76] width 230 height 16
click at [127, 74] on input "text" at bounding box center [178, 74] width 207 height 12
paste input "INV0002725"
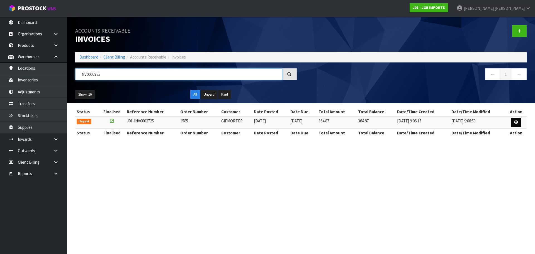
type input "INV0002725"
click at [519, 119] on link at bounding box center [516, 122] width 10 height 9
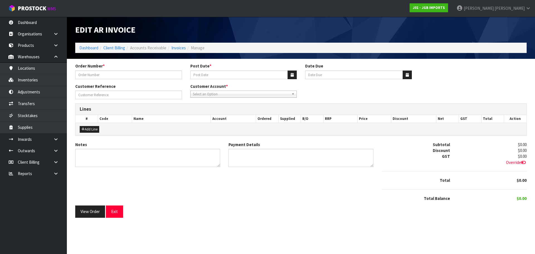
type input "1585"
type input "[DATE]"
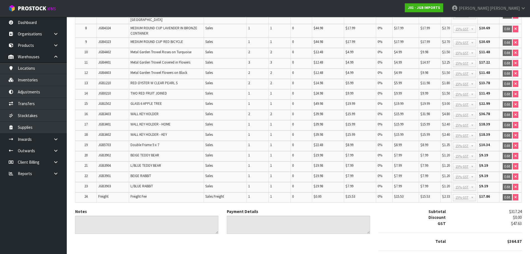
scroll to position [211, 0]
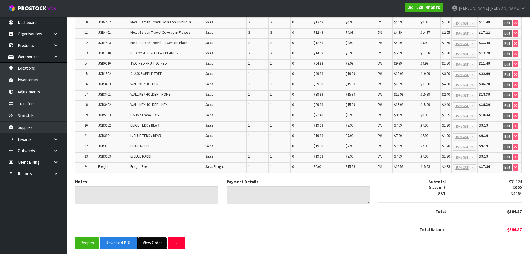
click at [155, 239] on button "View Order" at bounding box center [153, 242] width 30 height 12
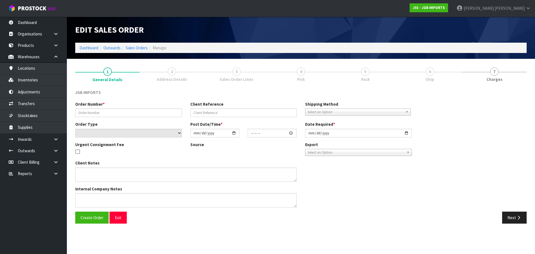
type input "1585"
select select "number:0"
type input "[DATE]"
type input "14:26:00.000"
type input "[DATE]"
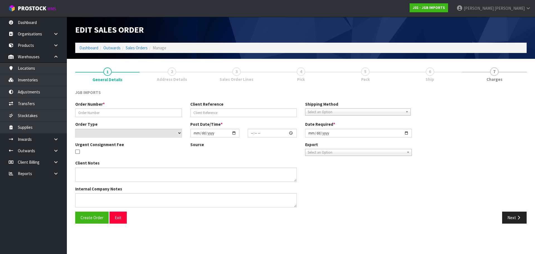
type textarea "PLEASE CHECK THE CRYSTAL APPLE TREE BEFORE SENDING TO ENSURE IT’S NOT BROKEN TH…"
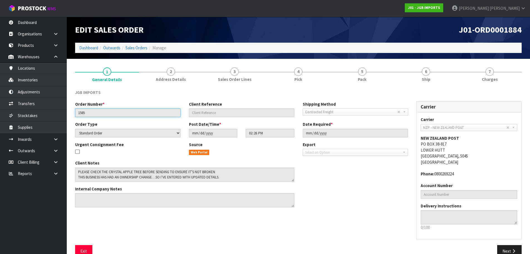
click at [105, 112] on input "1585" at bounding box center [128, 112] width 106 height 9
drag, startPoint x: 129, startPoint y: 112, endPoint x: 73, endPoint y: 111, distance: 56.3
click at [73, 111] on div "Order Number * 1585" at bounding box center [128, 109] width 114 height 16
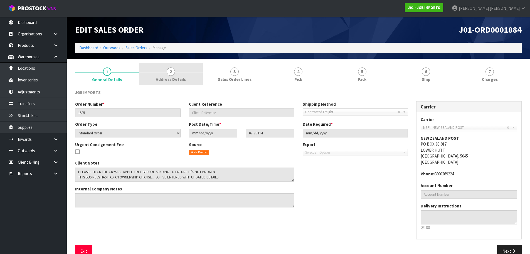
click at [179, 72] on link "2 Address Details" at bounding box center [171, 74] width 64 height 22
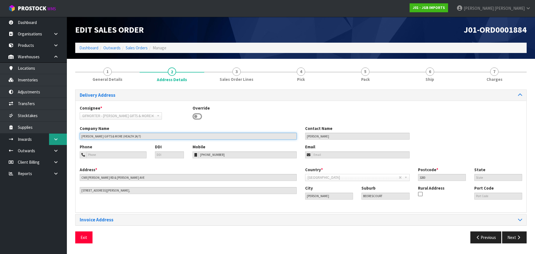
drag, startPoint x: 170, startPoint y: 137, endPoint x: 63, endPoint y: 139, distance: 107.0
click at [63, 139] on body "Toggle navigation ProStock WMS J01 - JGB IMPORTS [PERSON_NAME] Logout Dashboard…" at bounding box center [267, 127] width 535 height 254
click at [115, 61] on section "1 General Details 2 Address Details 3 Sales Order Lines 4 Pick 5 Pack 6 Ship 7 …" at bounding box center [301, 155] width 468 height 193
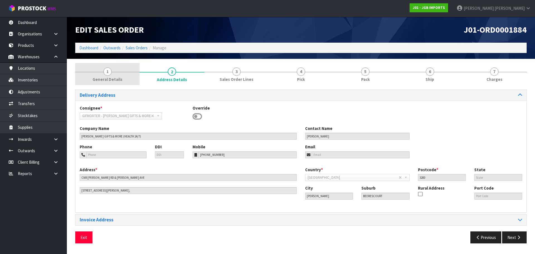
click at [117, 75] on link "1 General Details" at bounding box center [107, 74] width 64 height 22
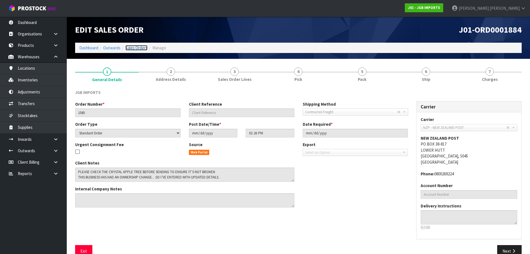
click at [135, 47] on link "Sales Orders" at bounding box center [137, 47] width 22 height 5
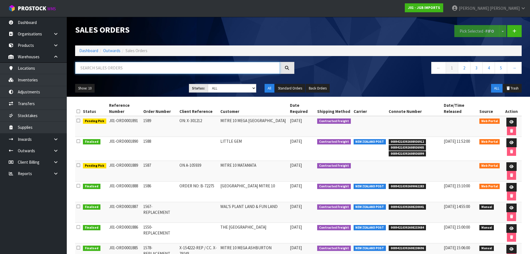
click at [87, 70] on input "text" at bounding box center [177, 68] width 205 height 12
type input "1585"
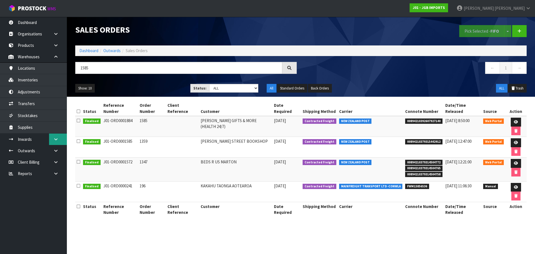
click at [52, 139] on link at bounding box center [58, 138] width 18 height 11
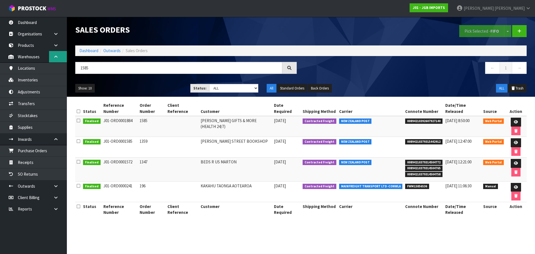
click at [56, 58] on icon at bounding box center [55, 57] width 5 height 4
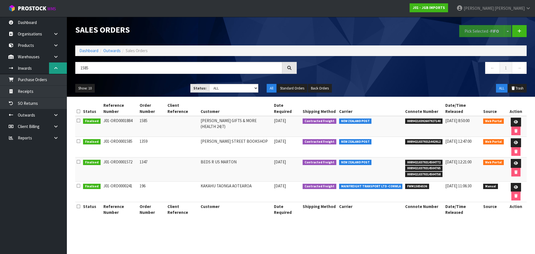
click at [54, 73] on link at bounding box center [58, 67] width 18 height 11
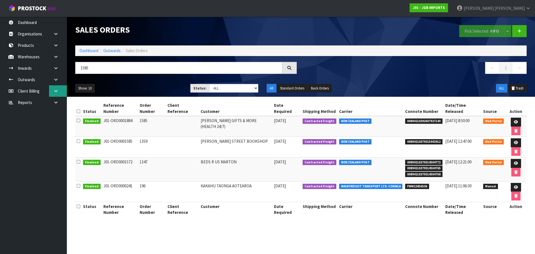
click at [57, 90] on icon at bounding box center [55, 91] width 5 height 4
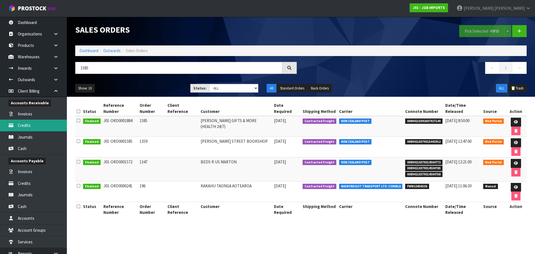
click at [24, 126] on link "Credits" at bounding box center [33, 124] width 67 height 11
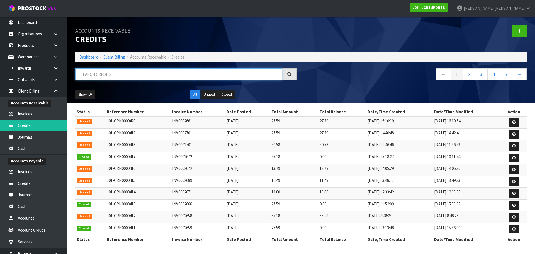
click at [107, 75] on input "text" at bounding box center [178, 74] width 207 height 12
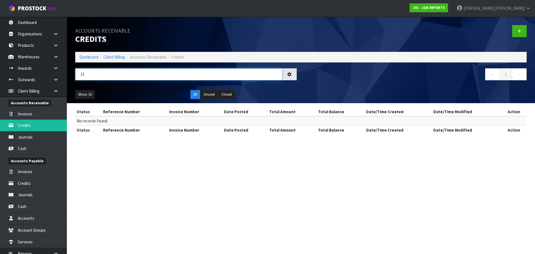
type input "1"
type input "INV0002725"
click at [92, 56] on link "Dashboard" at bounding box center [88, 56] width 19 height 5
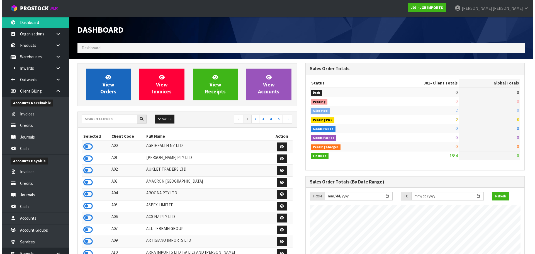
scroll to position [422, 228]
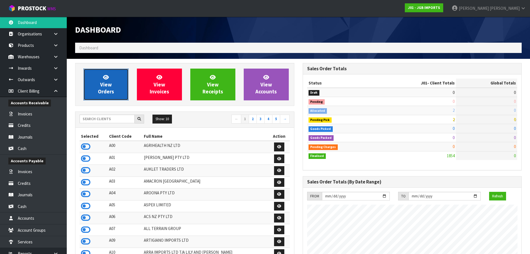
click at [96, 80] on link "View Orders" at bounding box center [106, 85] width 45 height 32
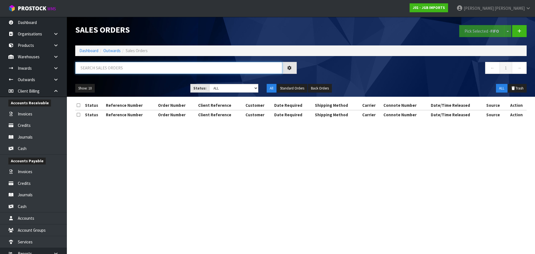
click at [104, 69] on input "text" at bounding box center [178, 68] width 207 height 12
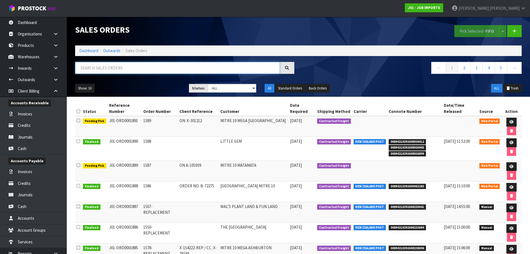
paste input "[PERSON_NAME] GIFTS & MORE (HEALTH 24/7)"
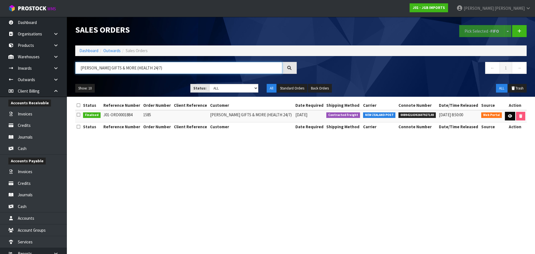
type input "[PERSON_NAME] GIFTS & MORE (HEALTH 24/7)"
click at [510, 113] on link at bounding box center [510, 116] width 10 height 9
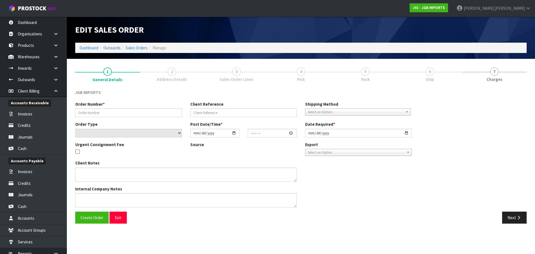
type input "1585"
select select "number:0"
type input "[DATE]"
type input "14:26:00.000"
type input "[DATE]"
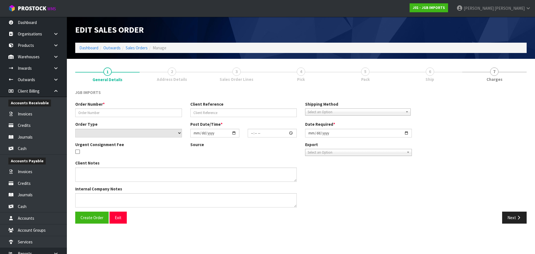
type textarea "PLEASE CHECK THE CRYSTAL APPLE TREE BEFORE SENDING TO ENSURE IT’S NOT BROKEN TH…"
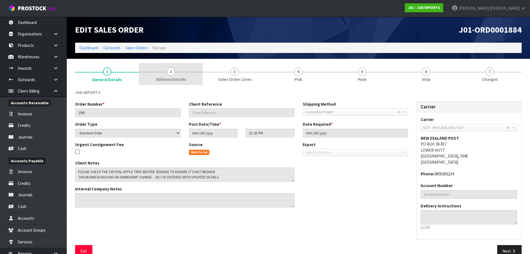
click at [199, 71] on link "2 Address Details" at bounding box center [171, 74] width 64 height 22
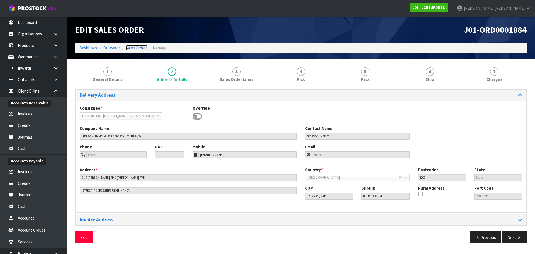
click at [135, 47] on link "Sales Orders" at bounding box center [137, 47] width 22 height 5
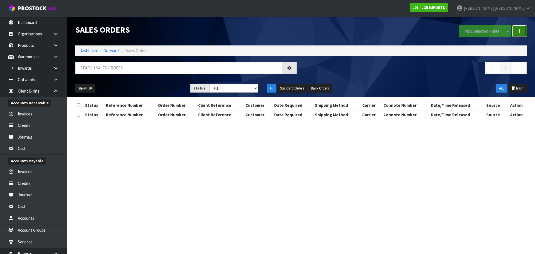
click at [514, 36] on link at bounding box center [519, 31] width 14 height 12
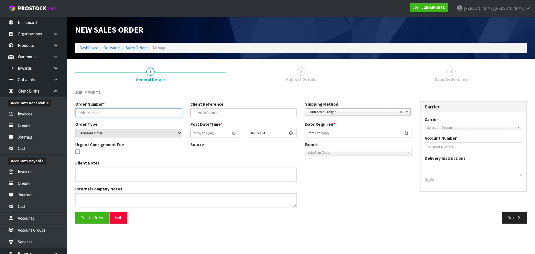
click at [158, 113] on input "text" at bounding box center [128, 112] width 107 height 9
click at [133, 49] on link "Sales Orders" at bounding box center [137, 47] width 22 height 5
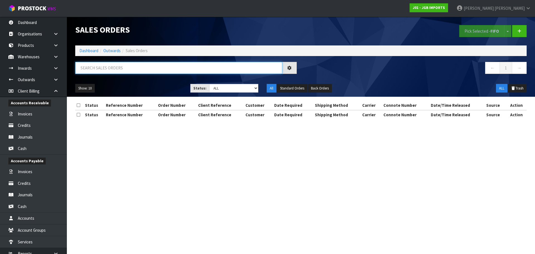
click at [101, 72] on input "text" at bounding box center [178, 68] width 207 height 12
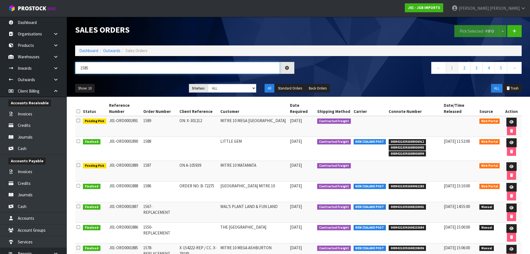
type input "1585"
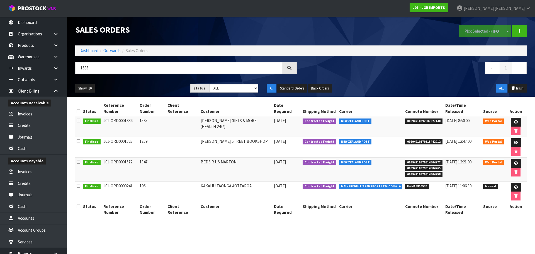
click at [144, 117] on td "1585" at bounding box center [152, 126] width 28 height 21
copy td "1585"
click at [231, 118] on td "[PERSON_NAME] GIFTS & MORE (HEALTH 24/7)" at bounding box center [235, 126] width 73 height 21
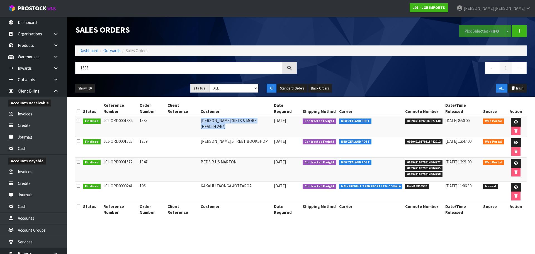
click at [231, 118] on td "[PERSON_NAME] GIFTS & MORE (HEALTH 24/7)" at bounding box center [235, 126] width 73 height 21
copy tr "[PERSON_NAME] GIFTS & MORE (HEALTH 24/7)"
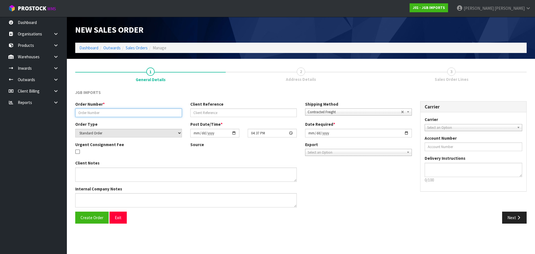
click at [109, 109] on input "text" at bounding box center [128, 112] width 107 height 9
paste input "1585"
type input "1585-REPLACEMENT"
click at [362, 119] on div "Order Number * 1585-REPLACEMENT Client Reference Shipping Method Client Local P…" at bounding box center [243, 111] width 345 height 20
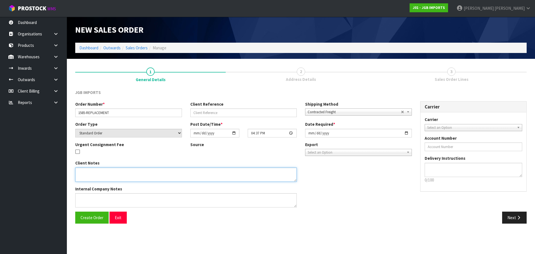
click at [103, 172] on textarea at bounding box center [185, 174] width 221 height 14
paste textarea "[PERSON_NAME]; PLEASE REPLACE 1 X JGB4344 FOC PLEASE PACK EXTRA WELL."
click at [94, 172] on textarea at bounding box center [185, 174] width 221 height 14
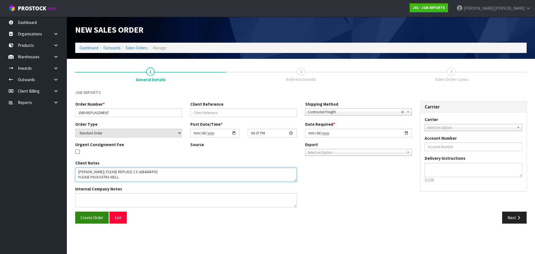
type textarea "[PERSON_NAME]; PLEASE REPLACE 1 X JGB4344 FOC PLEASE PACK EXTRA WELL."
click at [92, 216] on span "Create Order" at bounding box center [91, 217] width 23 height 5
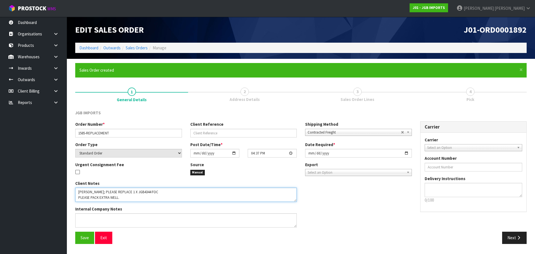
drag, startPoint x: 126, startPoint y: 200, endPoint x: 75, endPoint y: 200, distance: 51.0
click at [75, 200] on textarea at bounding box center [185, 194] width 221 height 14
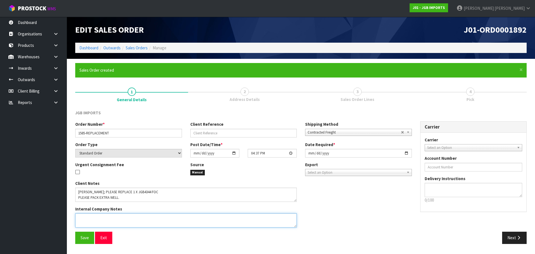
click at [108, 218] on textarea at bounding box center [185, 220] width 221 height 14
paste textarea "PLEASE PACK EXTRA WELL."
drag, startPoint x: 168, startPoint y: 214, endPoint x: 119, endPoint y: 216, distance: 48.2
click at [119, 216] on textarea at bounding box center [185, 220] width 221 height 14
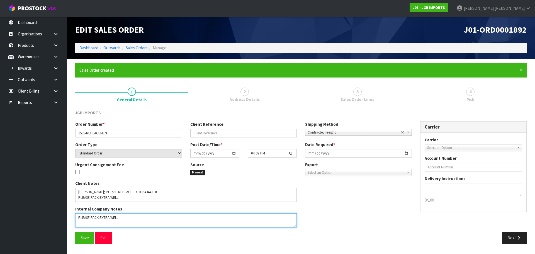
click at [107, 224] on textarea at bounding box center [185, 220] width 221 height 14
paste textarea "PLEASE PACK EXTRA WELL."
click at [143, 219] on textarea at bounding box center [185, 220] width 221 height 14
paste textarea "PLEASE PACK EXTRA WELL."
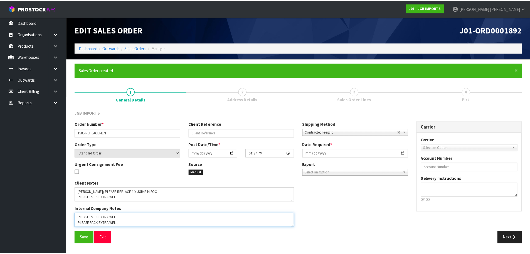
scroll to position [4, 0]
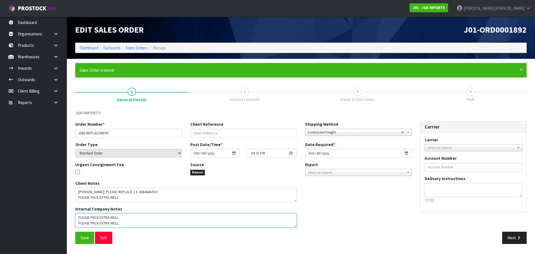
paste textarea "PLEASE PACK EXTRA WELL."
type textarea "PLEASE PACK EXTRA WELL. PLEASE PACK EXTRA WELL. PLEASE PACK EXTRA WELL."
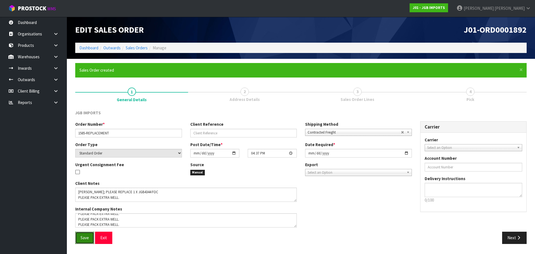
click at [83, 239] on span "Save" at bounding box center [84, 237] width 8 height 5
click at [507, 236] on button "Next" at bounding box center [514, 237] width 25 height 12
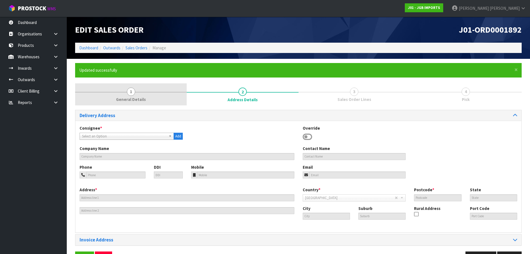
click at [114, 98] on link "1 General Details" at bounding box center [131, 94] width 112 height 22
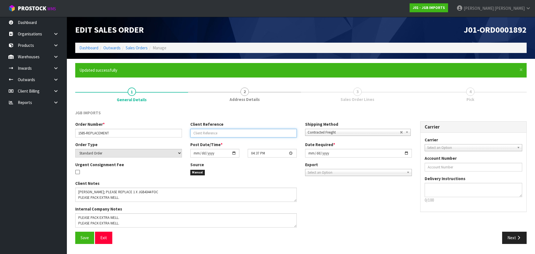
click at [226, 135] on input "text" at bounding box center [243, 133] width 107 height 9
click at [213, 134] on input "text" at bounding box center [243, 133] width 107 height 9
paste input "INV0002725"
click at [203, 131] on input "1X INV0002725" at bounding box center [243, 133] width 107 height 9
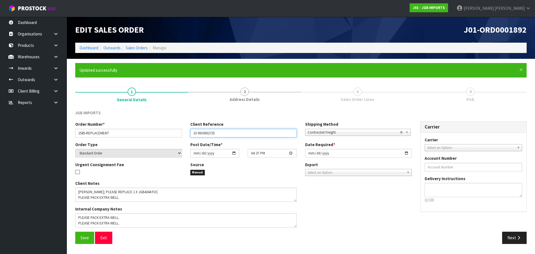
paste input "JGB4344"
type input "1X JGB4344"
click at [82, 236] on span "Save" at bounding box center [84, 237] width 8 height 5
click at [512, 241] on button "Next" at bounding box center [514, 237] width 25 height 12
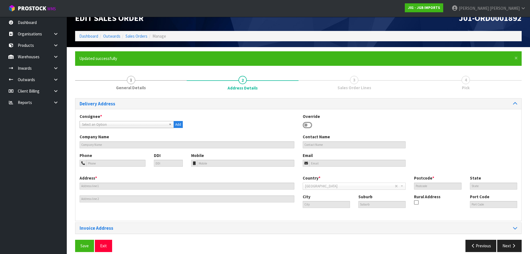
scroll to position [18, 0]
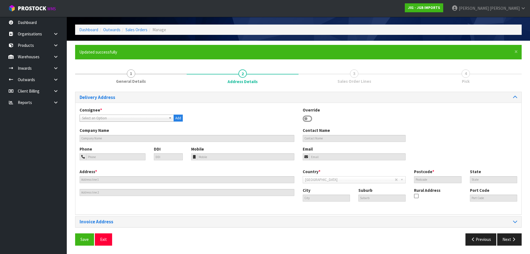
click at [312, 116] on div "Override" at bounding box center [355, 115] width 112 height 16
click at [306, 119] on icon at bounding box center [307, 118] width 9 height 8
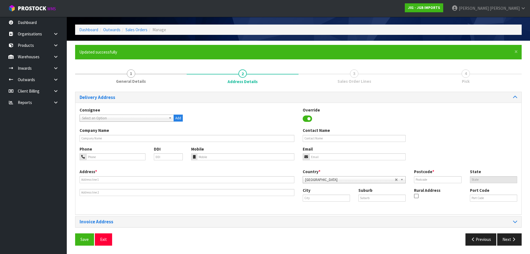
click at [308, 119] on icon at bounding box center [307, 118] width 9 height 8
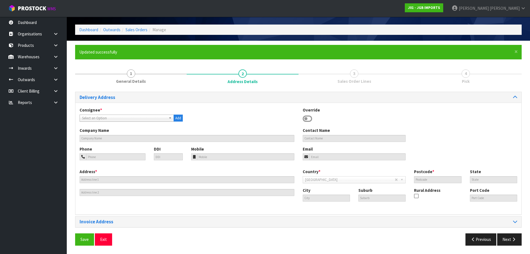
click at [126, 119] on span "Select an Option" at bounding box center [124, 118] width 84 height 7
drag, startPoint x: 129, startPoint y: 117, endPoint x: 126, endPoint y: 117, distance: 3.1
click at [127, 117] on span "Select an Option" at bounding box center [124, 118] width 84 height 7
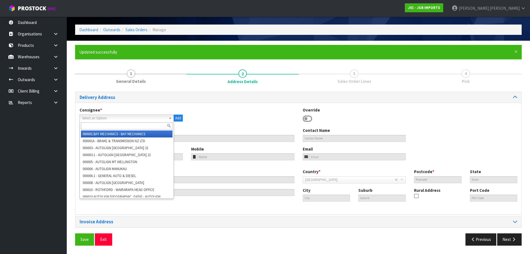
paste input "[PERSON_NAME] GIFTS & MORE (HEALTH 24/7)"
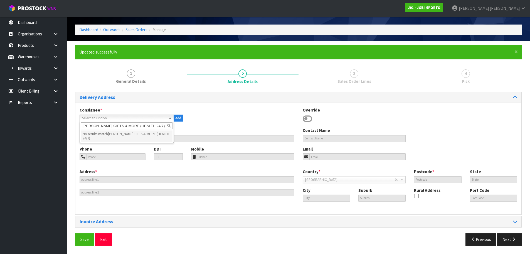
drag, startPoint x: 154, startPoint y: 125, endPoint x: 125, endPoint y: 126, distance: 29.0
click at [125, 126] on input "[PERSON_NAME] GIFTS & MORE (HEALTH 24/7)" at bounding box center [127, 125] width 92 height 7
type input "[PERSON_NAME] GIFTS & MORE"
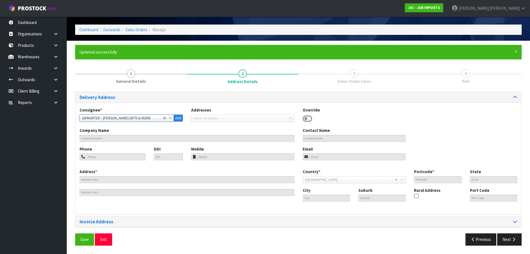
type input "[PERSON_NAME] GIFTS & MORE (HEALTH 24/7)"
type input "[PERSON_NAME]"
type input "[PHONE_NUMBER]"
type input "CNR [PERSON_NAME] RD & [PERSON_NAME] AVE"
type input "[STREET_ADDRESS][PERSON_NAME],"
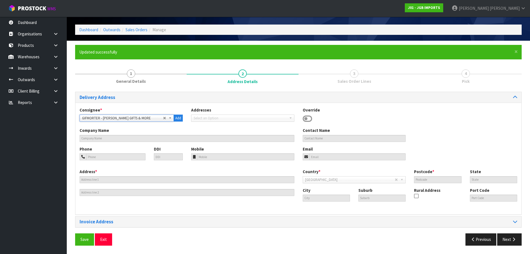
type input "3200"
type input "[PERSON_NAME]"
type input "BEERESCOURT"
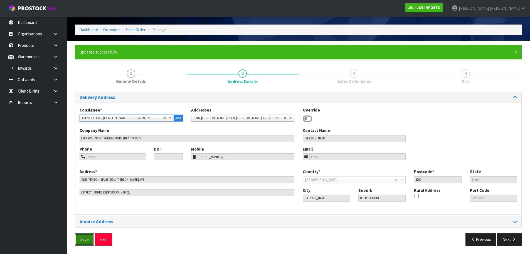
click at [79, 242] on button "Save" at bounding box center [84, 239] width 19 height 12
click at [504, 240] on button "Next" at bounding box center [510, 239] width 25 height 12
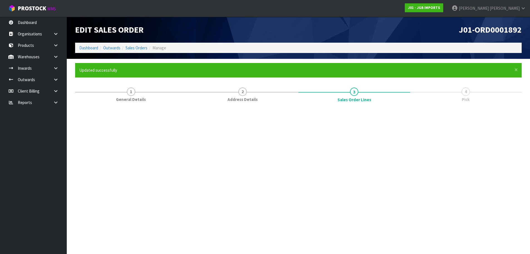
scroll to position [0, 0]
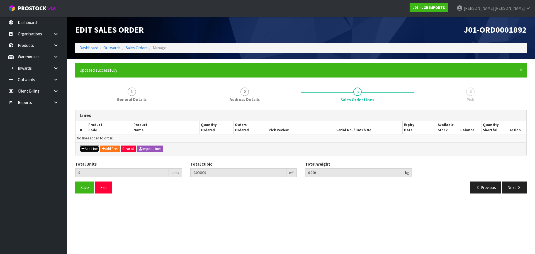
click at [95, 147] on button "Add Line" at bounding box center [89, 148] width 19 height 7
type input "0"
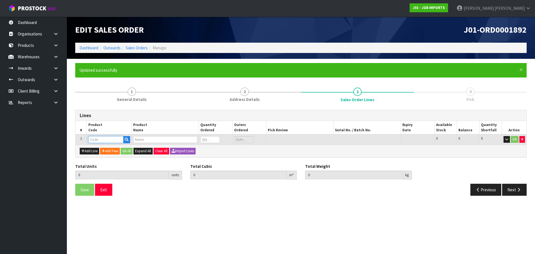
paste input "JGB4344"
type input "JGB4344"
click at [102, 140] on input "JGB4344" at bounding box center [105, 139] width 35 height 7
type input "0.000000"
type input "0.000"
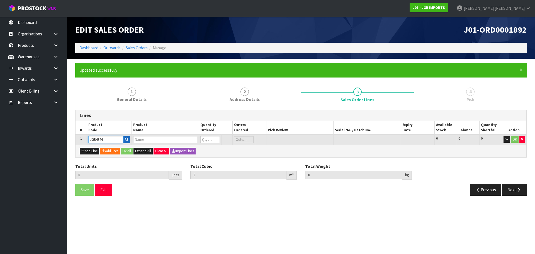
type input "S CUP W WAVY SAUCER YELLOW FLOWERS"
type input "0"
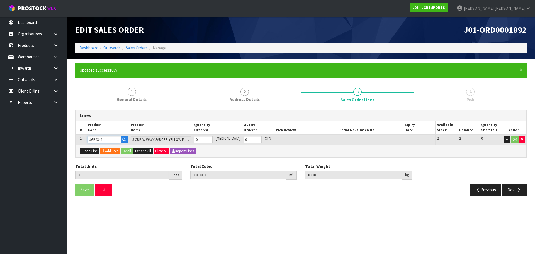
type input "JGB4344"
drag, startPoint x: 205, startPoint y: 139, endPoint x: 209, endPoint y: 140, distance: 4.1
click at [209, 140] on input "0" at bounding box center [203, 139] width 18 height 7
type input "1"
type input "0.00399"
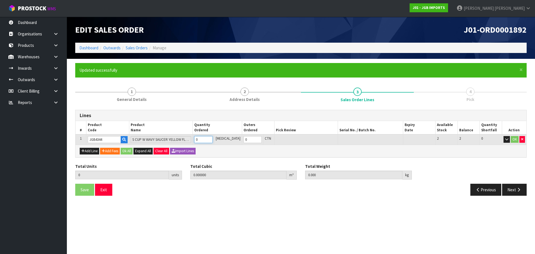
type input "0.85"
type input "1"
click at [128, 154] on button "Ok All" at bounding box center [127, 151] width 12 height 7
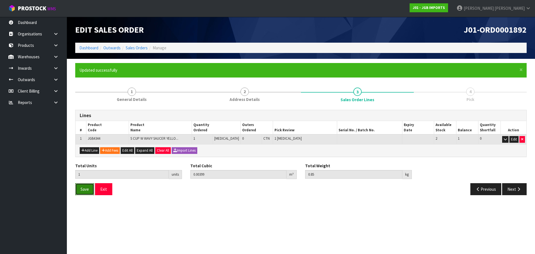
click at [85, 187] on span "Save" at bounding box center [84, 188] width 8 height 5
click at [506, 190] on button "Next" at bounding box center [514, 189] width 25 height 12
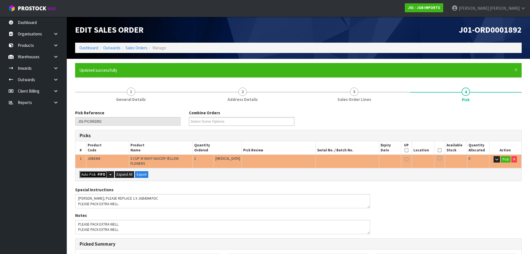
click at [81, 172] on button "Auto Pick - FIFO" at bounding box center [94, 174] width 28 height 7
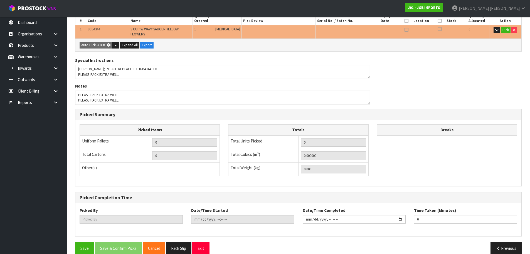
type input "Piece x 1"
type input "1"
type input "0.003990"
type input "0.850"
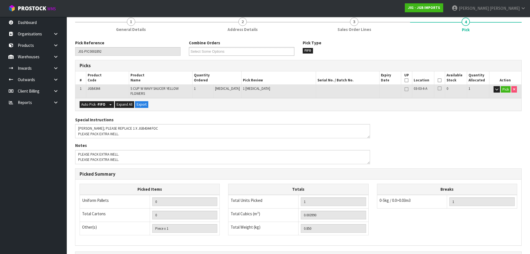
scroll to position [51, 0]
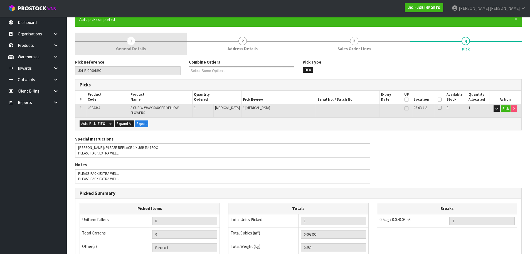
click at [123, 52] on span "General Details" at bounding box center [131, 49] width 30 height 6
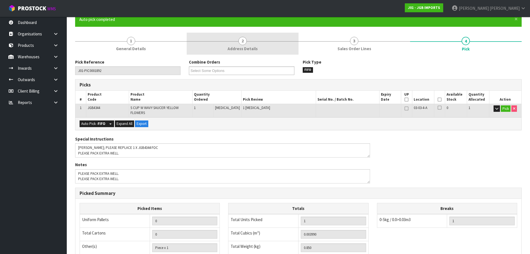
scroll to position [0, 0]
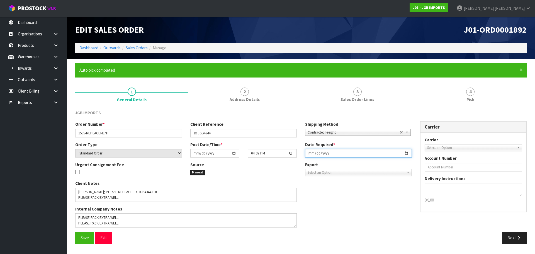
click at [310, 154] on input "[DATE]" at bounding box center [358, 153] width 107 height 9
type input "[DATE]"
click at [75, 231] on button "Save" at bounding box center [84, 237] width 19 height 12
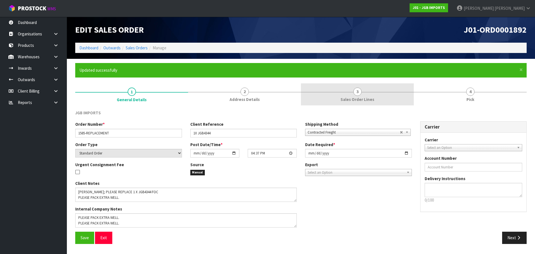
click at [380, 95] on link "3 Sales Order Lines" at bounding box center [357, 94] width 113 height 22
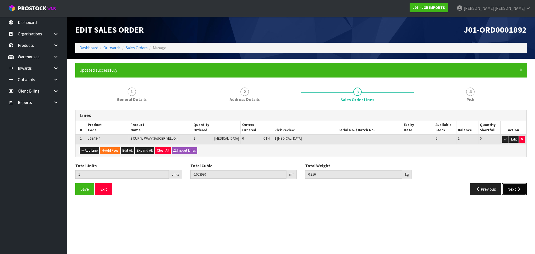
click at [513, 184] on button "Next" at bounding box center [514, 189] width 25 height 12
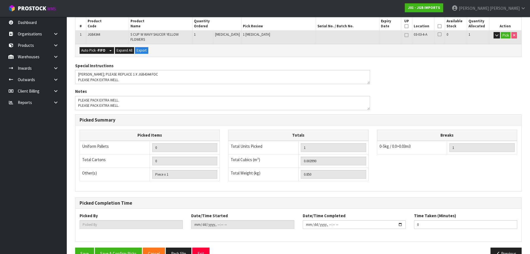
scroll to position [134, 0]
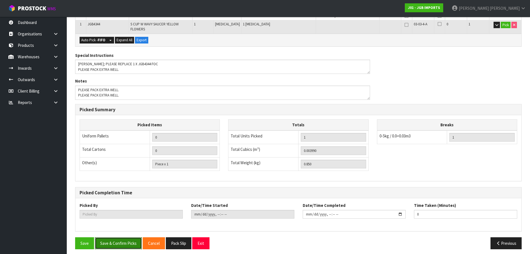
click at [127, 237] on button "Save & Confirm Picks" at bounding box center [118, 243] width 47 height 12
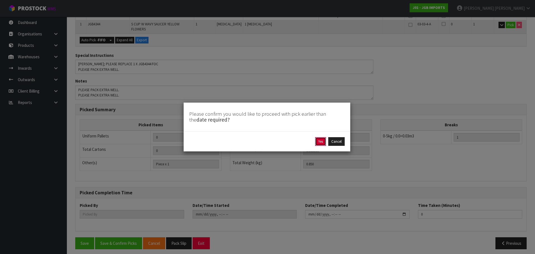
click at [324, 139] on button "Yes" at bounding box center [320, 141] width 11 height 9
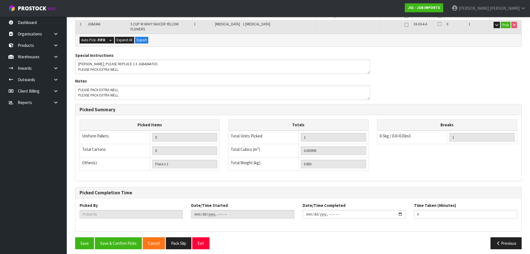
scroll to position [0, 0]
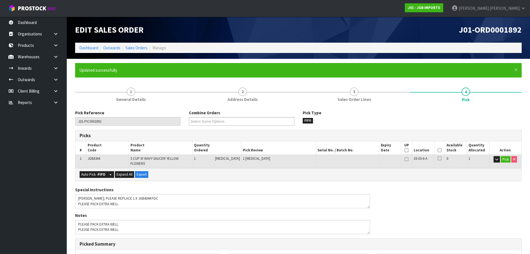
type input "[PERSON_NAME]"
type input "[DATE]T16:38:51"
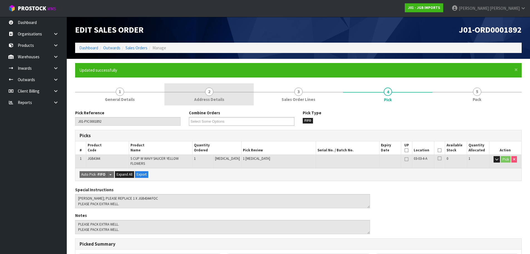
click at [166, 95] on link "2 Address Details" at bounding box center [209, 94] width 89 height 22
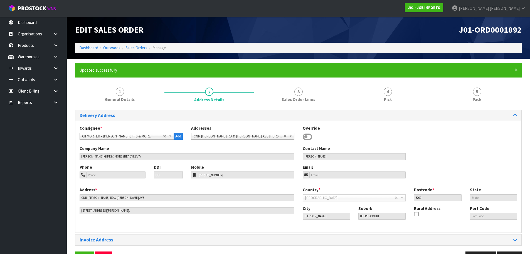
click at [136, 42] on div "Edit Sales Order" at bounding box center [185, 30] width 228 height 26
click at [136, 44] on ol "Dashboard Outwards Sales Orders Manage" at bounding box center [298, 48] width 447 height 10
click at [139, 48] on link "Sales Orders" at bounding box center [137, 47] width 22 height 5
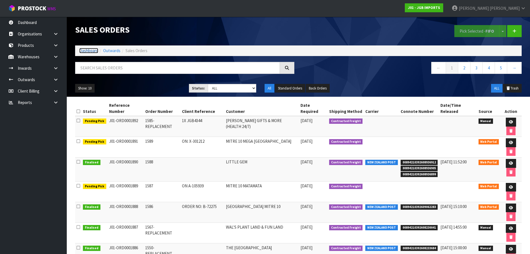
click at [89, 49] on link "Dashboard" at bounding box center [88, 50] width 19 height 5
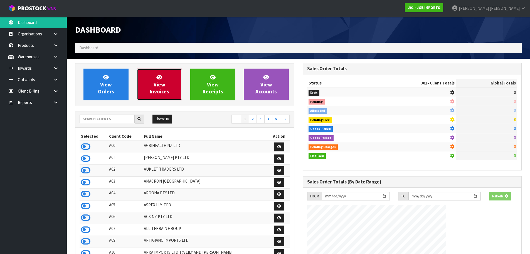
click at [147, 76] on link "View Invoices" at bounding box center [159, 85] width 45 height 32
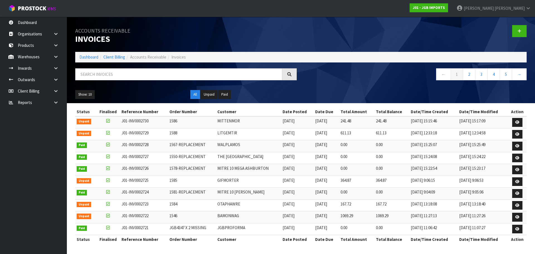
drag, startPoint x: 328, startPoint y: 133, endPoint x: 266, endPoint y: 118, distance: 64.3
click at [266, 118] on tbody "Unpaid J01-INV0002730 1586 MITTENMOR [DATE] [DATE] 241.48 241.48 [DATE] 15:15:4…" at bounding box center [300, 175] width 451 height 119
click at [49, 90] on link "Client Billing" at bounding box center [33, 90] width 67 height 11
click at [52, 91] on body "Toggle navigation ProStock WMS J01 - JGB IMPORTS [PERSON_NAME] Logout Dashboard…" at bounding box center [267, 127] width 535 height 254
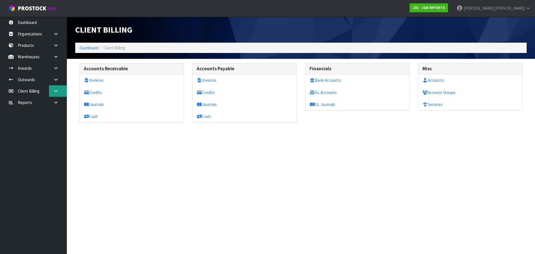
click at [51, 92] on link at bounding box center [58, 90] width 18 height 11
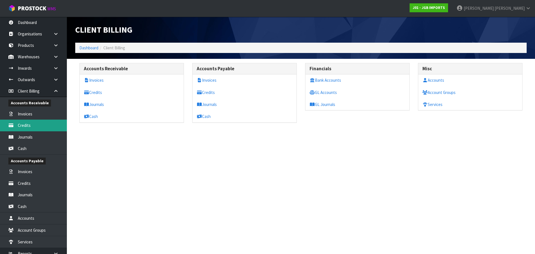
click at [26, 121] on link "Credits" at bounding box center [33, 124] width 67 height 11
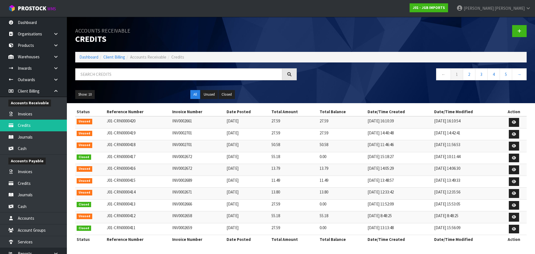
click at [99, 67] on div "Accounts Receivable Credits Dashboard Client Billing Accounts Receivable Credit…" at bounding box center [300, 60] width 459 height 86
click at [104, 79] on input "text" at bounding box center [178, 74] width 207 height 12
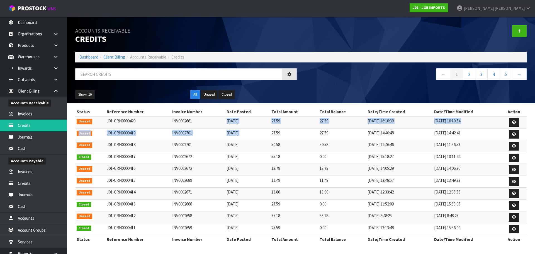
drag, startPoint x: 271, startPoint y: 135, endPoint x: 207, endPoint y: 119, distance: 66.7
click at [207, 119] on tbody "Unused J01-CRN0000420 INV0002661 [DATE] 27.59 27.59 [DATE] 16:10:39 [DATE] 16:1…" at bounding box center [300, 175] width 451 height 119
click at [171, 136] on td "INV0002701" at bounding box center [198, 134] width 54 height 12
drag, startPoint x: 255, startPoint y: 135, endPoint x: 89, endPoint y: 121, distance: 166.9
click at [89, 121] on tbody "Unused J01-CRN0000420 INV0002661 [DATE] 27.59 27.59 [DATE] 16:10:39 [DATE] 16:1…" at bounding box center [300, 175] width 451 height 119
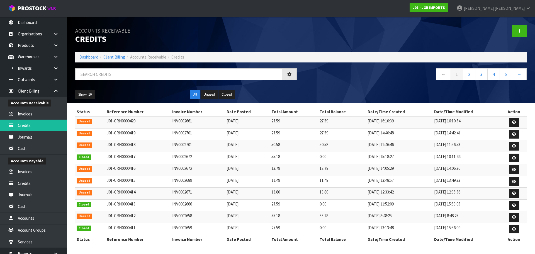
click at [191, 135] on td "INV0002701" at bounding box center [198, 134] width 54 height 12
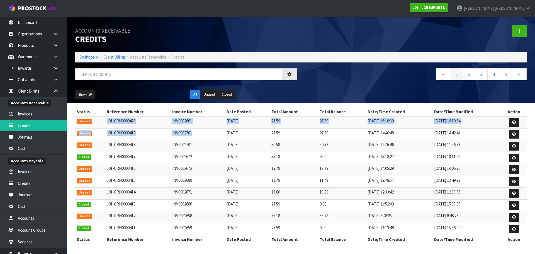
drag, startPoint x: 195, startPoint y: 133, endPoint x: 97, endPoint y: 123, distance: 98.0
click at [97, 123] on tbody "Unused J01-CRN0000420 INV0002661 [DATE] 27.59 27.59 [DATE] 16:10:39 [DATE] 16:1…" at bounding box center [300, 175] width 451 height 119
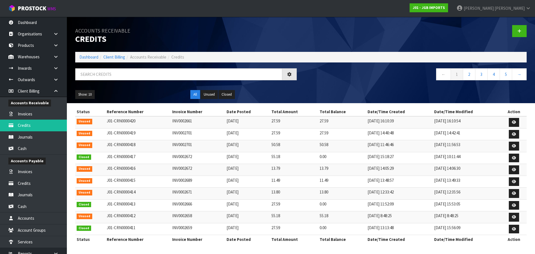
click at [249, 136] on td "[DATE]" at bounding box center [247, 134] width 45 height 12
drag, startPoint x: 249, startPoint y: 135, endPoint x: 92, endPoint y: 121, distance: 158.2
click at [92, 121] on tbody "Unused J01-CRN0000420 INV0002661 [DATE] 27.59 27.59 [DATE] 16:10:39 [DATE] 16:1…" at bounding box center [300, 175] width 451 height 119
click at [258, 126] on td "[DATE]" at bounding box center [247, 122] width 45 height 12
click at [81, 56] on link "Dashboard" at bounding box center [88, 56] width 19 height 5
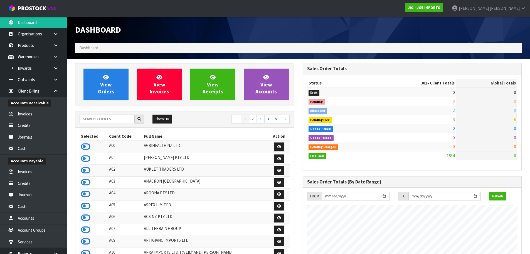
scroll to position [422, 228]
click at [92, 117] on input "text" at bounding box center [107, 118] width 55 height 9
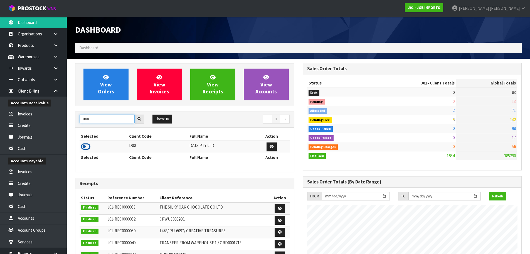
type input "D00"
click at [85, 148] on icon at bounding box center [85, 146] width 9 height 8
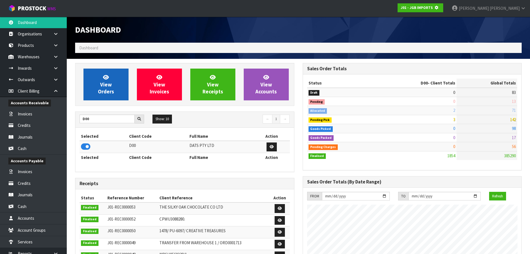
scroll to position [278129, 278249]
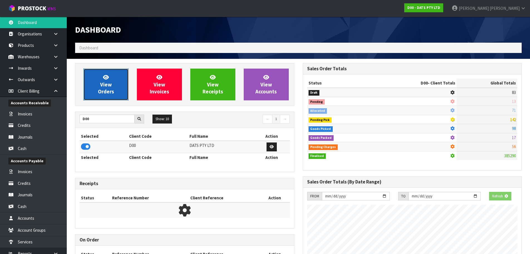
click at [124, 77] on link "View Orders" at bounding box center [106, 85] width 45 height 32
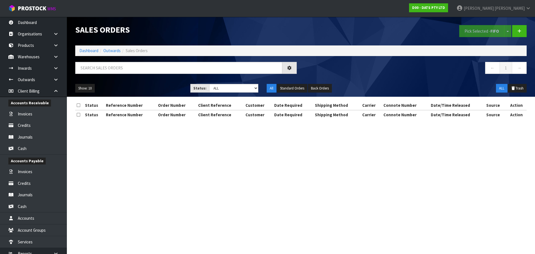
click at [84, 53] on li "Dashboard" at bounding box center [88, 51] width 19 height 6
click at [85, 51] on link "Dashboard" at bounding box center [88, 50] width 19 height 5
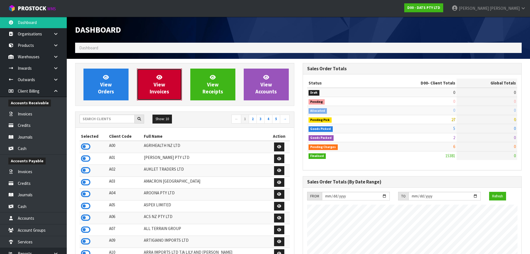
scroll to position [422, 228]
click at [139, 81] on link "View Invoices" at bounding box center [159, 85] width 45 height 32
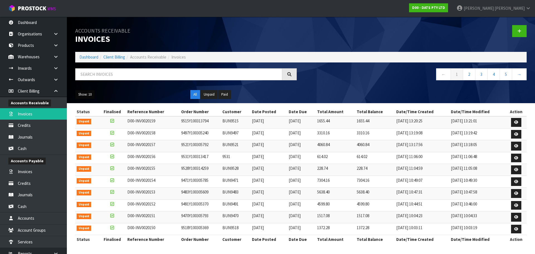
click at [82, 96] on button "Show: 10" at bounding box center [84, 94] width 19 height 9
click at [87, 115] on link "10" at bounding box center [97, 113] width 44 height 8
click at [91, 97] on button "Show: 10" at bounding box center [84, 94] width 19 height 9
click at [97, 128] on link "50" at bounding box center [97, 128] width 44 height 8
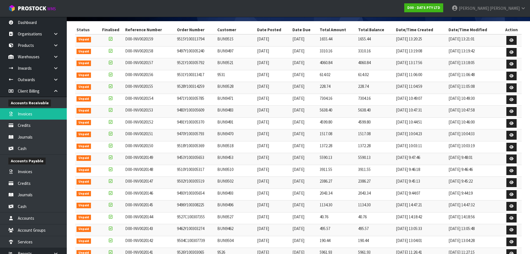
scroll to position [84, 0]
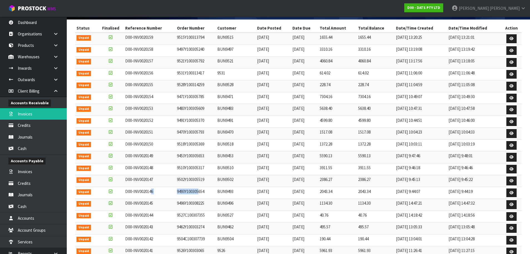
drag, startPoint x: 151, startPoint y: 192, endPoint x: 174, endPoint y: 182, distance: 24.9
click at [195, 190] on tr "Unpaid D00-INV0020146 9493Y100305654 BUN9493 [DATE] [DATE] 2043.34 2043.34 [DAT…" at bounding box center [298, 193] width 447 height 12
drag, startPoint x: 165, startPoint y: 180, endPoint x: 120, endPoint y: 152, distance: 53.3
click at [206, 181] on tr "Unpaid D00-INV0020147 9502Y100305519 BUN9502 [DATE] [DATE] 2386.27 2386.27 [DAT…" at bounding box center [298, 181] width 447 height 12
click at [204, 195] on td "9493Y100305654" at bounding box center [196, 193] width 40 height 12
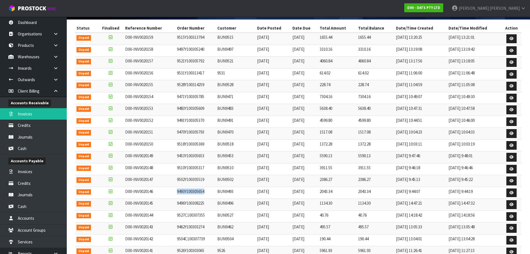
drag, startPoint x: 206, startPoint y: 194, endPoint x: 171, endPoint y: 192, distance: 34.3
click at [171, 192] on tr "Unpaid D00-INV0020146 9493Y100305654 BUN9493 [DATE] [DATE] 2043.34 2043.34 [DAT…" at bounding box center [298, 193] width 447 height 12
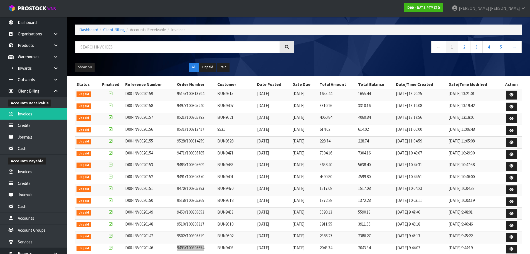
scroll to position [0, 0]
